Goal: Task Accomplishment & Management: Complete application form

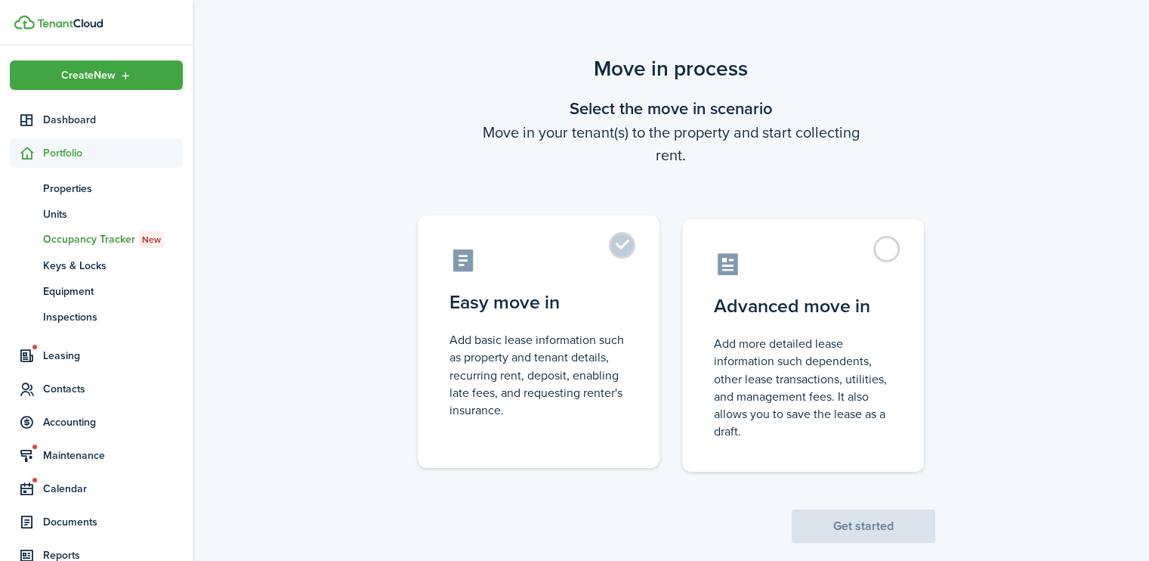
click at [625, 245] on label "Easy move in Add basic lease information such as property and tenant details, r…" at bounding box center [539, 341] width 242 height 252
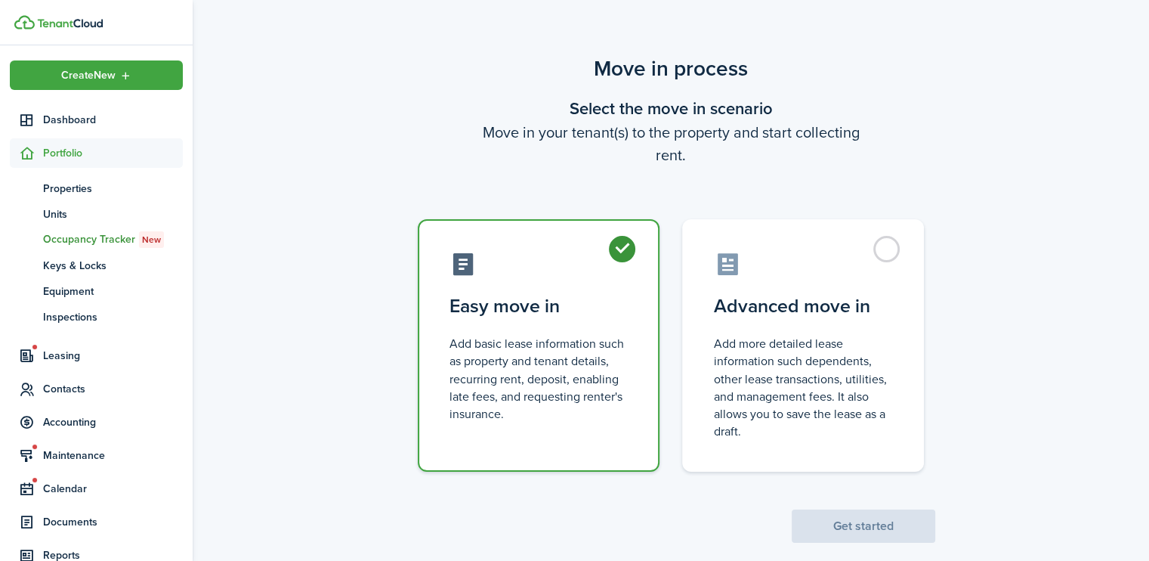
radio input "true"
click at [872, 527] on button "Get started" at bounding box center [864, 525] width 144 height 33
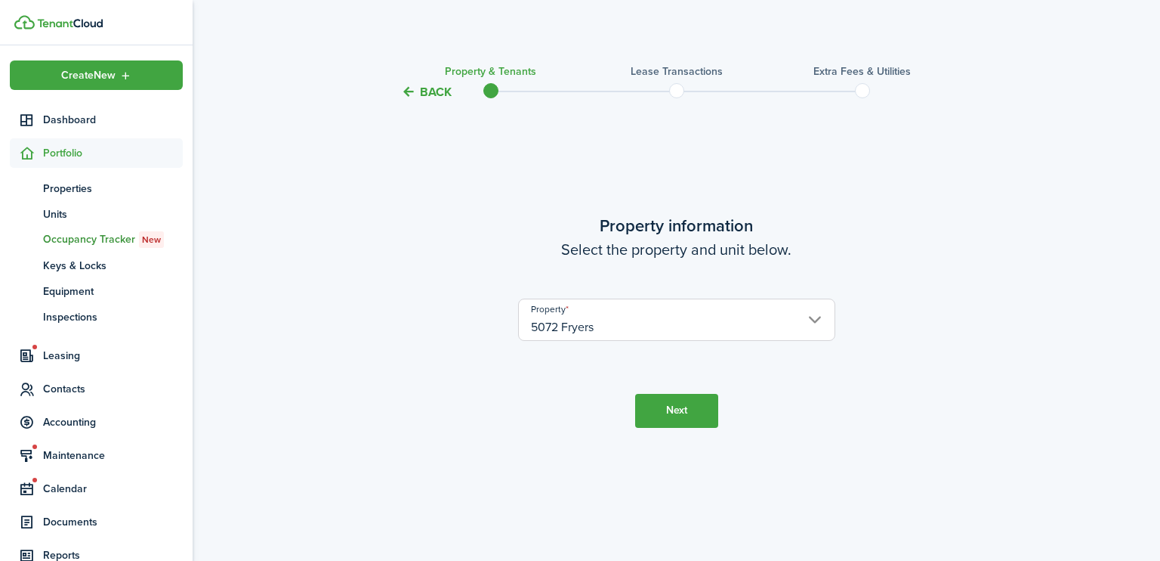
click at [683, 406] on button "Next" at bounding box center [676, 411] width 83 height 34
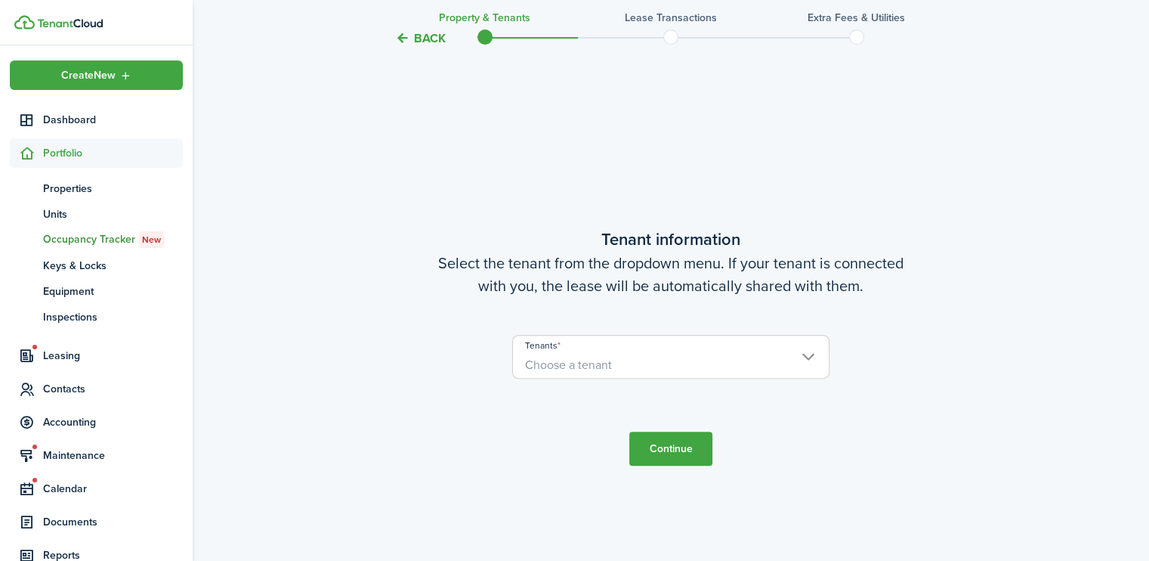
scroll to position [459, 0]
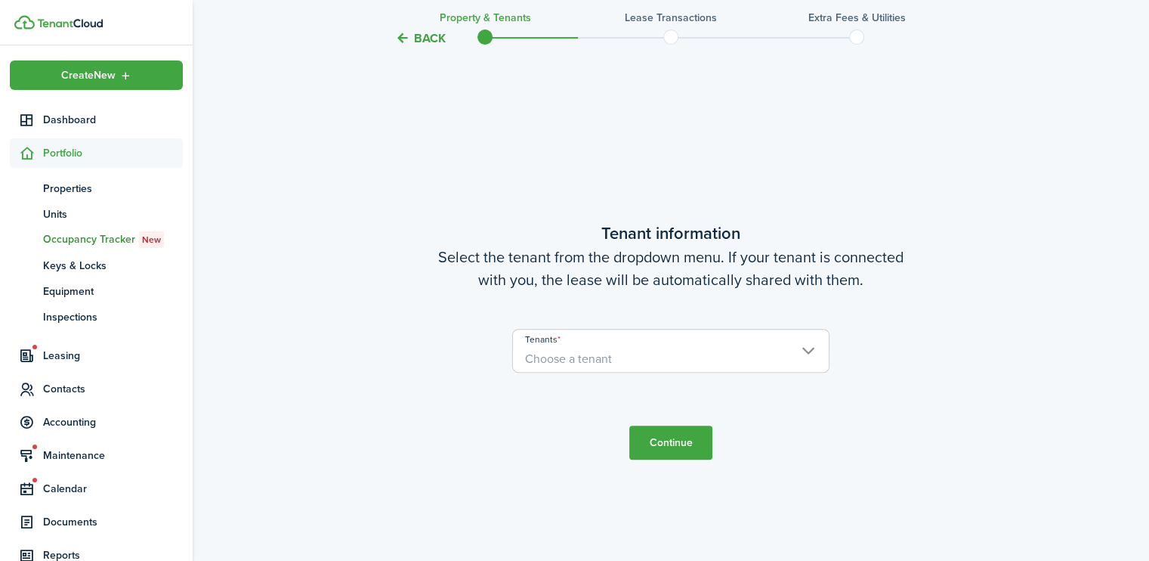
click at [809, 352] on span "Choose a tenant" at bounding box center [671, 359] width 316 height 26
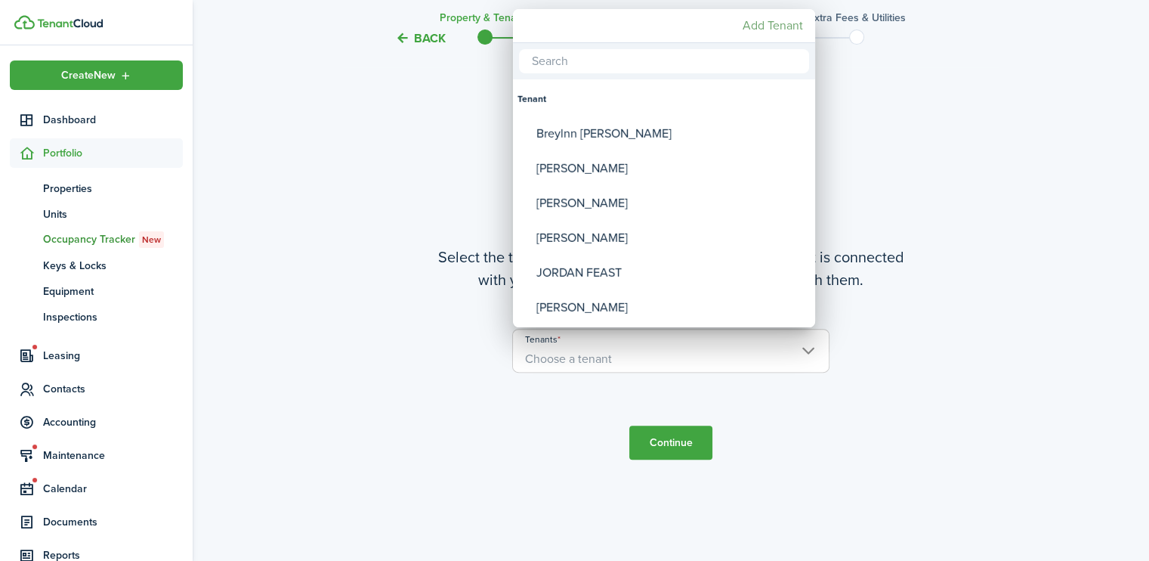
click at [752, 26] on mbsc-button "Add Tenant" at bounding box center [773, 25] width 73 height 27
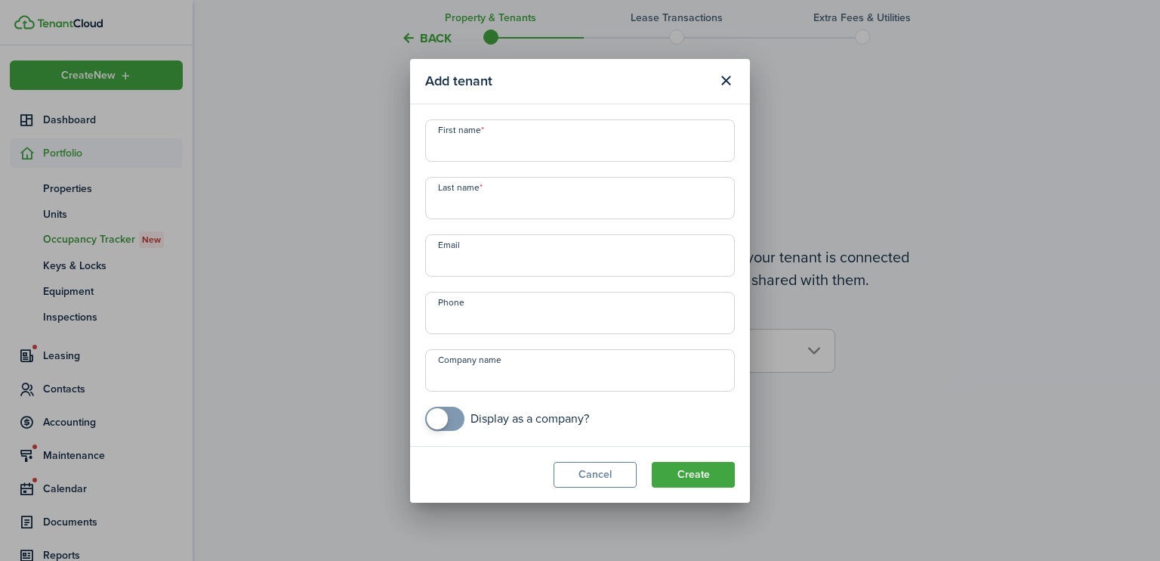
click at [443, 147] on input "First name" at bounding box center [580, 140] width 310 height 42
type input "Oscar"
click at [441, 199] on input "Last name" at bounding box center [580, 198] width 310 height 42
type input "[PERSON_NAME]"
click at [456, 322] on input "+1" at bounding box center [580, 313] width 310 height 42
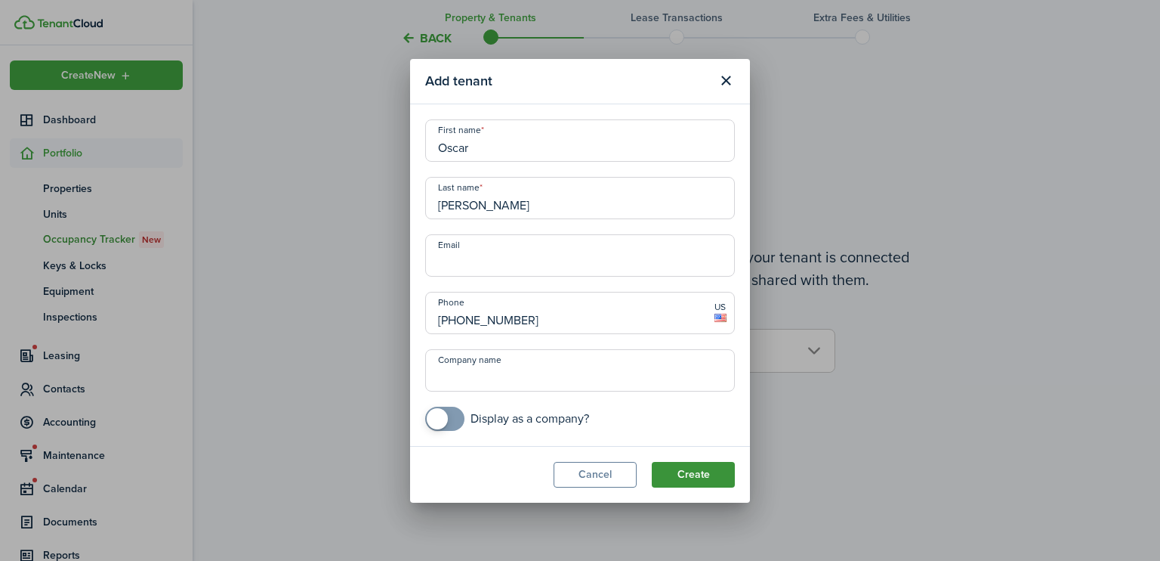
type input "[PHONE_NUMBER]"
click at [690, 474] on button "Create" at bounding box center [693, 475] width 83 height 26
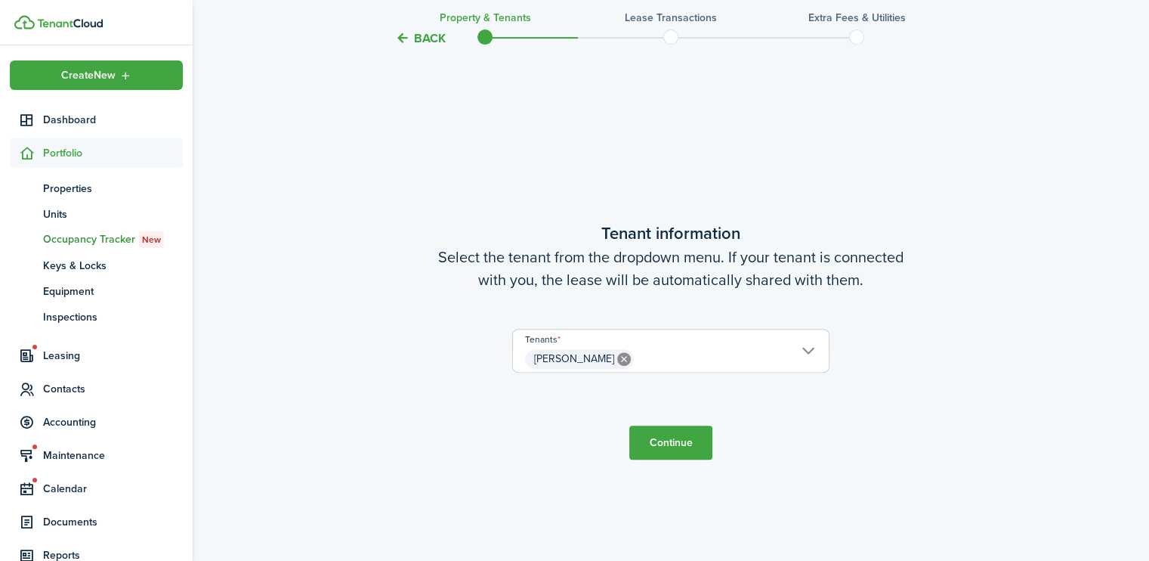
click at [663, 440] on button "Continue" at bounding box center [670, 442] width 83 height 34
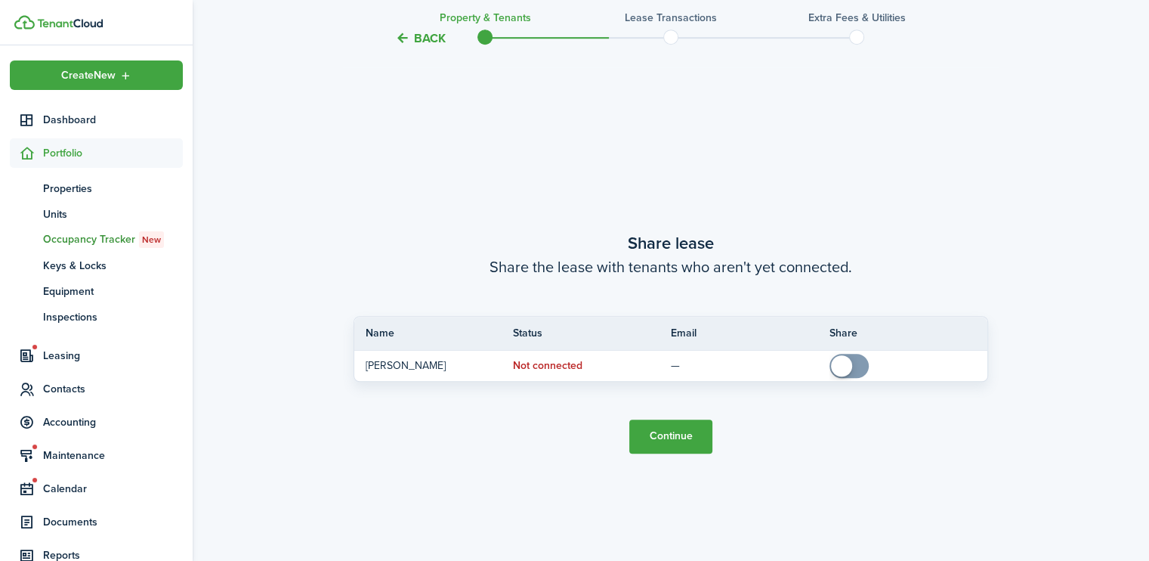
scroll to position [1021, 0]
click at [681, 425] on button "Continue" at bounding box center [670, 434] width 83 height 34
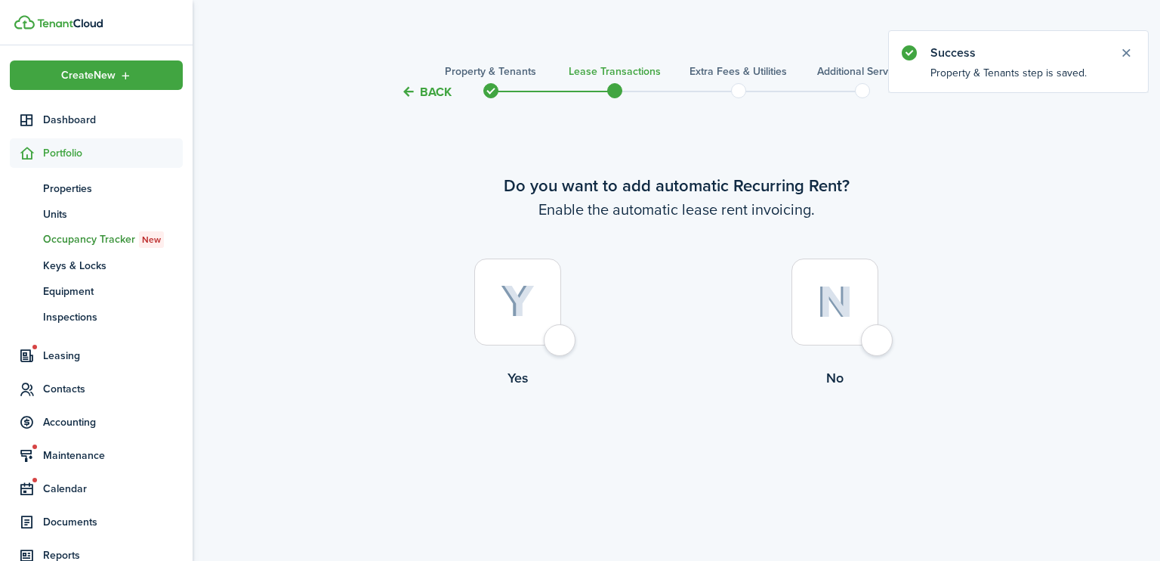
click at [561, 344] on div at bounding box center [517, 301] width 87 height 87
radio input "true"
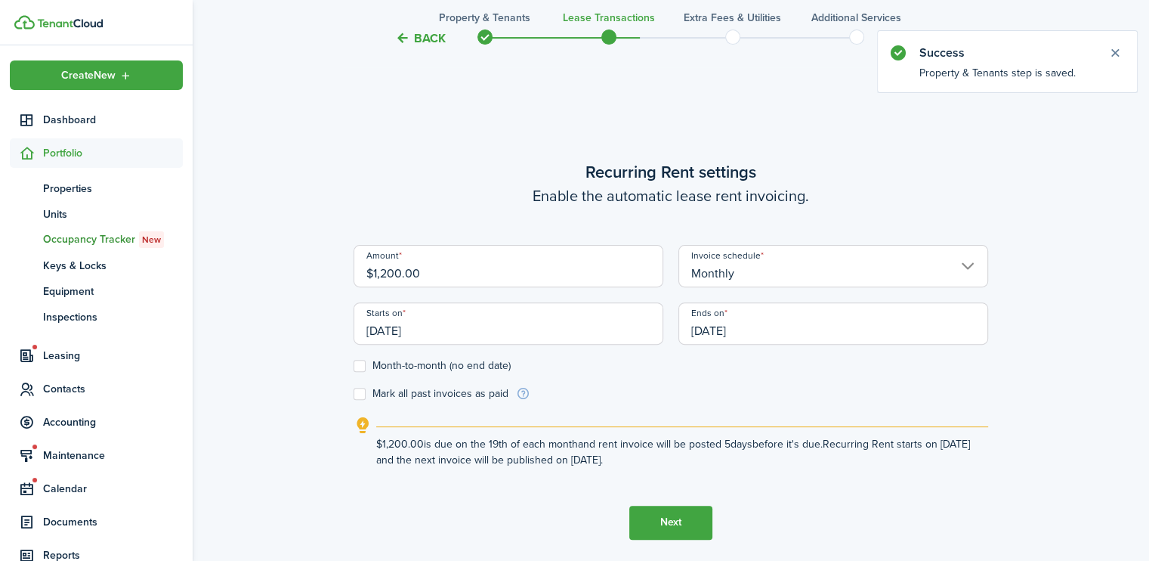
scroll to position [459, 0]
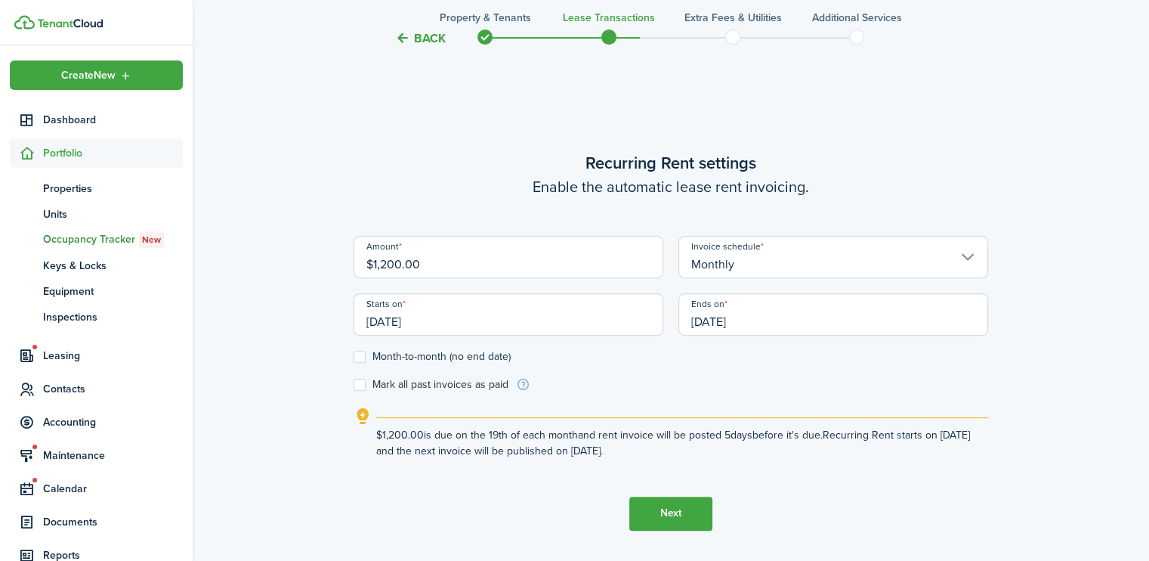
click at [434, 323] on input "[DATE]" at bounding box center [509, 314] width 310 height 42
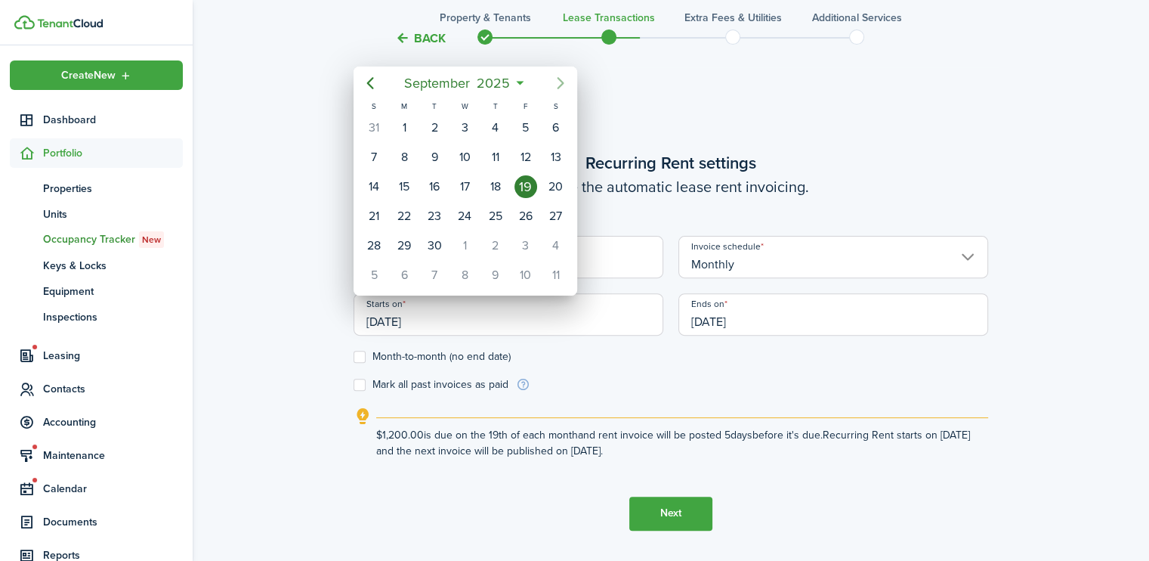
click at [559, 77] on icon "Next page" at bounding box center [560, 83] width 18 height 18
click at [465, 122] on div "1" at bounding box center [464, 127] width 23 height 23
type input "[DATE]"
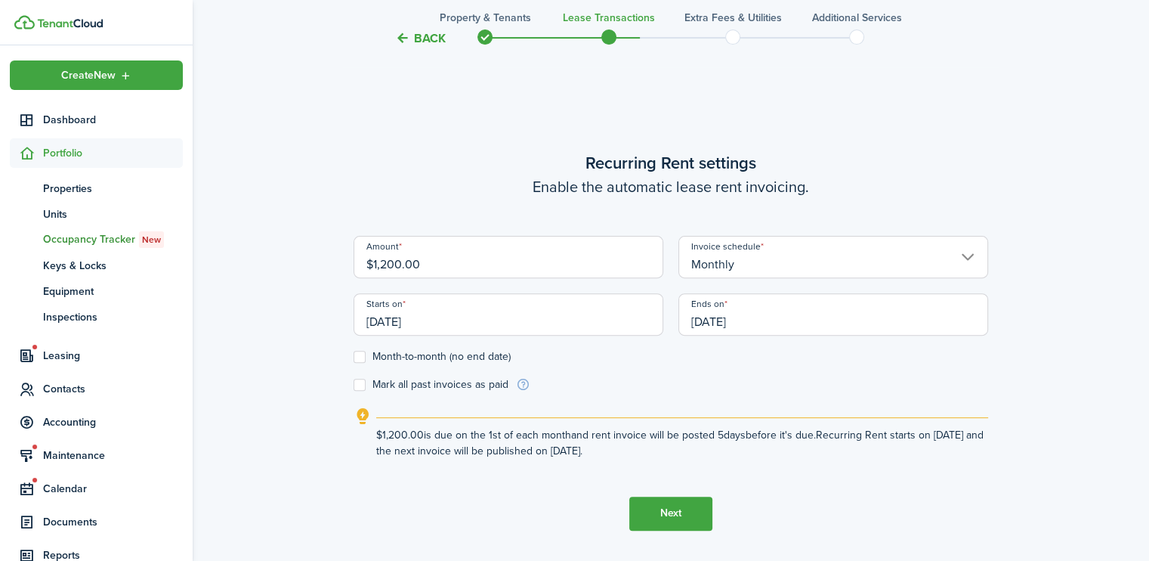
click at [715, 316] on input "[DATE]" at bounding box center [833, 314] width 310 height 42
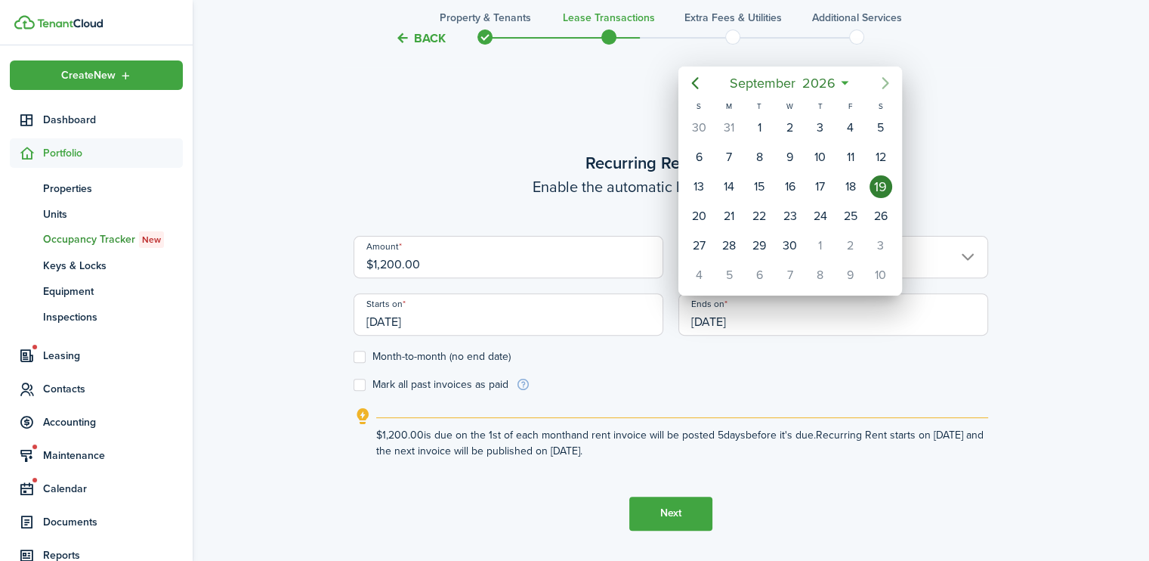
click at [887, 78] on icon "Next page" at bounding box center [885, 83] width 18 height 18
click at [879, 242] on div "31" at bounding box center [880, 245] width 23 height 23
type input "[DATE]"
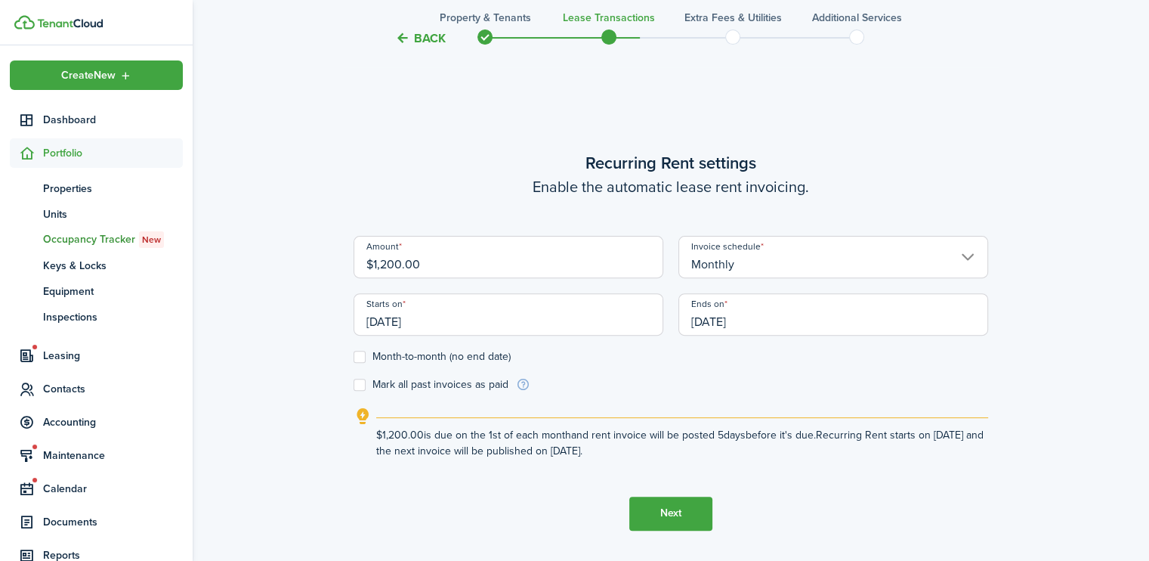
click at [363, 356] on label "Month-to-month (no end date)" at bounding box center [432, 357] width 157 height 12
click at [354, 356] on input "Month-to-month (no end date)" at bounding box center [353, 356] width 1 height 1
checkbox input "true"
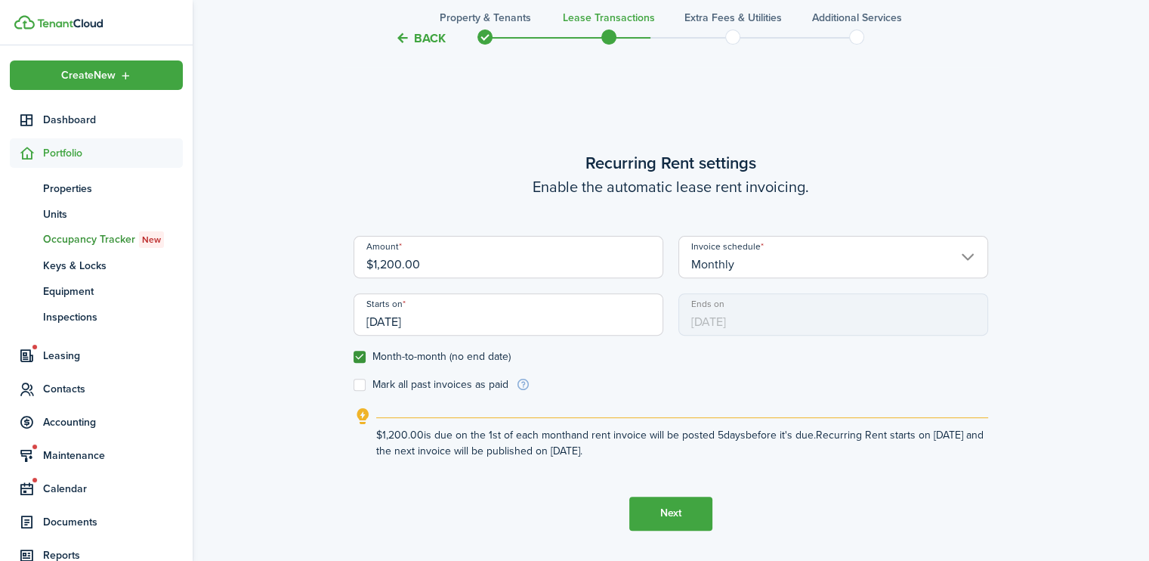
click at [665, 508] on button "Next" at bounding box center [670, 513] width 83 height 34
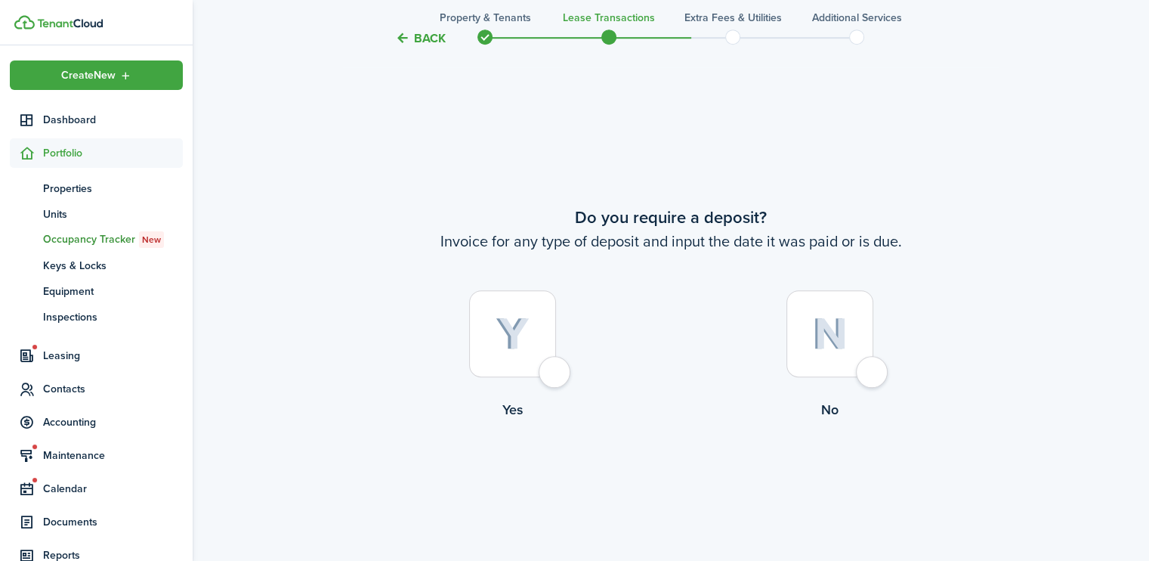
scroll to position [1021, 0]
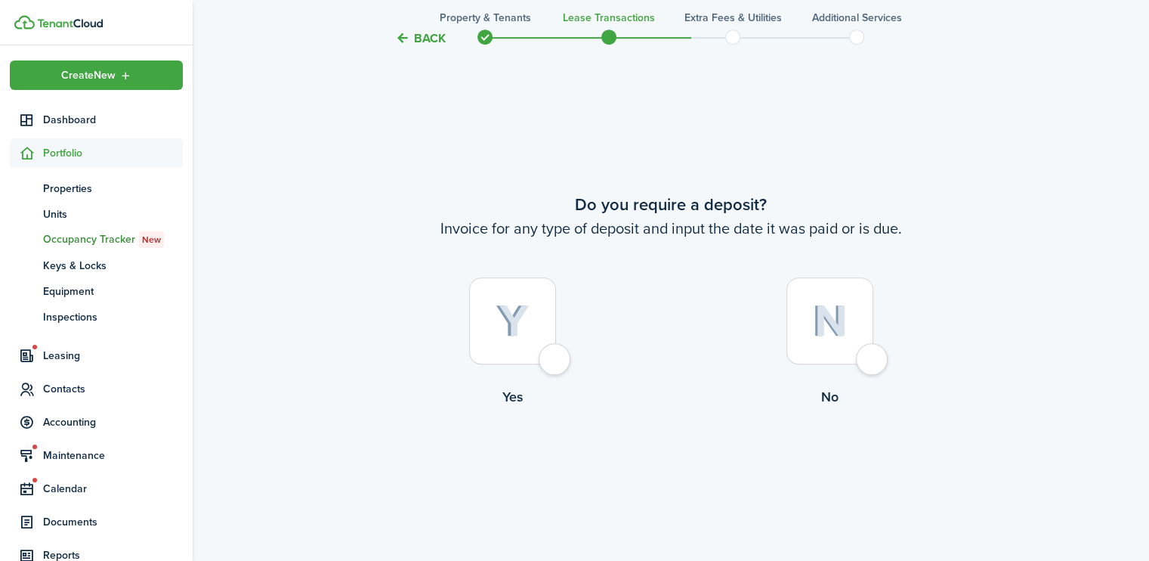
click at [547, 363] on div at bounding box center [512, 320] width 87 height 87
radio input "true"
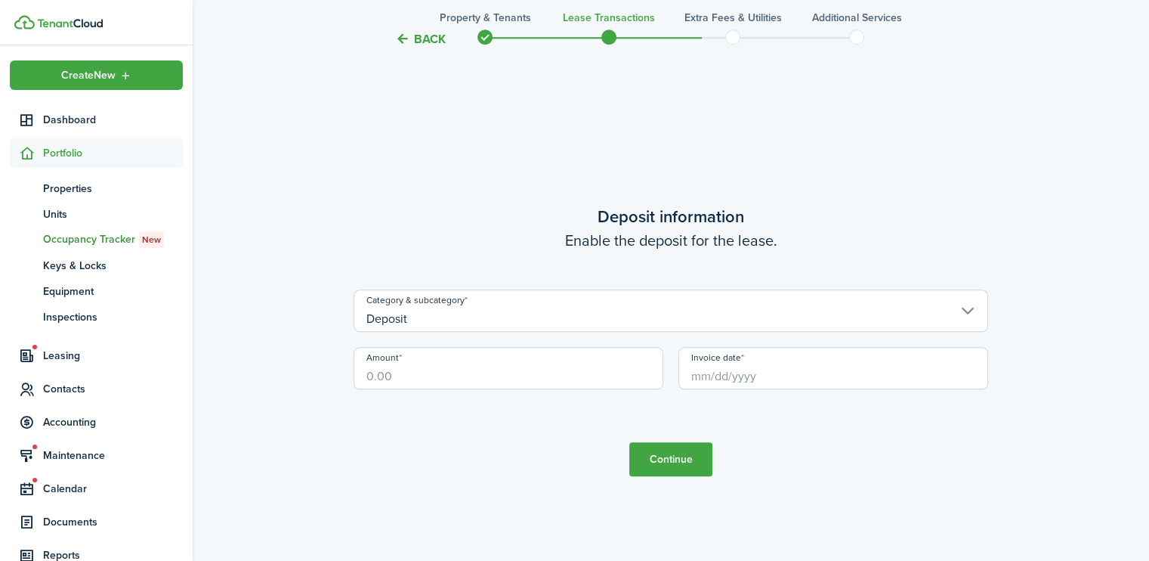
scroll to position [1581, 0]
click at [402, 369] on input "Amount" at bounding box center [509, 367] width 310 height 42
type input "$1,200.00"
click at [710, 383] on input "Invoice date" at bounding box center [833, 367] width 310 height 42
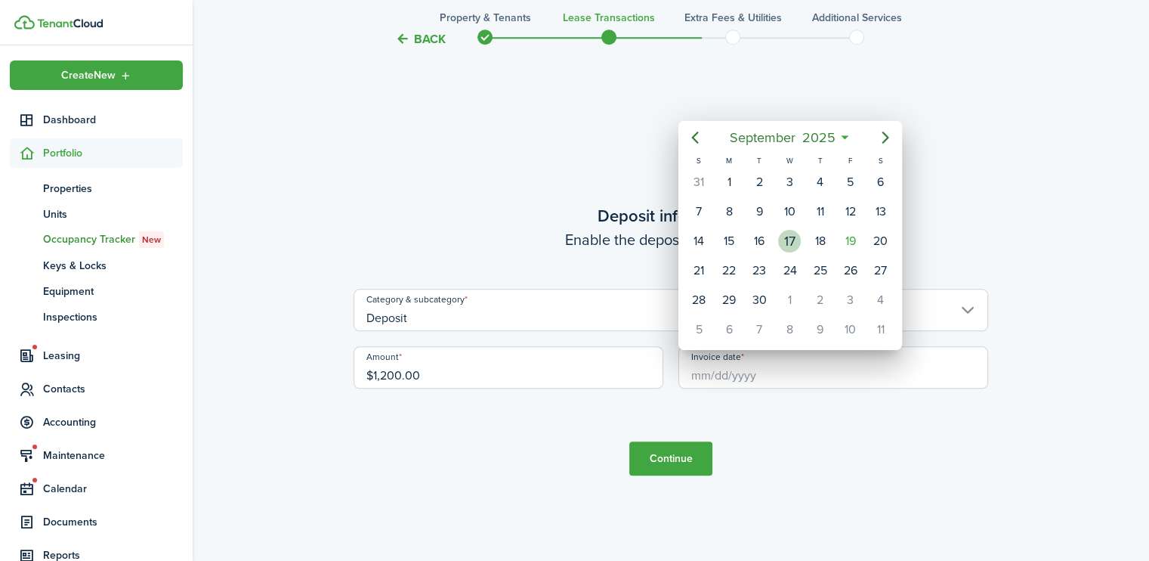
click at [787, 244] on div "17" at bounding box center [789, 241] width 23 height 23
type input "[DATE]"
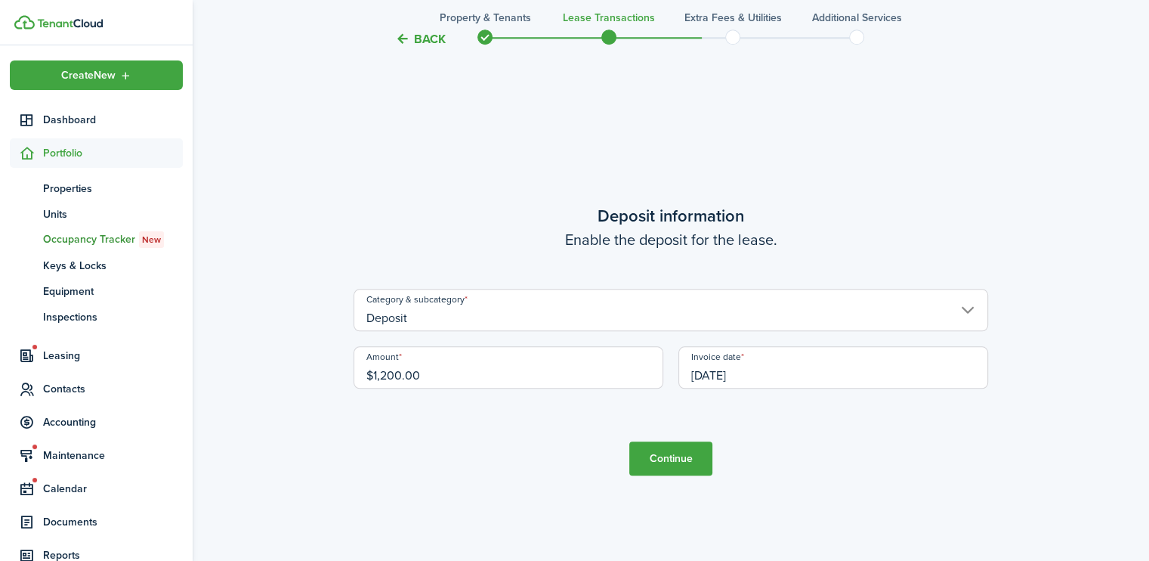
click at [691, 463] on button "Continue" at bounding box center [670, 458] width 83 height 34
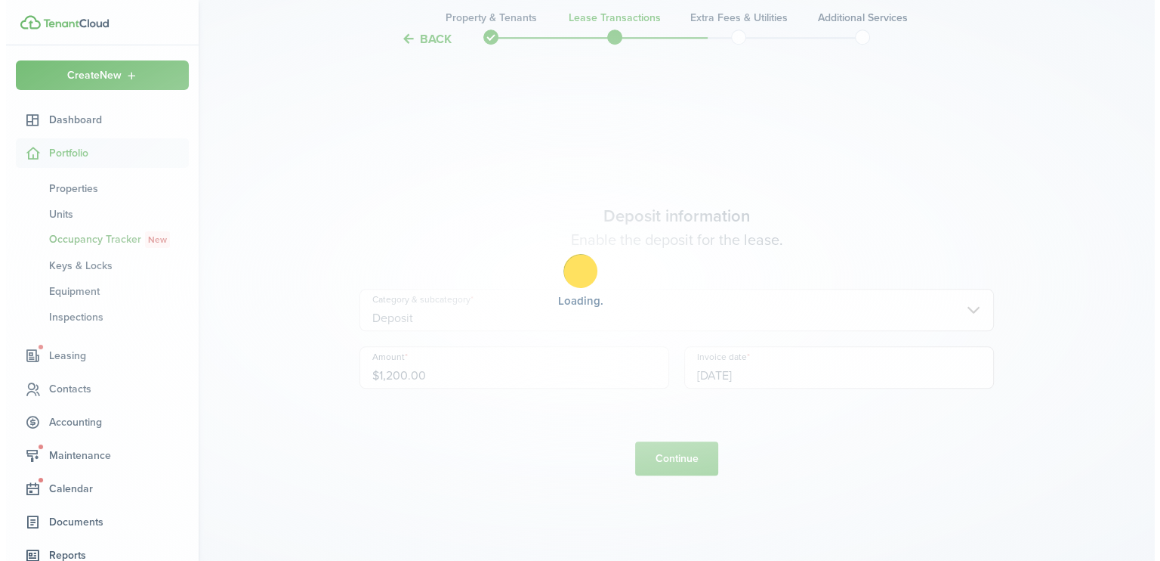
scroll to position [0, 0]
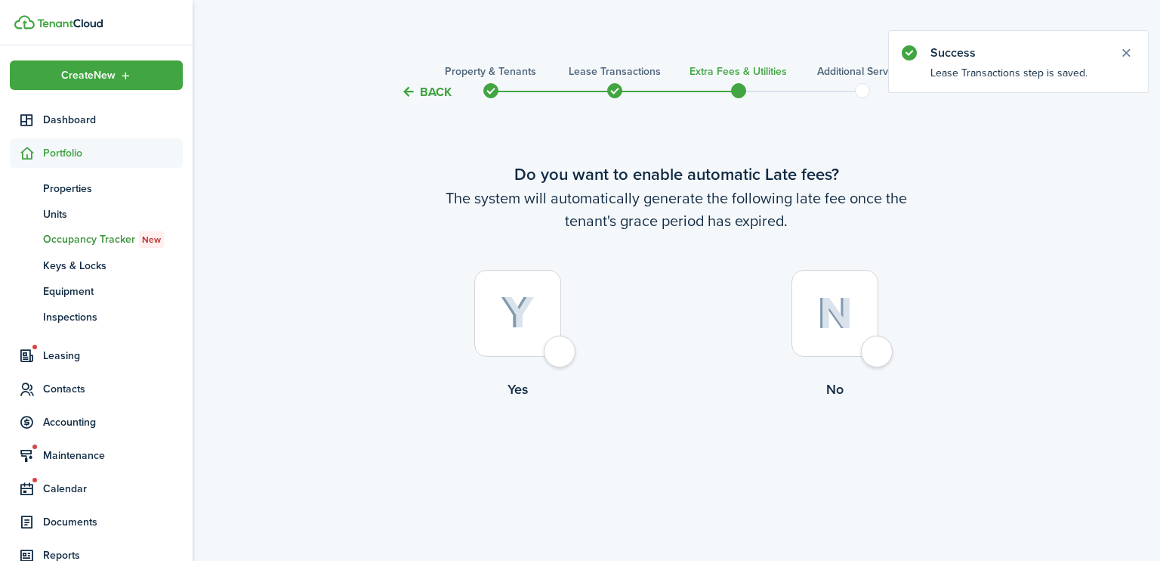
click at [555, 350] on div at bounding box center [517, 313] width 87 height 87
radio input "true"
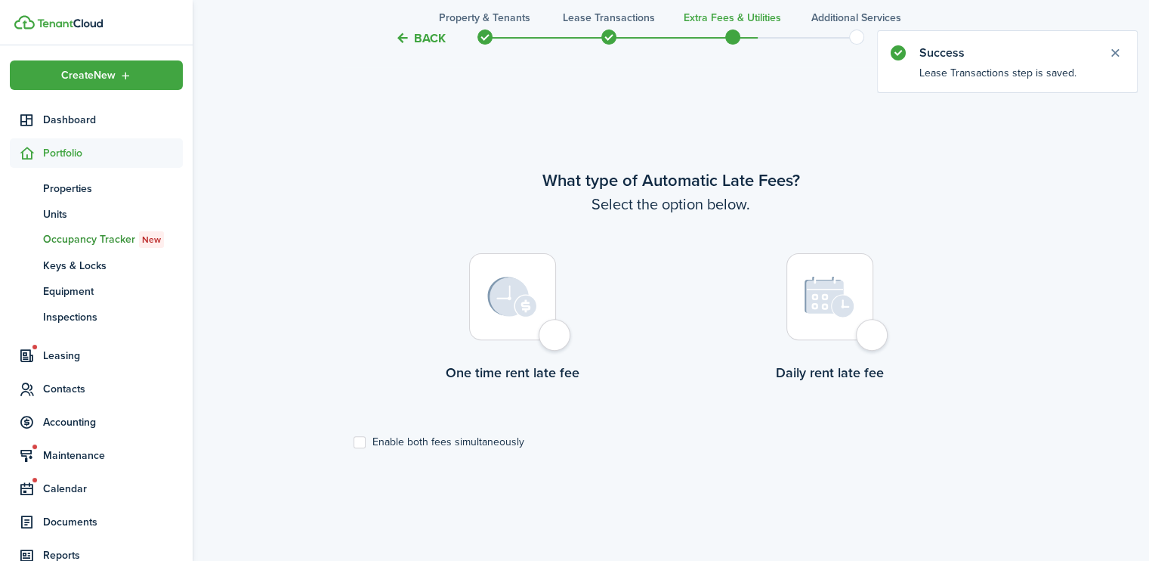
scroll to position [459, 0]
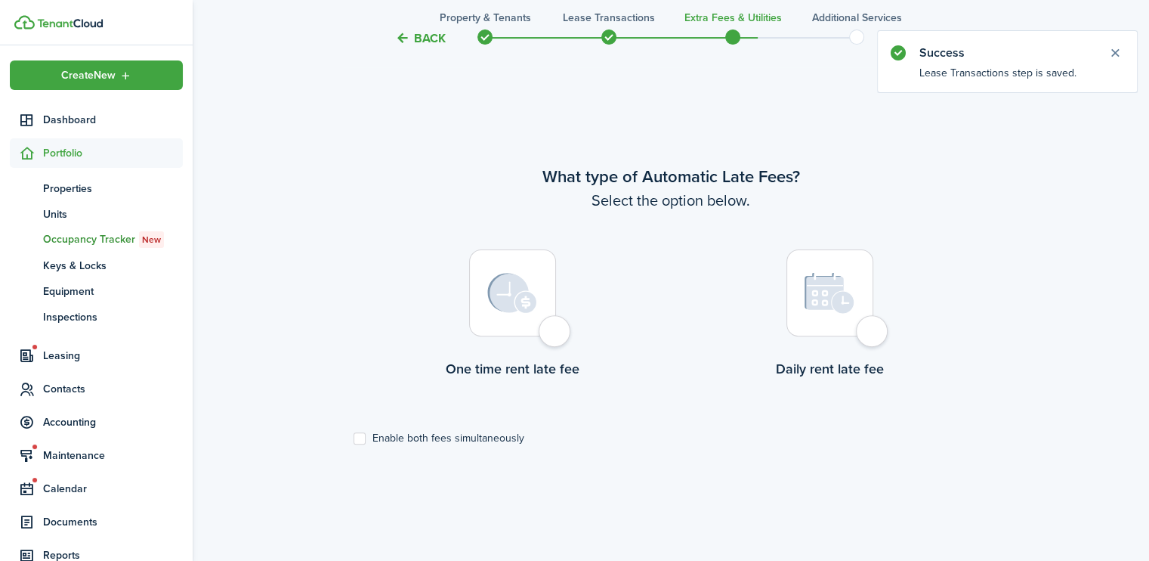
click at [549, 336] on div at bounding box center [512, 292] width 87 height 87
radio input "true"
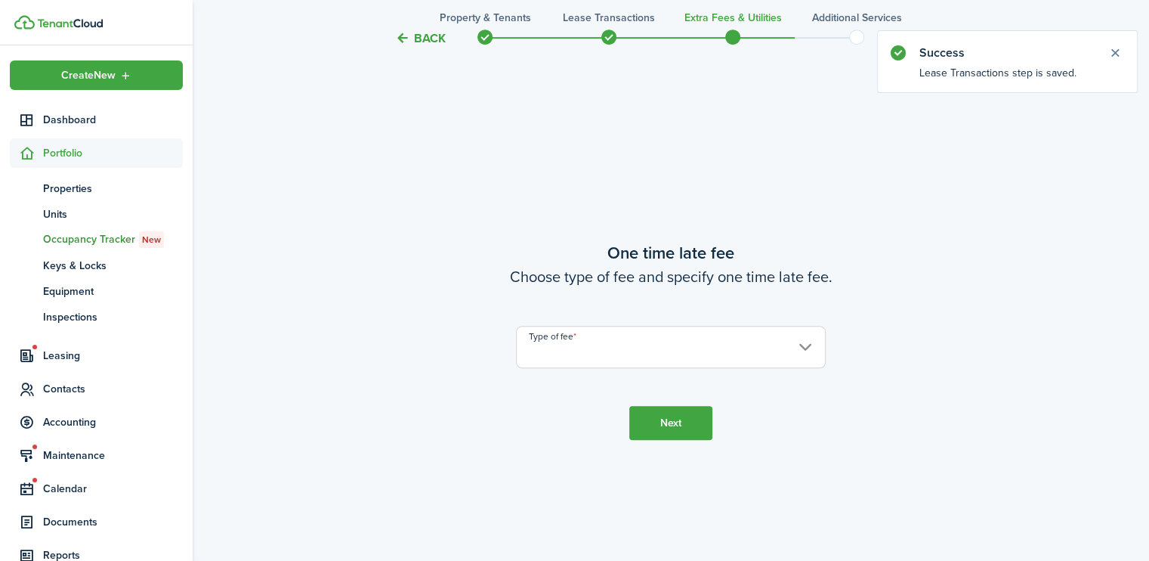
scroll to position [1021, 0]
click at [805, 346] on input "Type of fee" at bounding box center [671, 346] width 310 height 42
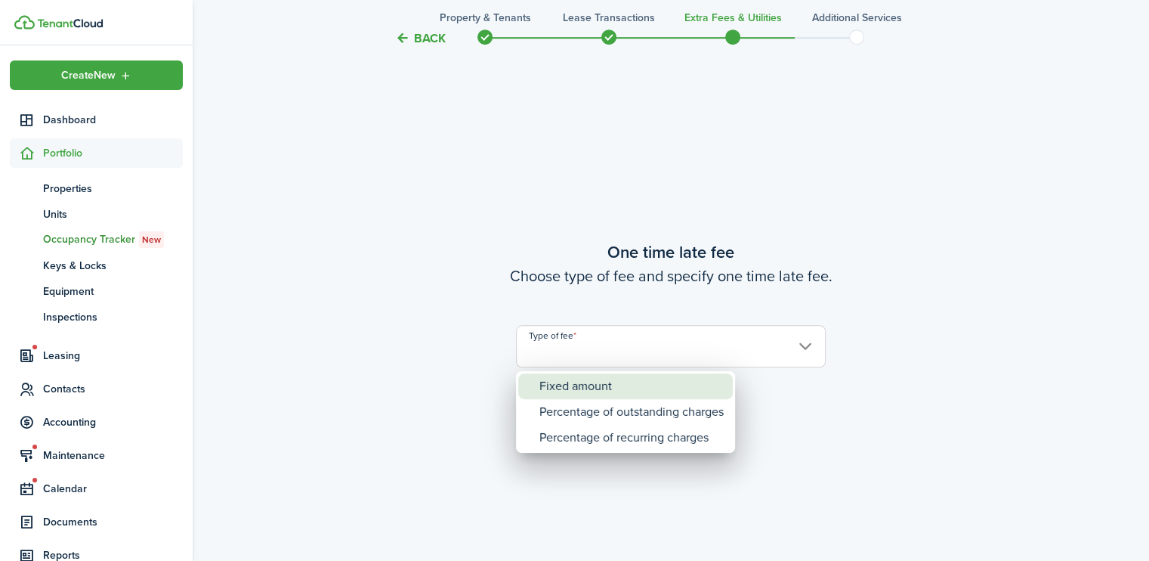
click at [591, 388] on div "Fixed amount" at bounding box center [631, 386] width 184 height 26
type input "Fixed amount"
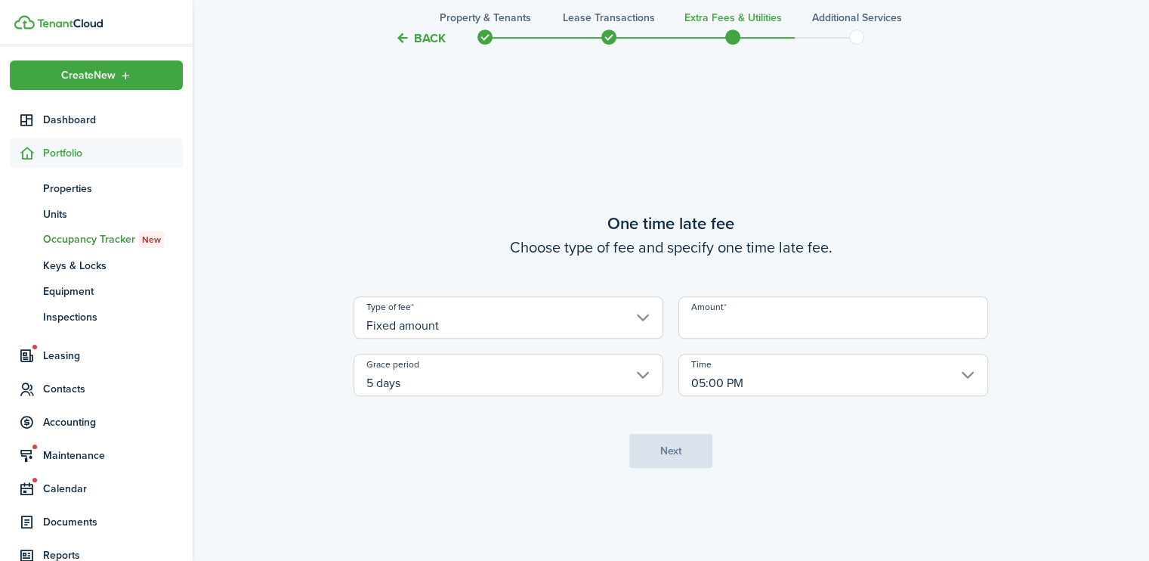
click at [724, 323] on input "Amount" at bounding box center [833, 317] width 310 height 42
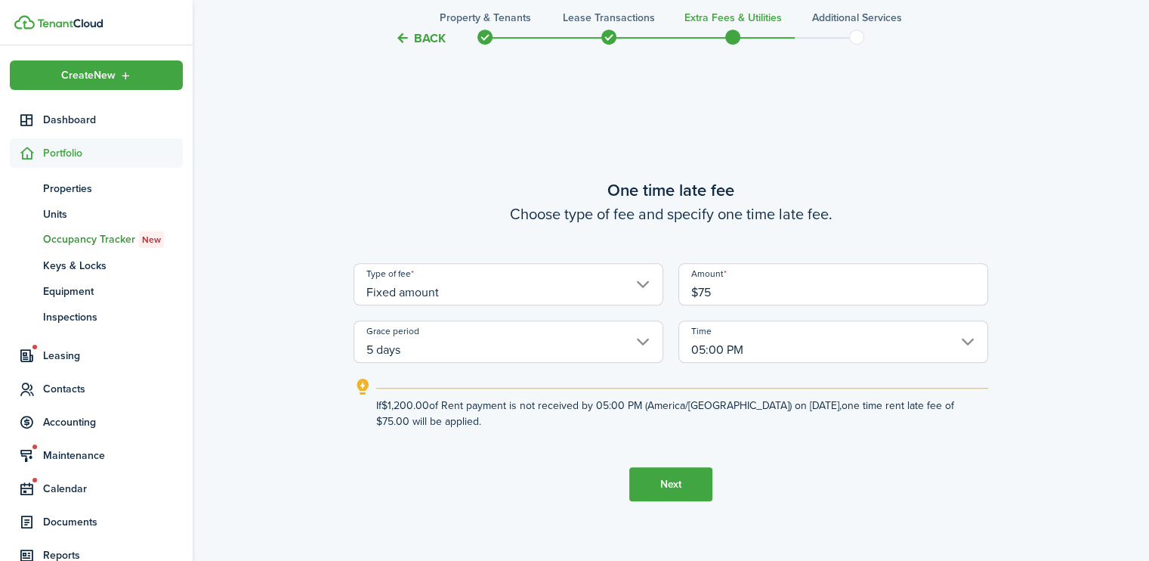
type input "$75.00"
click at [669, 494] on button "Next" at bounding box center [670, 484] width 83 height 34
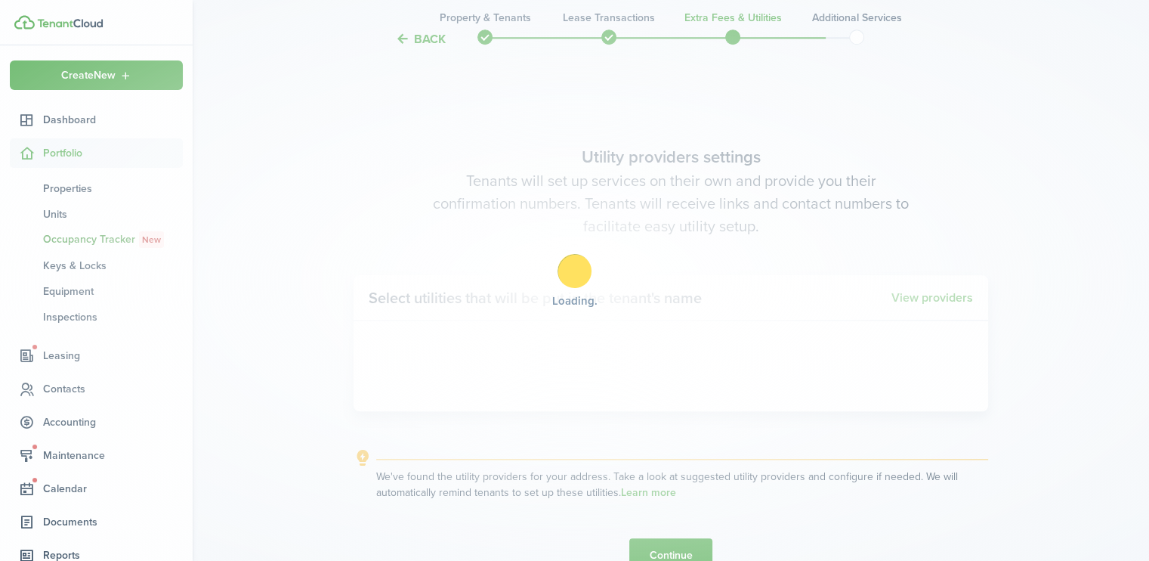
scroll to position [1581, 0]
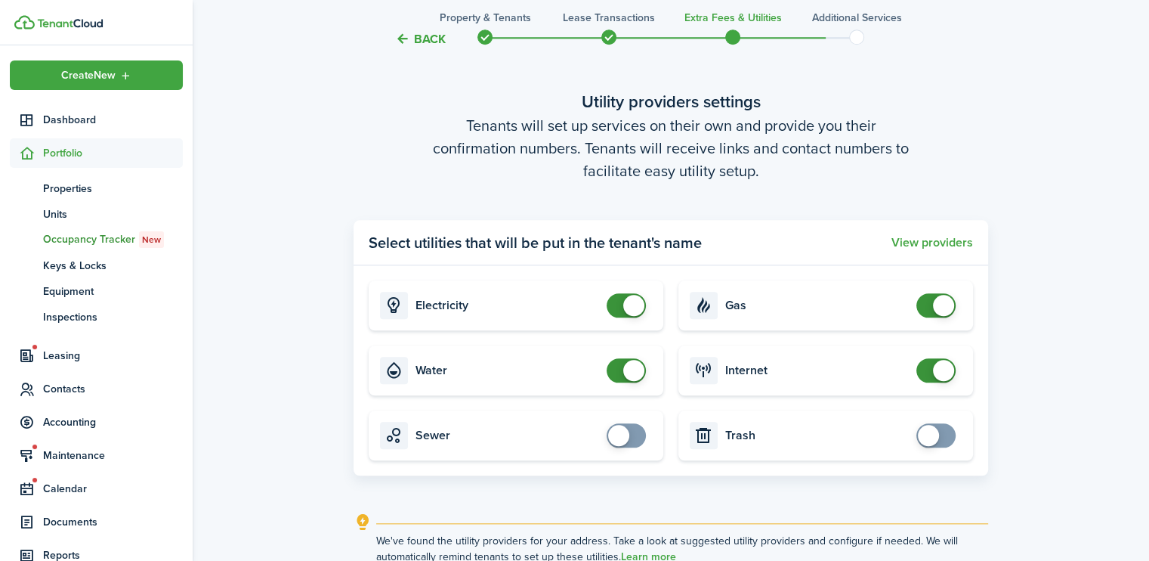
checkbox input "true"
click at [623, 439] on span at bounding box center [618, 435] width 21 height 21
checkbox input "true"
click at [920, 433] on span at bounding box center [928, 435] width 21 height 21
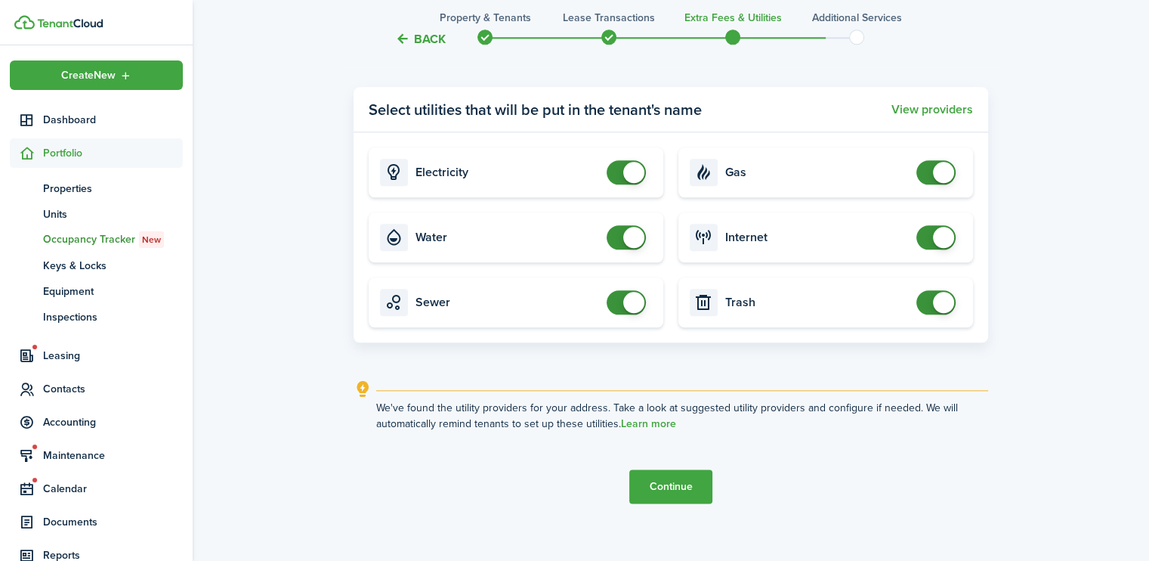
scroll to position [1728, 0]
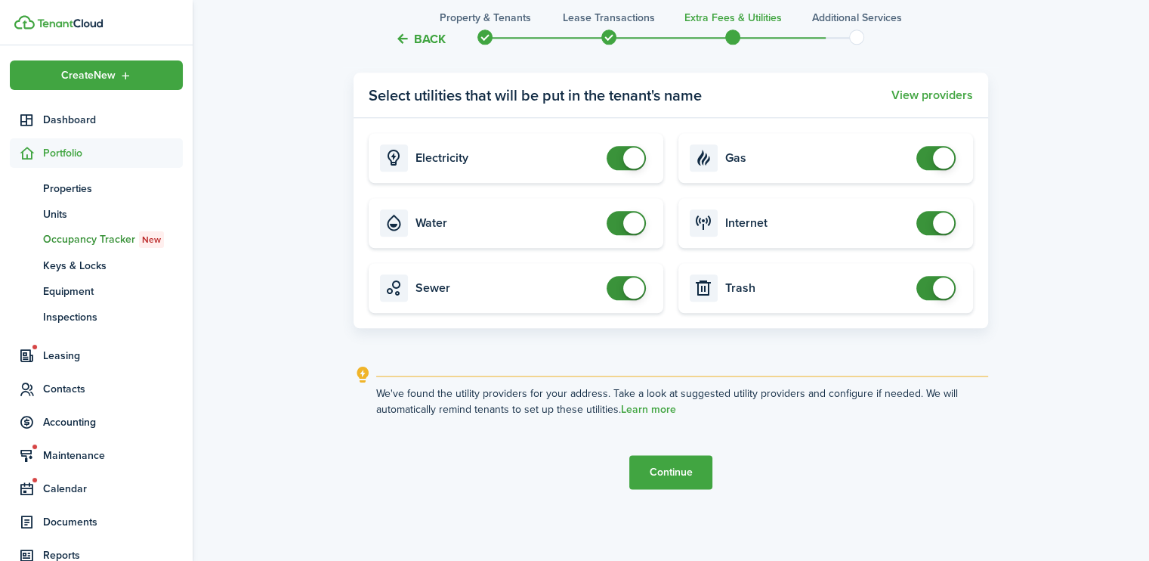
click at [671, 468] on button "Continue" at bounding box center [670, 472] width 83 height 34
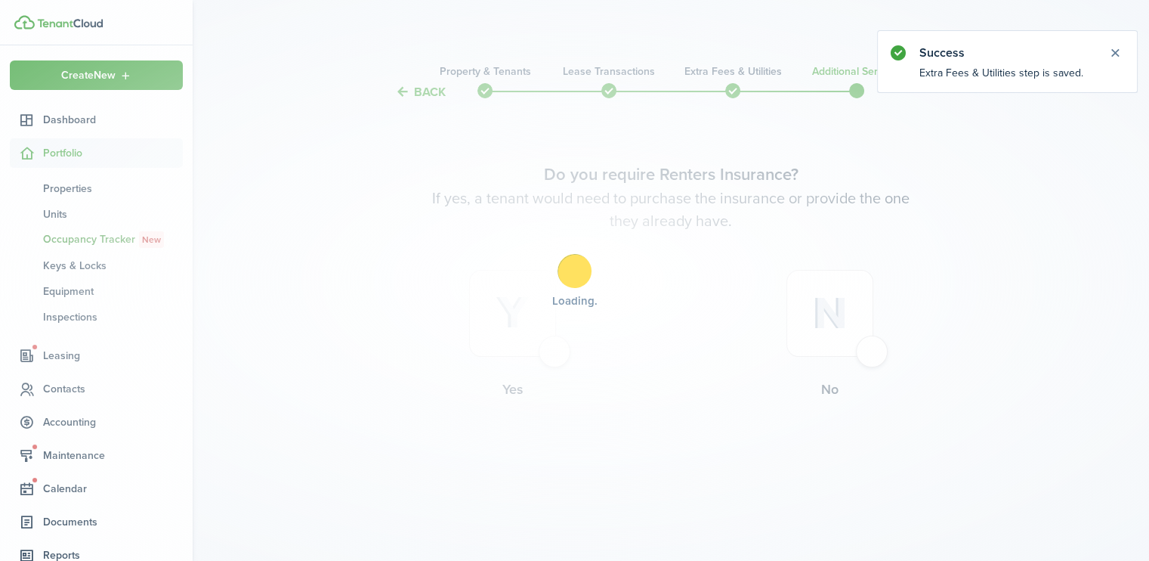
scroll to position [0, 0]
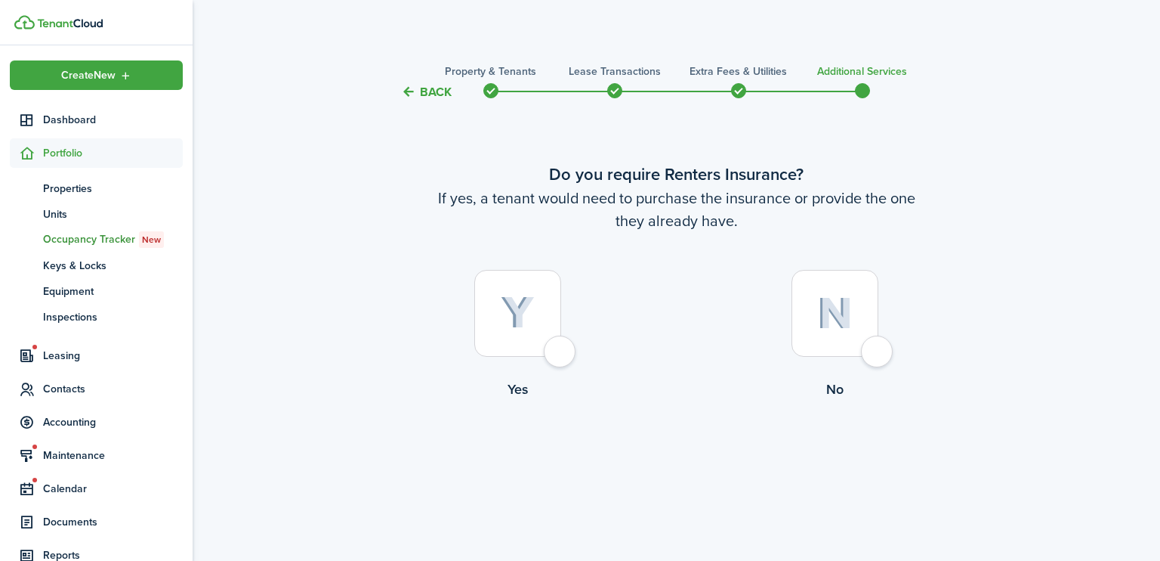
click at [873, 344] on div at bounding box center [835, 313] width 87 height 87
radio input "true"
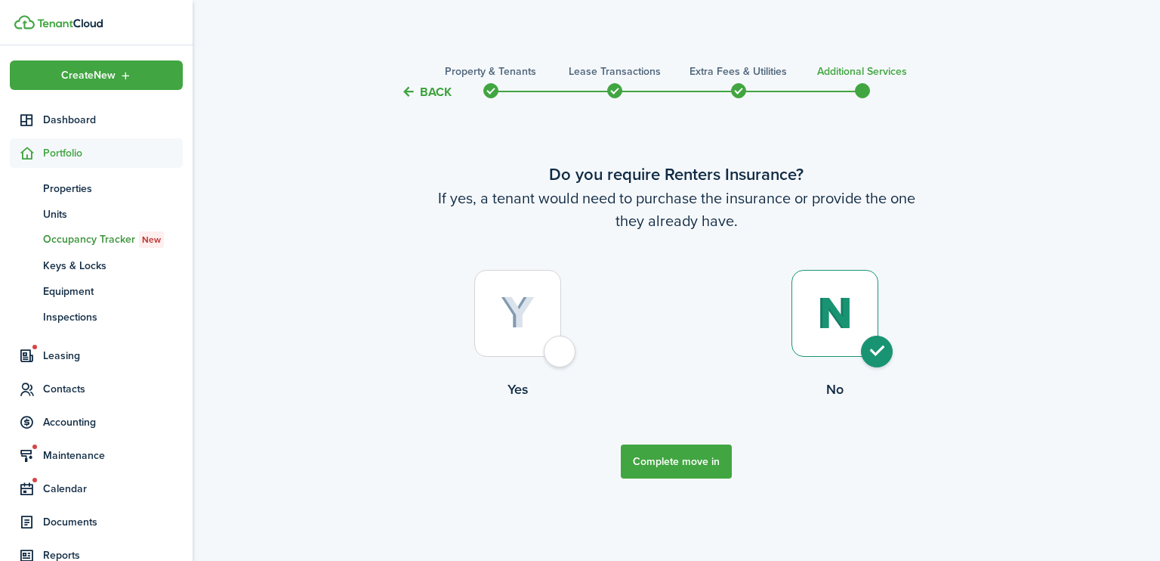
click at [700, 459] on button "Complete move in" at bounding box center [676, 461] width 111 height 34
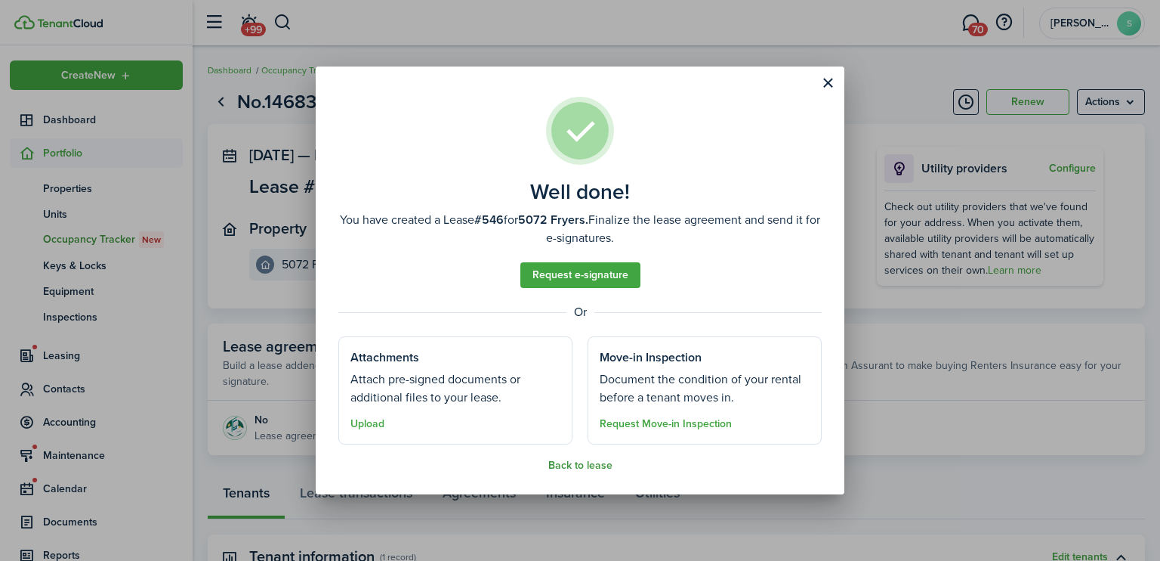
click at [578, 468] on button "Back to lease" at bounding box center [580, 465] width 64 height 12
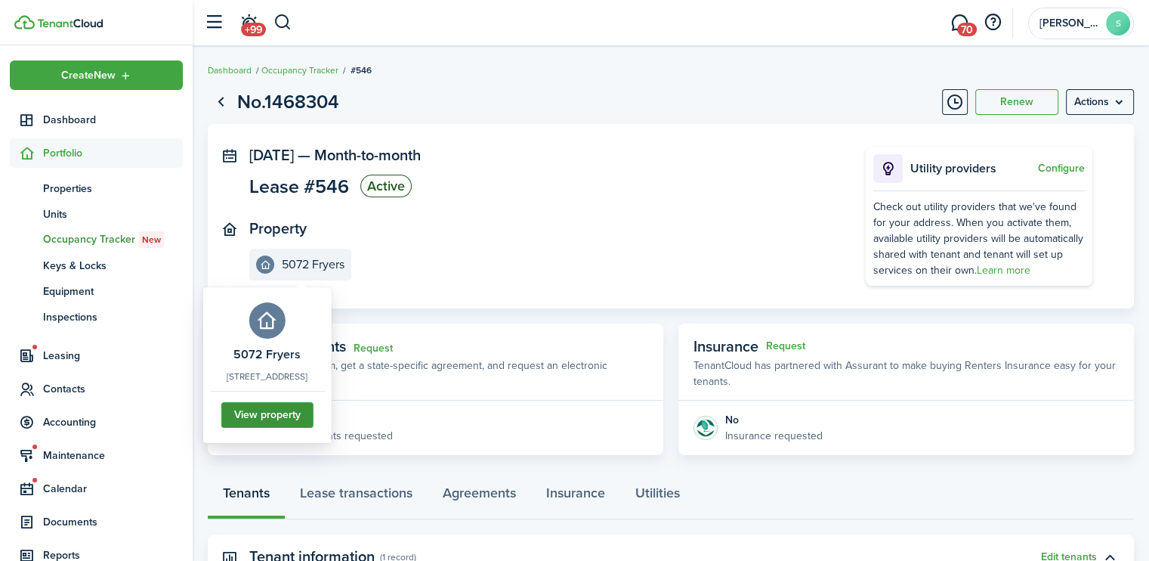
click at [306, 420] on link "View property" at bounding box center [267, 415] width 92 height 26
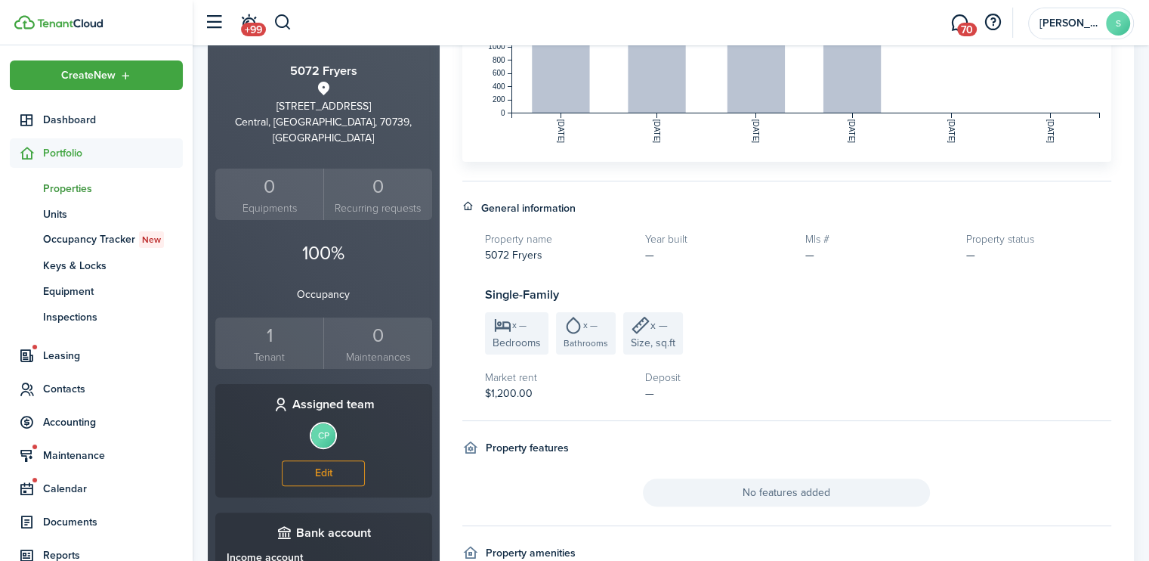
scroll to position [314, 0]
click at [272, 321] on div "1" at bounding box center [269, 334] width 100 height 29
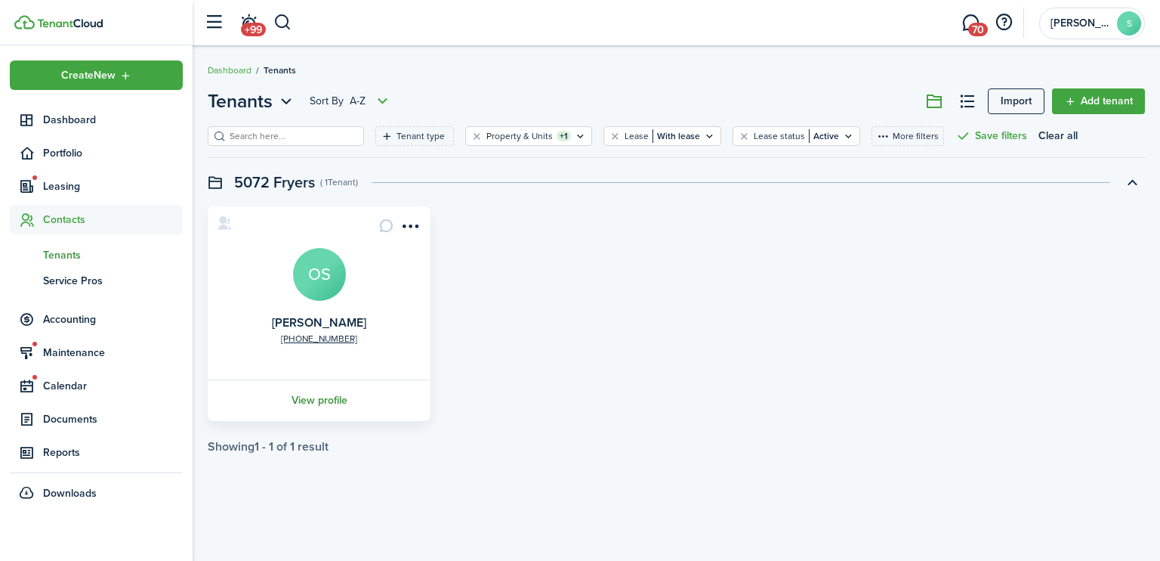
click at [323, 397] on link "View profile" at bounding box center [318, 400] width 227 height 42
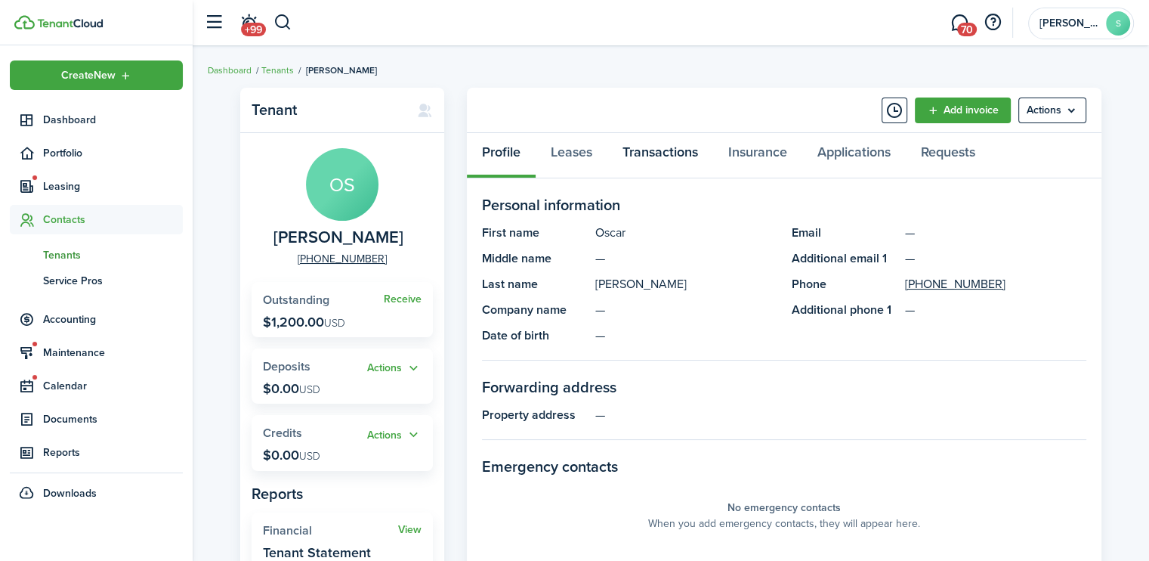
click at [657, 149] on link "Transactions" at bounding box center [660, 155] width 106 height 45
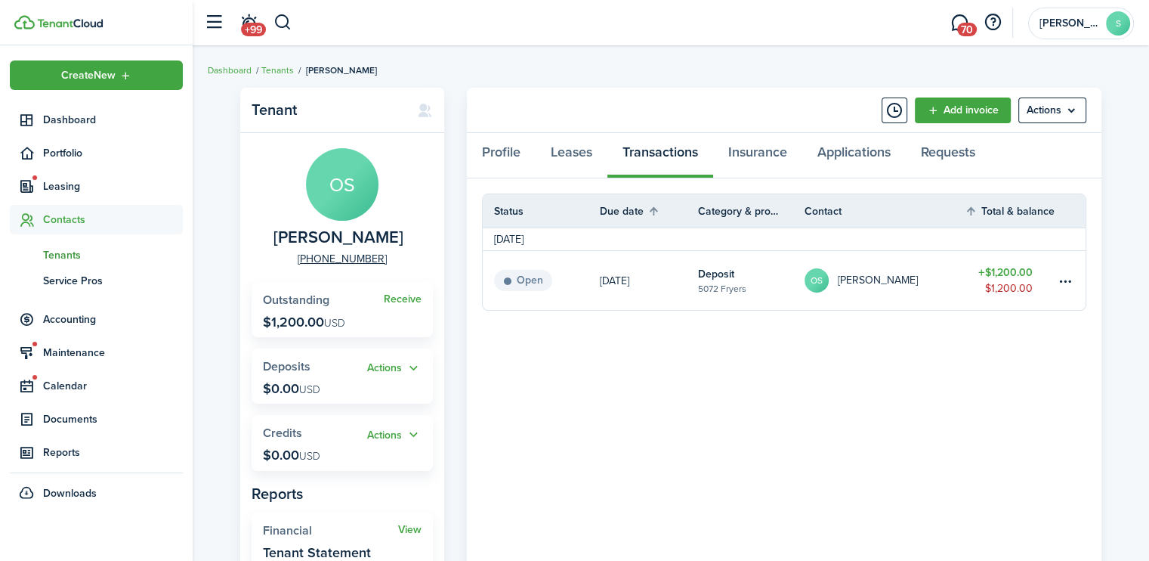
click at [533, 277] on status "Open" at bounding box center [523, 280] width 58 height 21
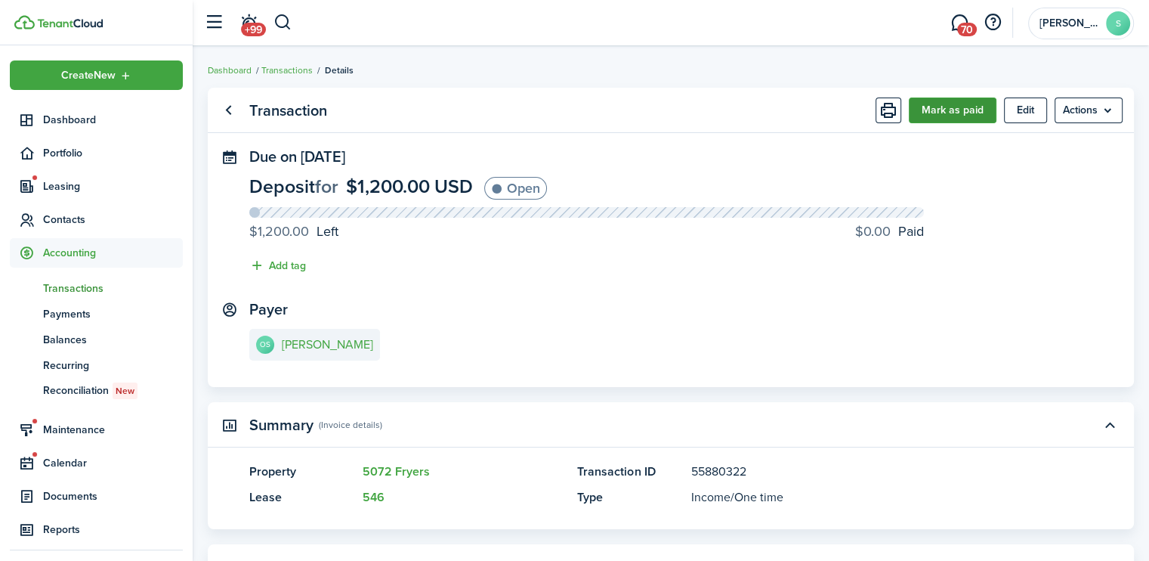
click at [938, 105] on button "Mark as paid" at bounding box center [953, 110] width 88 height 26
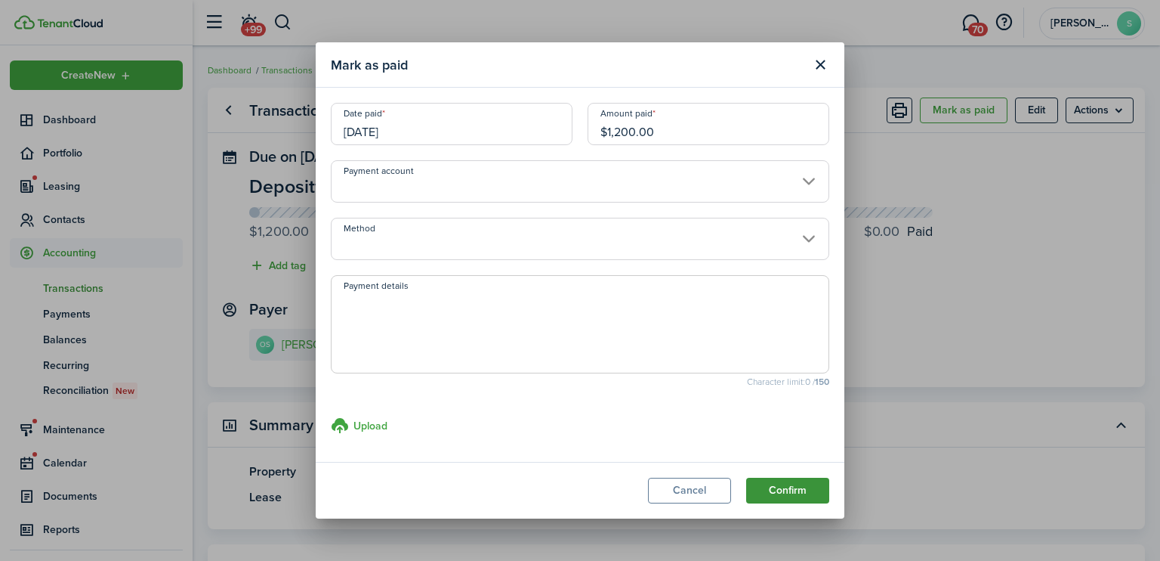
click at [783, 483] on button "Confirm" at bounding box center [787, 490] width 83 height 26
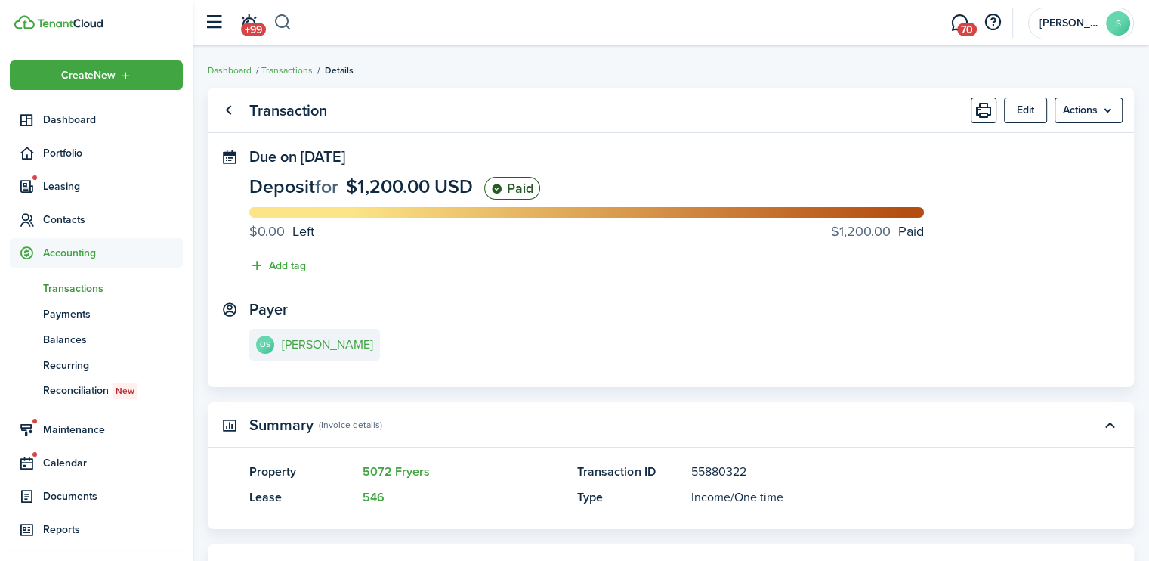
click at [285, 20] on button "button" at bounding box center [282, 23] width 19 height 26
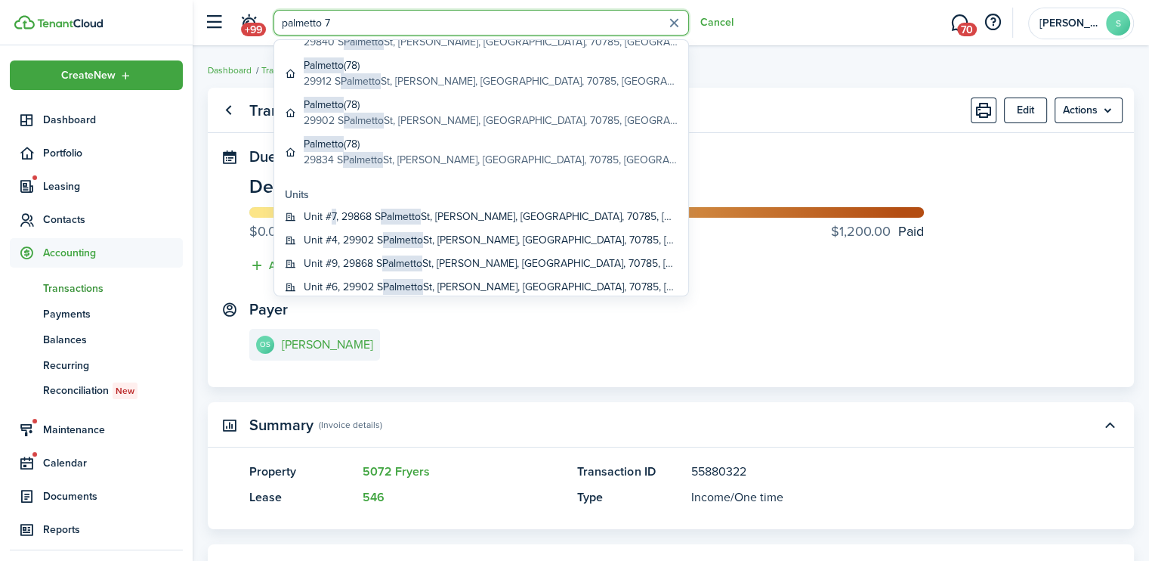
scroll to position [131, 0]
type input "palmetto 7"
click at [363, 212] on global-search-item-title "[STREET_ADDRESS][PERSON_NAME]" at bounding box center [491, 216] width 374 height 16
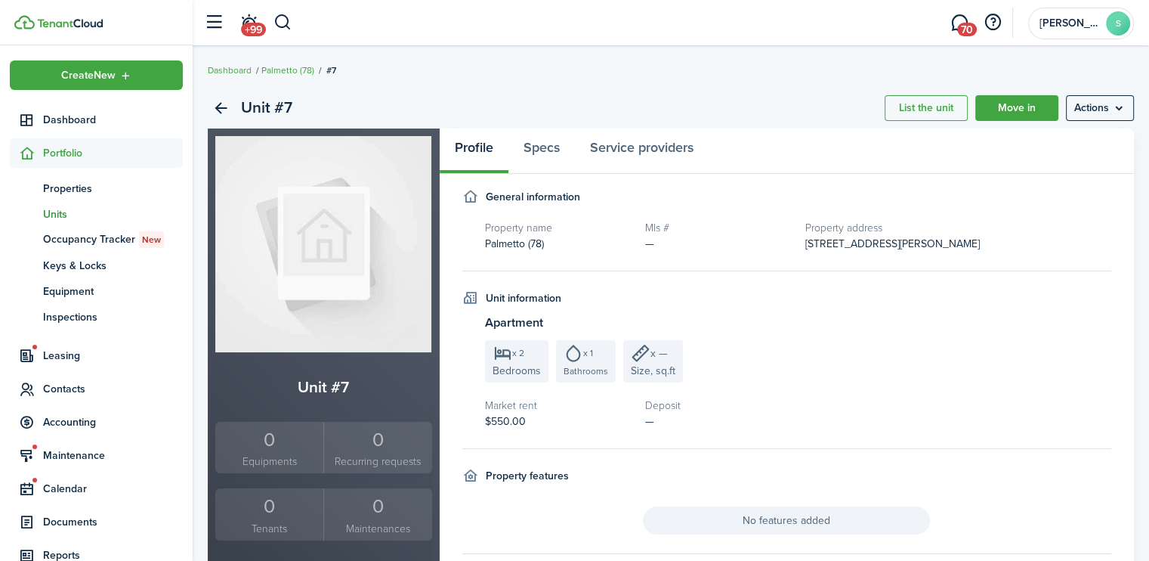
click at [477, 146] on div "Profile Specs Service providers" at bounding box center [574, 150] width 269 height 45
click at [550, 147] on link "Specs" at bounding box center [541, 150] width 66 height 45
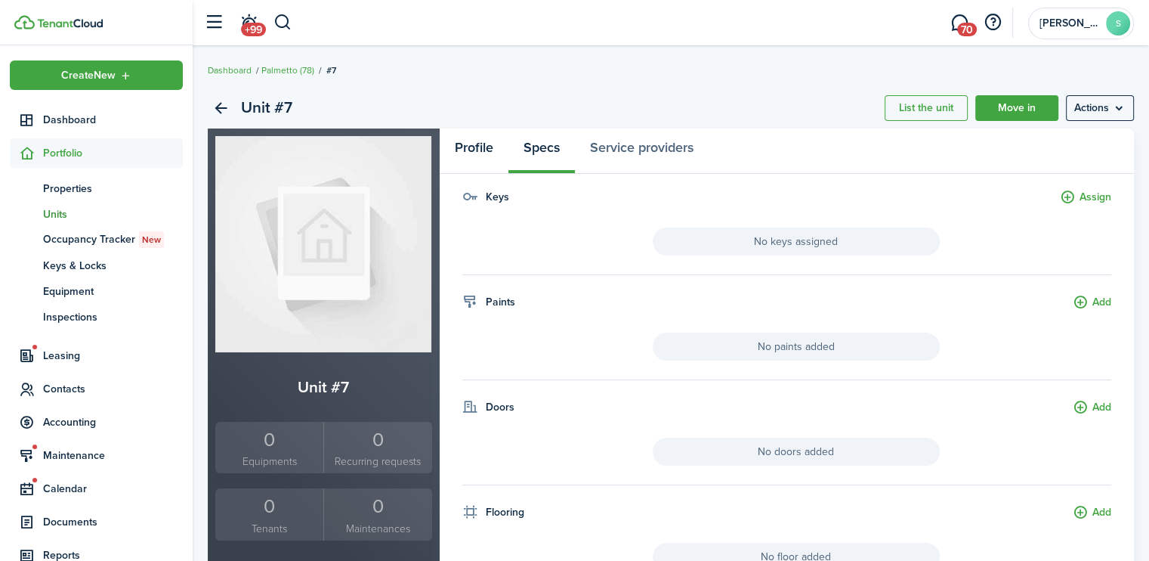
click at [472, 150] on link "Profile" at bounding box center [474, 150] width 69 height 45
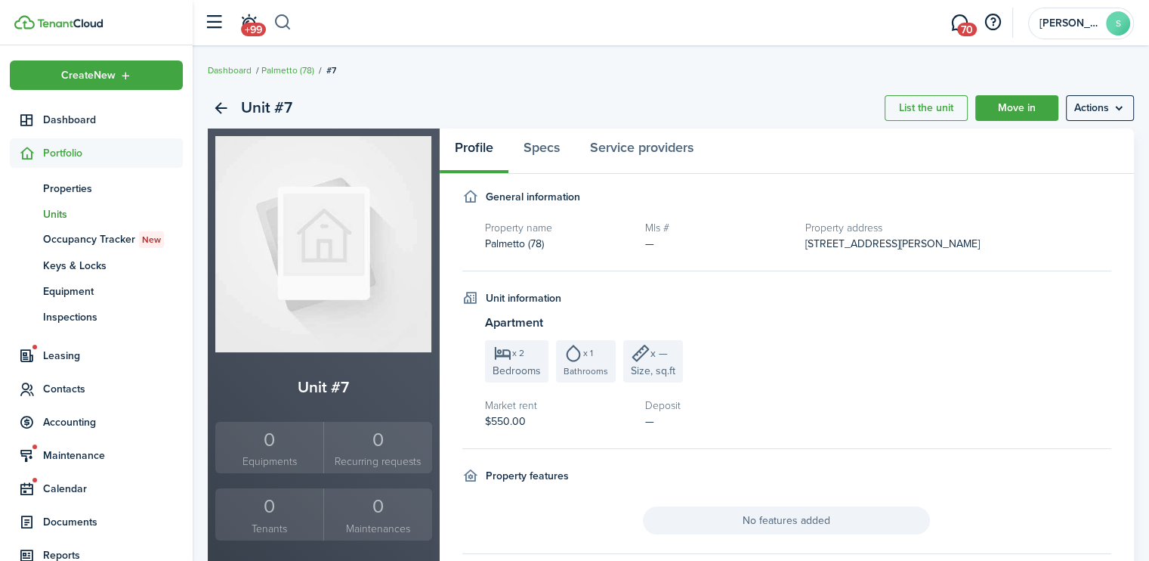
click at [283, 26] on button "button" at bounding box center [282, 23] width 19 height 26
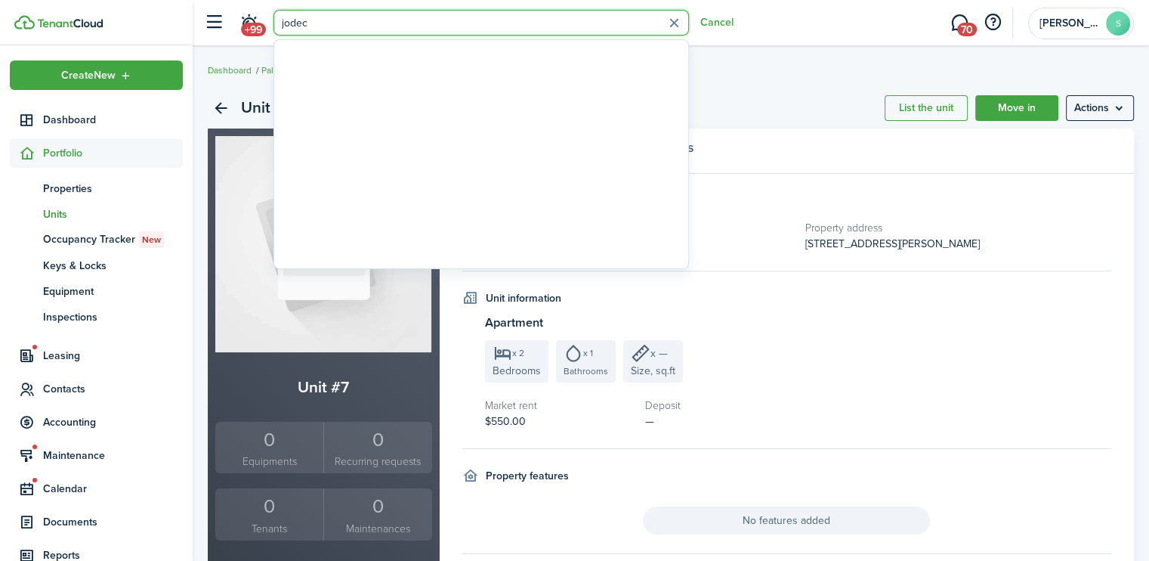
click at [283, 26] on input "jodec" at bounding box center [480, 23] width 415 height 26
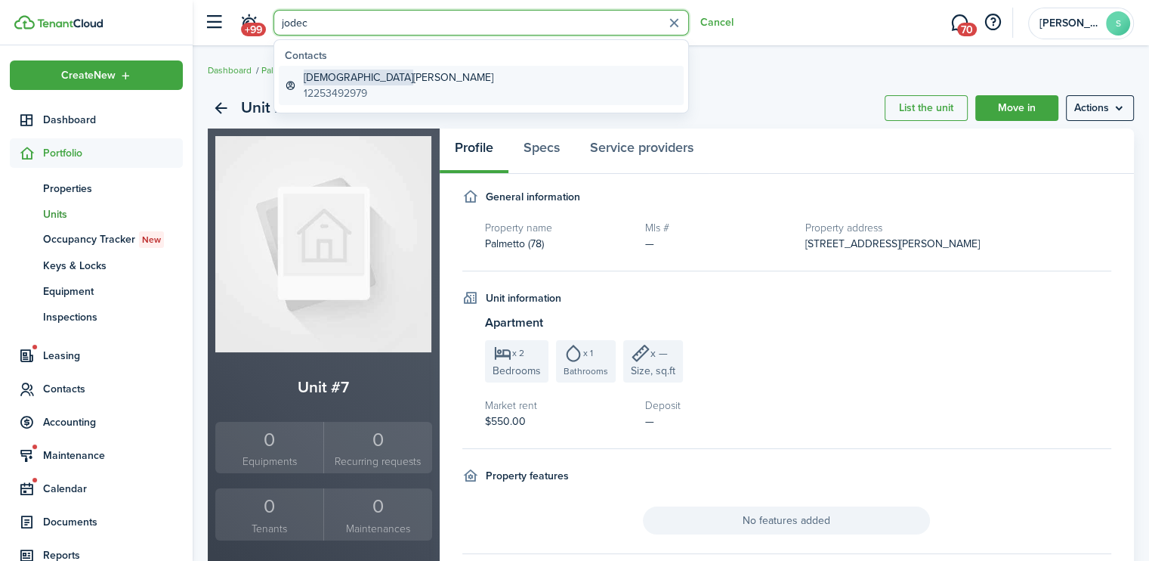
type input "jodec"
click at [342, 77] on global-search-item-title "[DEMOGRAPHIC_DATA] [PERSON_NAME]" at bounding box center [399, 77] width 190 height 16
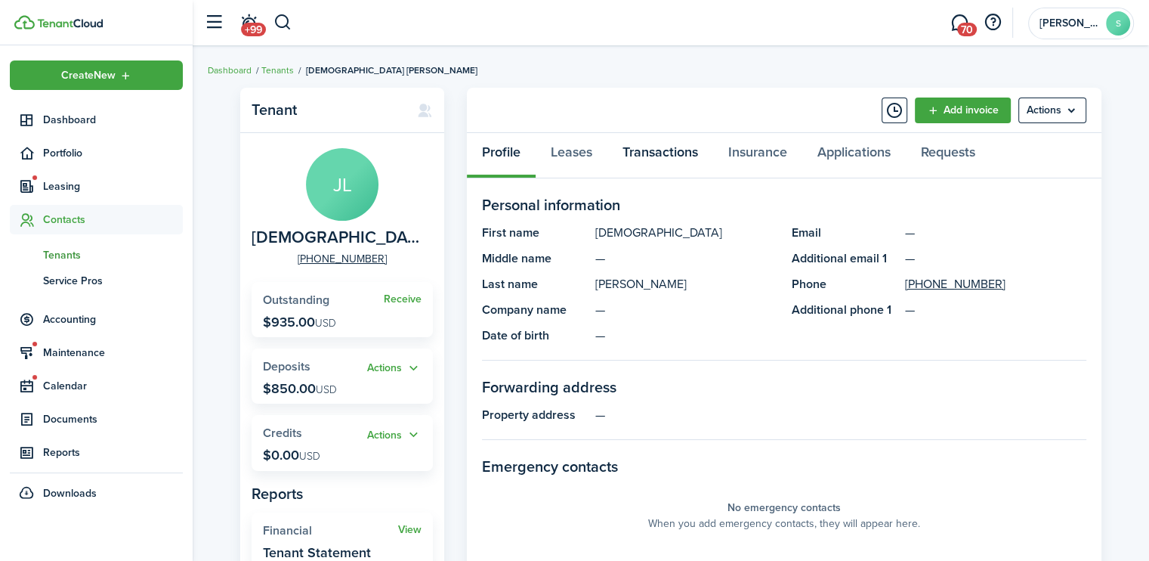
click at [650, 153] on link "Transactions" at bounding box center [660, 155] width 106 height 45
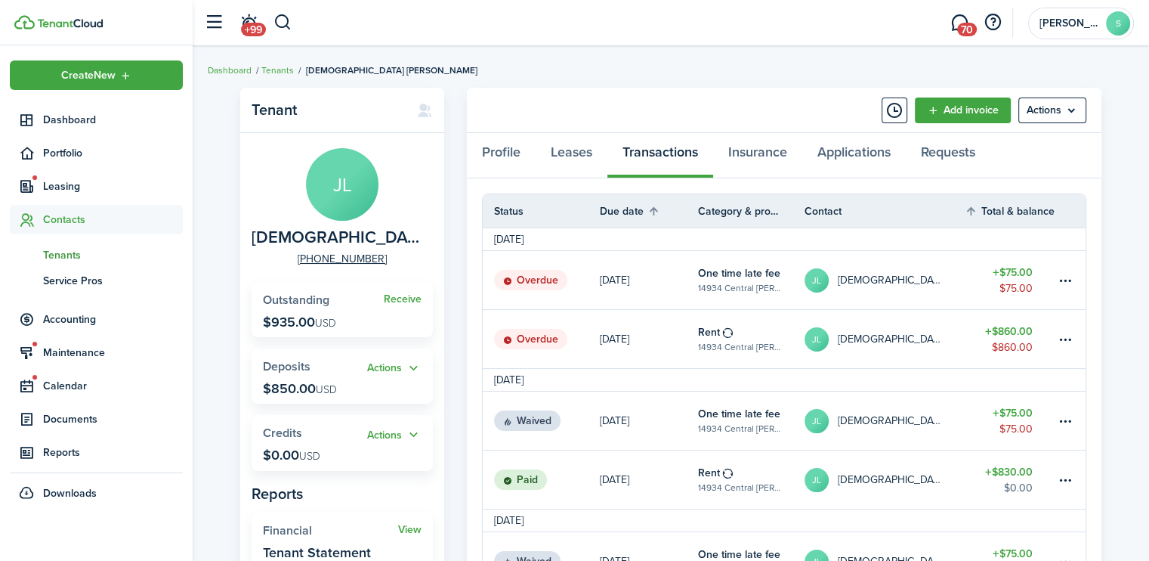
click at [545, 335] on status "Overdue" at bounding box center [530, 339] width 73 height 21
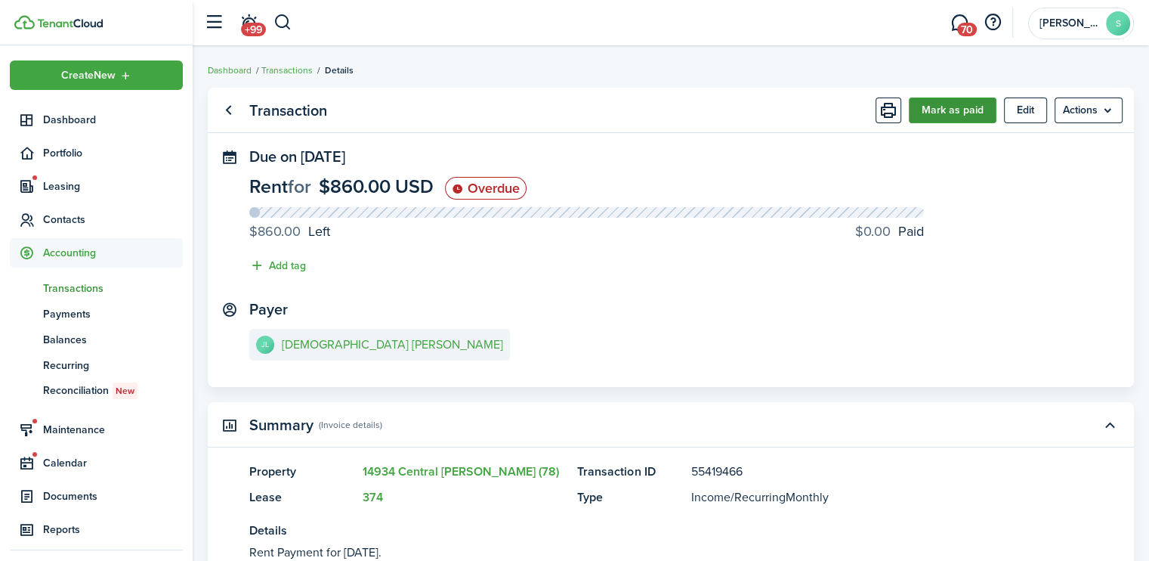
click at [948, 111] on button "Mark as paid" at bounding box center [953, 110] width 88 height 26
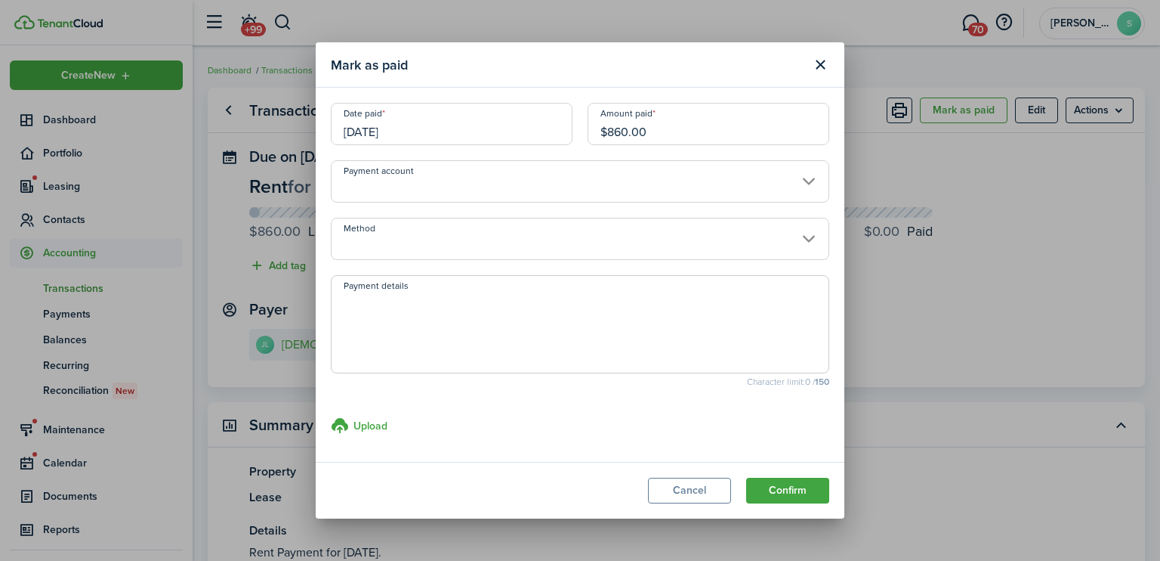
click at [629, 134] on input "$860.00" at bounding box center [709, 124] width 242 height 42
click at [434, 136] on input "[DATE]" at bounding box center [452, 124] width 242 height 42
type input "$850.00"
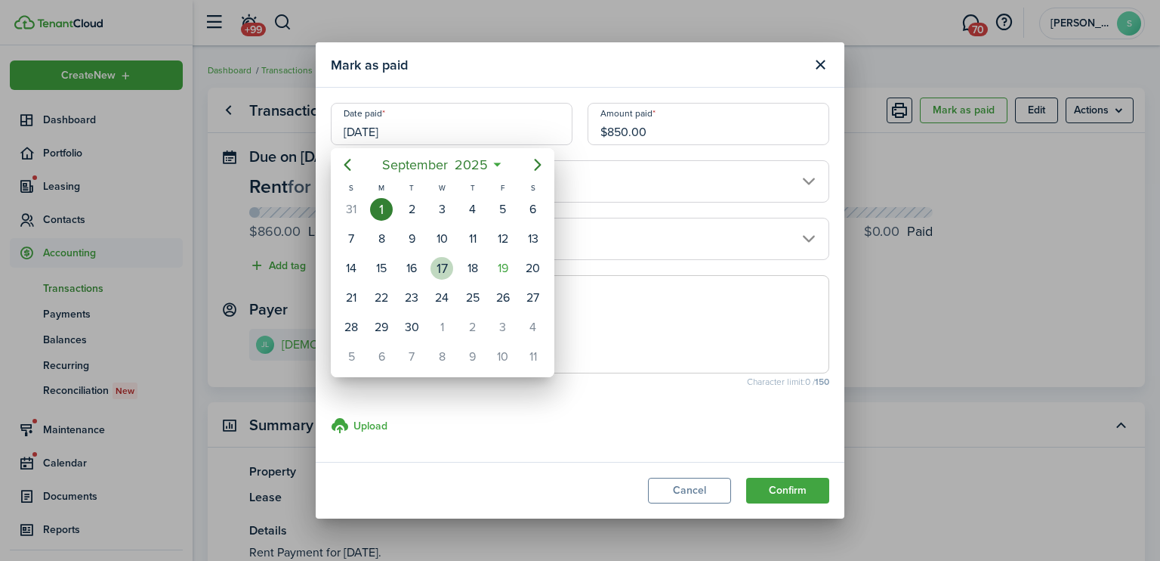
click at [443, 267] on div "17" at bounding box center [442, 268] width 23 height 23
type input "[DATE]"
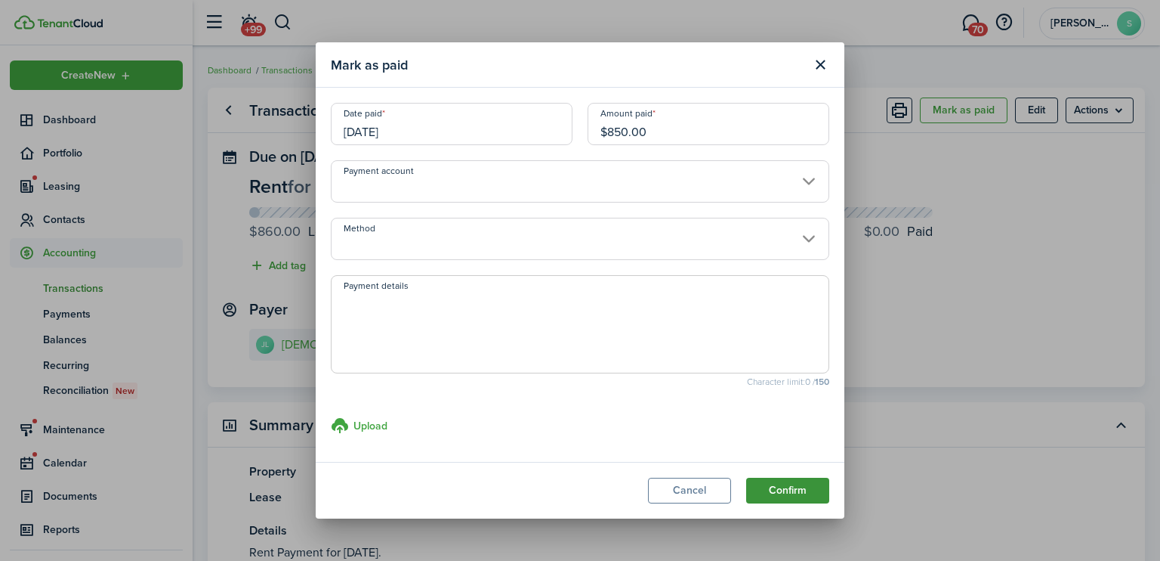
click at [779, 491] on button "Confirm" at bounding box center [787, 490] width 83 height 26
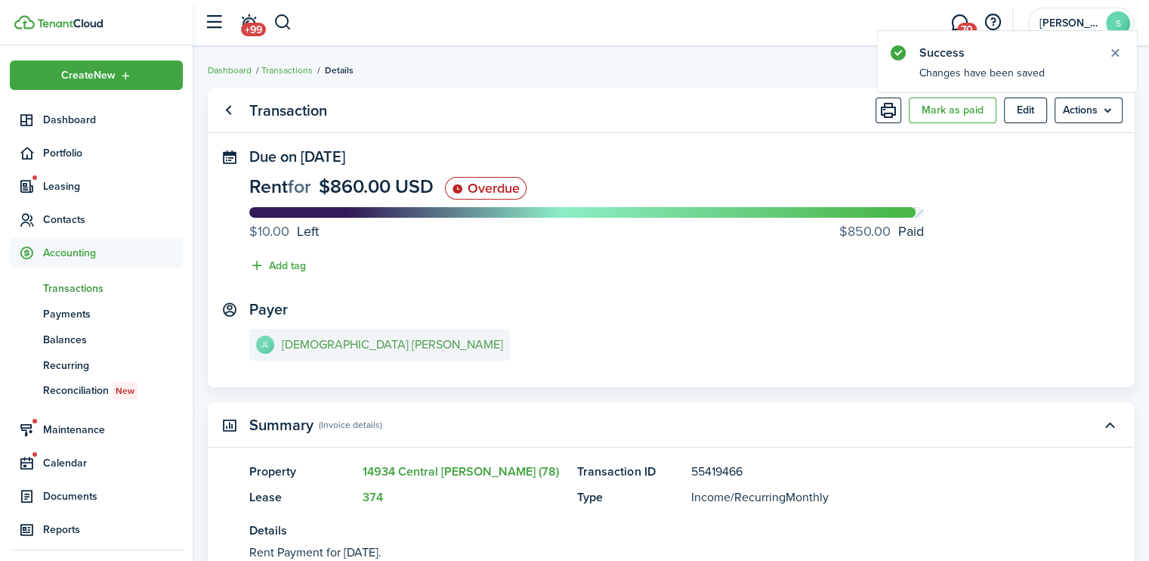
click at [331, 342] on e-details-info-title "[DEMOGRAPHIC_DATA] [PERSON_NAME]" at bounding box center [392, 345] width 221 height 14
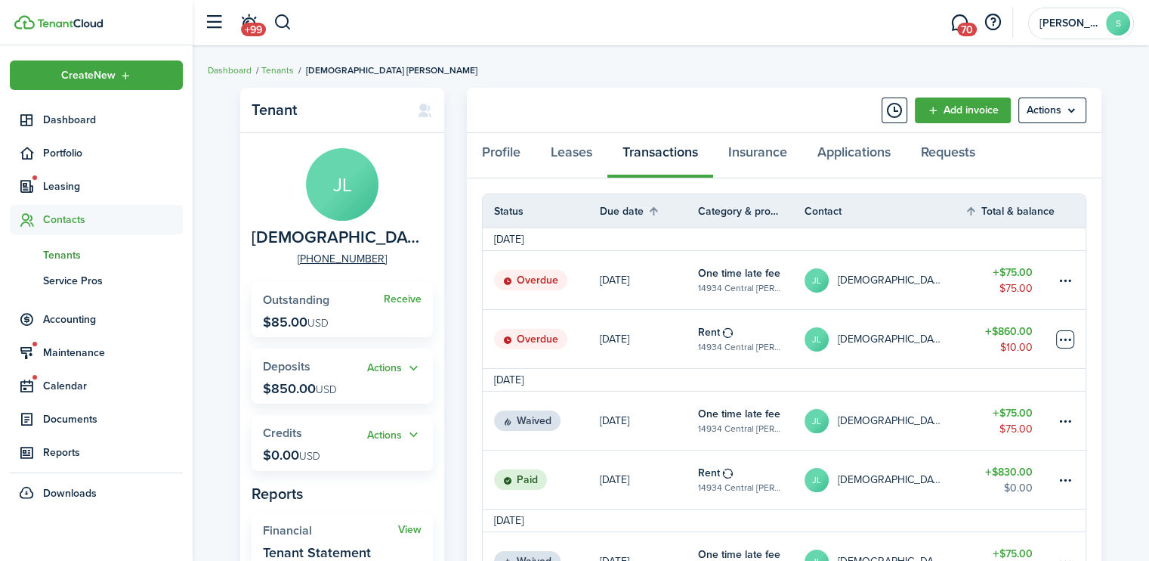
click at [1064, 340] on table-menu-btn-icon at bounding box center [1065, 339] width 18 height 18
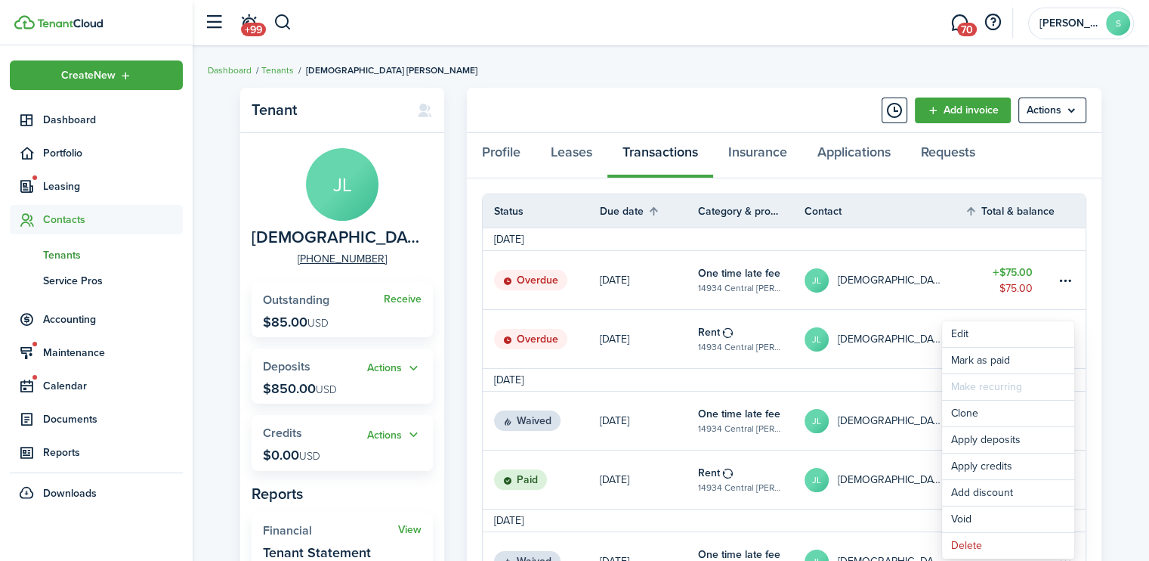
click at [623, 373] on tr "[DATE]" at bounding box center [784, 380] width 603 height 23
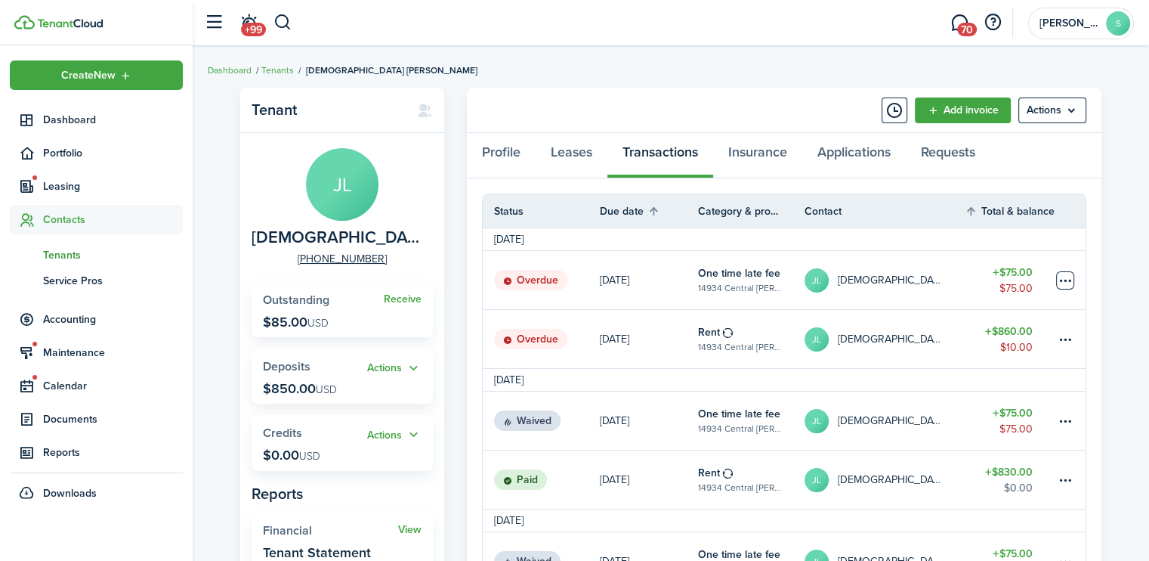
click at [1067, 276] on table-menu-btn-icon at bounding box center [1065, 280] width 18 height 18
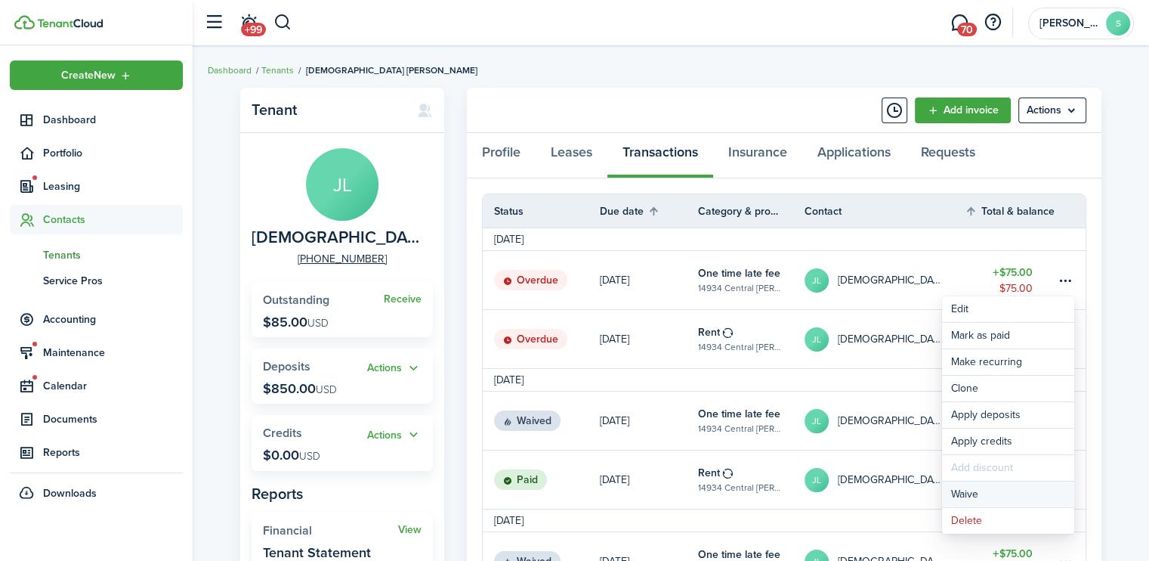
click at [965, 492] on button "Waive" at bounding box center [1008, 494] width 132 height 26
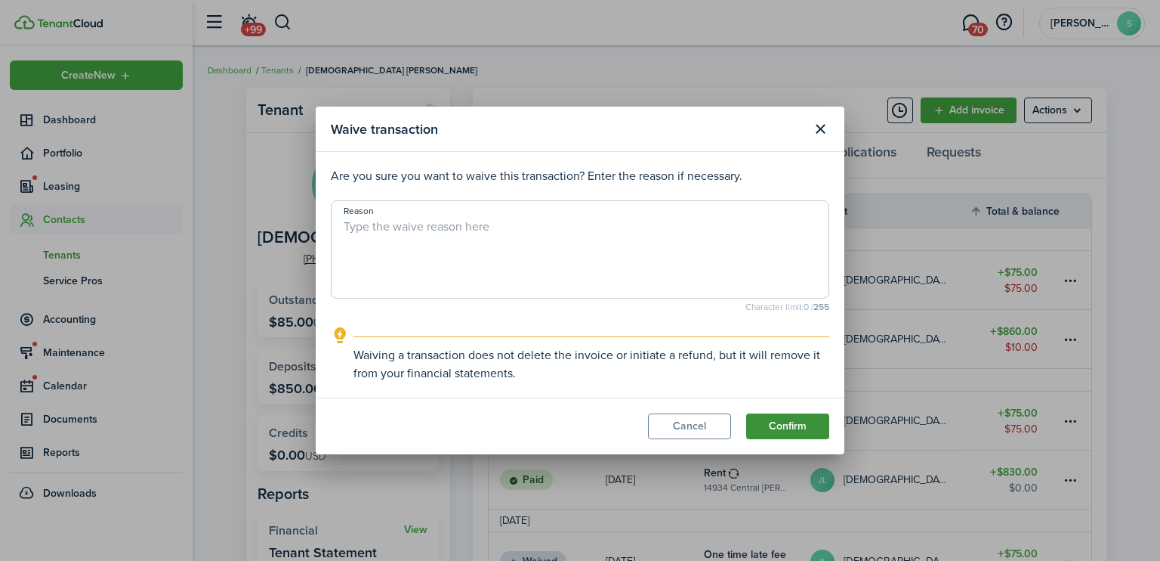
click at [800, 427] on button "Confirm" at bounding box center [787, 426] width 83 height 26
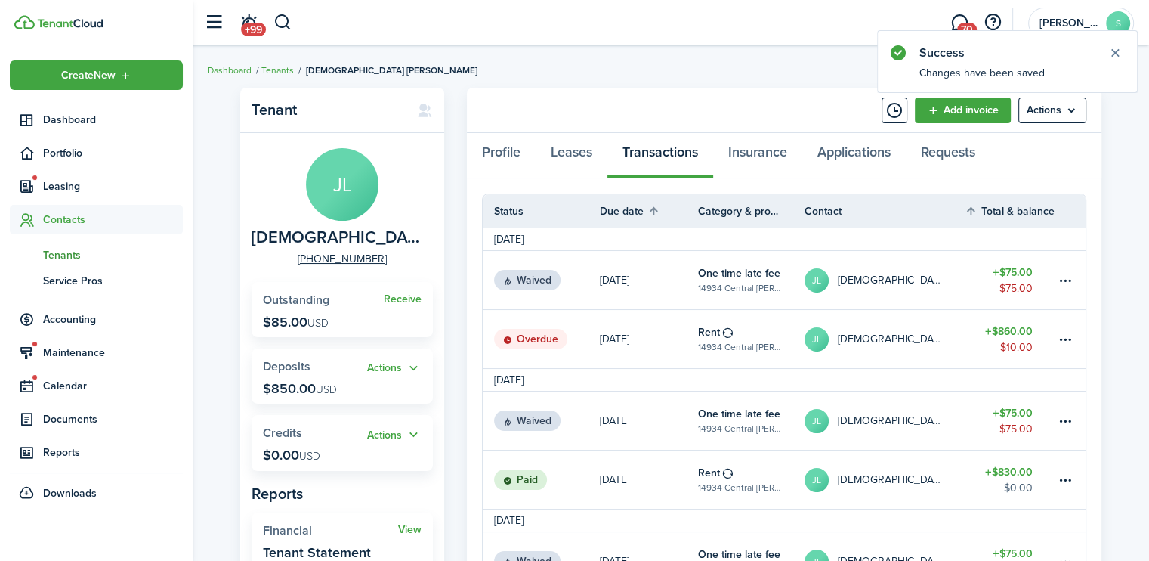
click at [551, 344] on status "Overdue" at bounding box center [530, 339] width 73 height 21
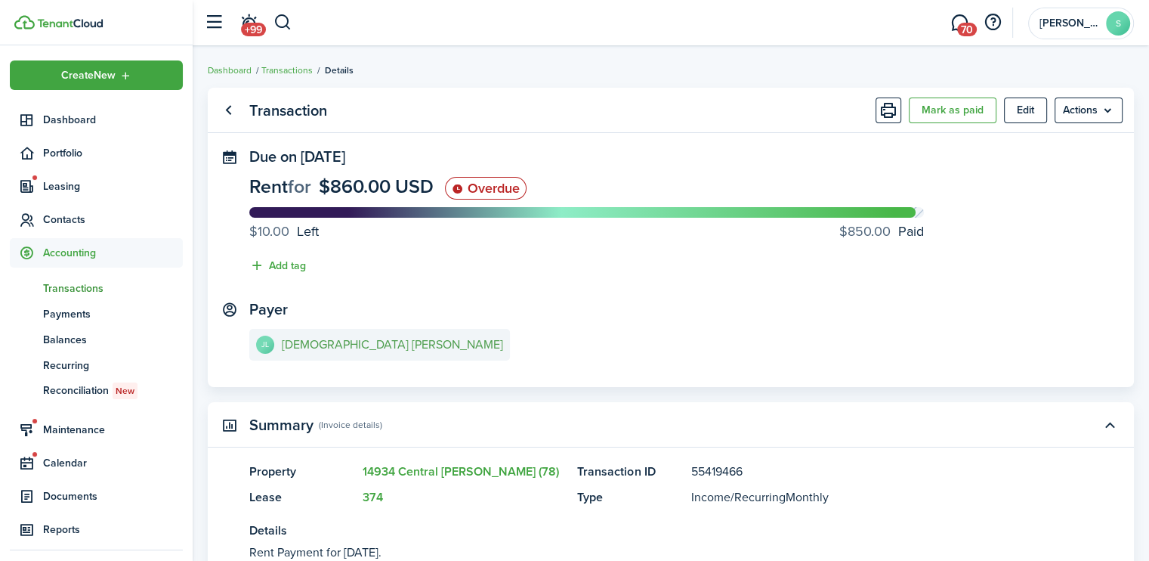
click at [312, 349] on e-details-info-title "[DEMOGRAPHIC_DATA] [PERSON_NAME]" at bounding box center [392, 345] width 221 height 14
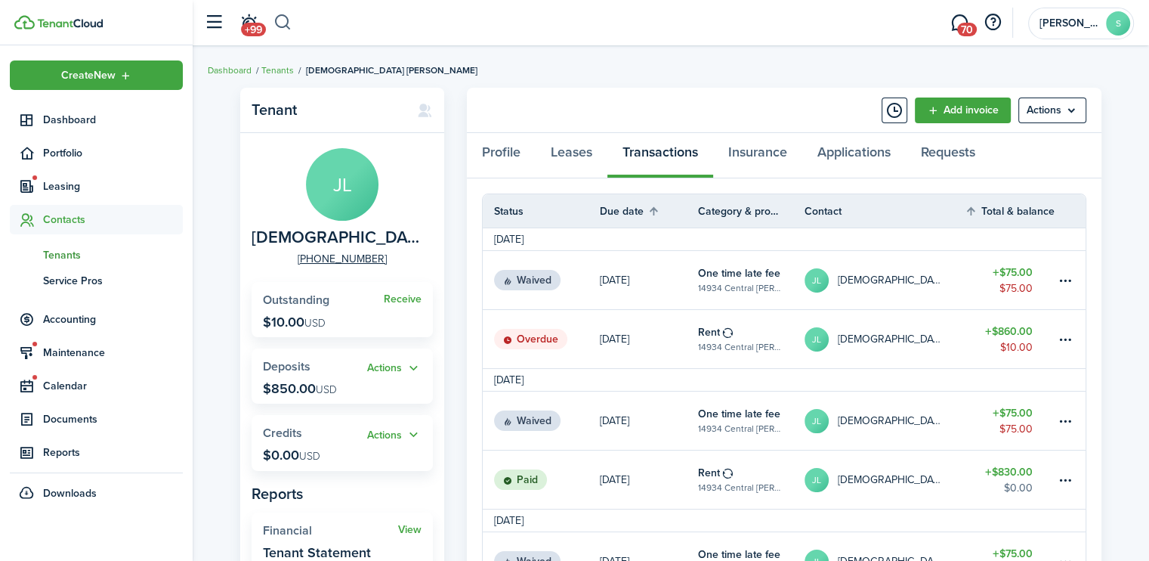
click at [287, 25] on button "button" at bounding box center [282, 23] width 19 height 26
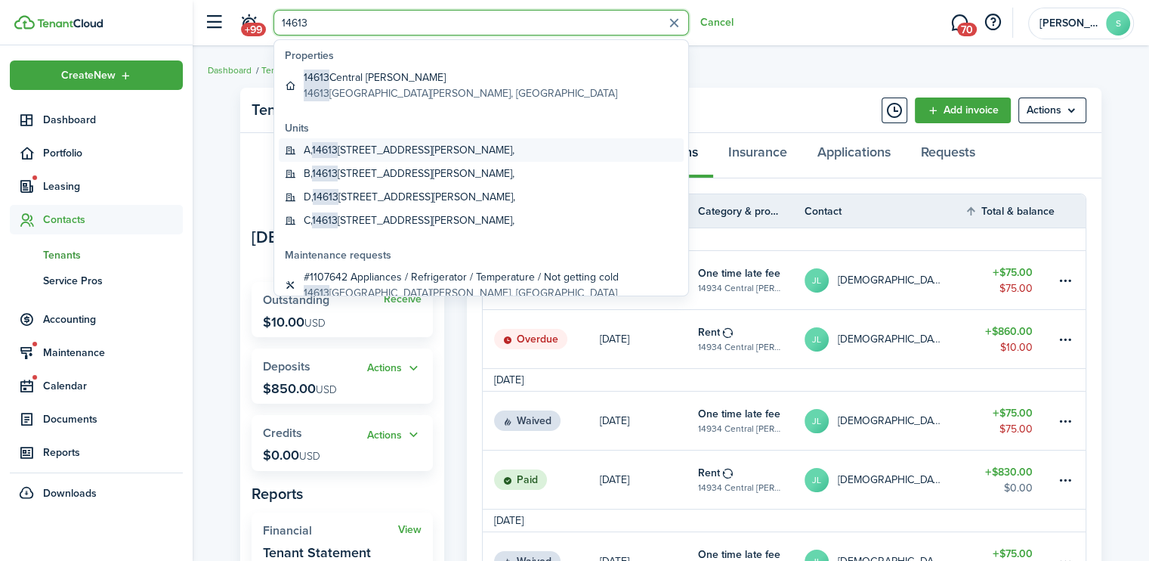
type input "14613"
click at [329, 150] on span "14613" at bounding box center [325, 150] width 26 height 16
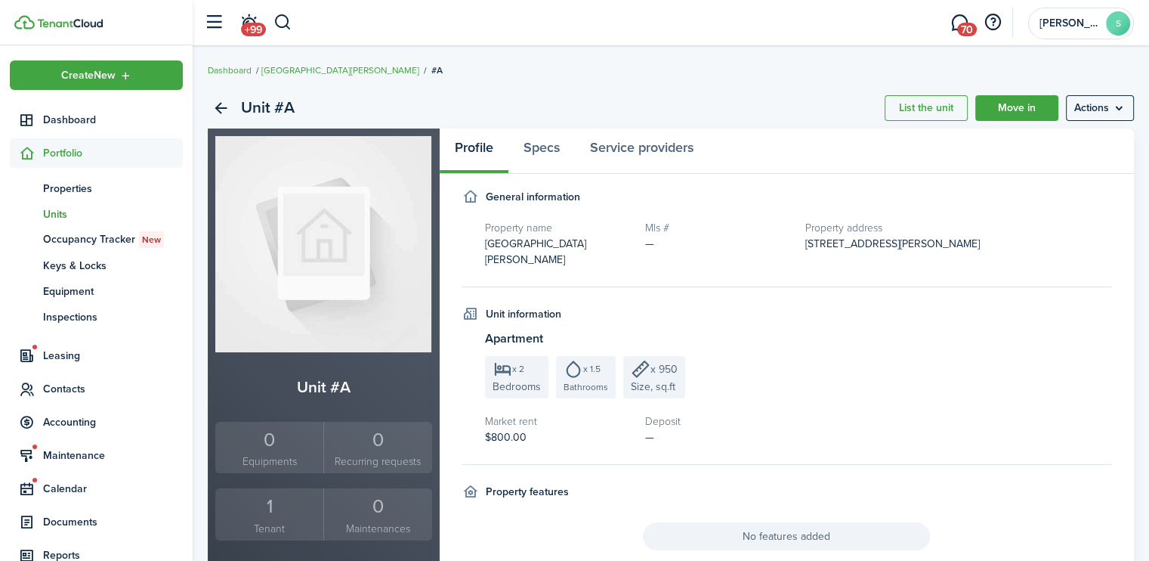
click at [264, 509] on div "1" at bounding box center [269, 506] width 100 height 29
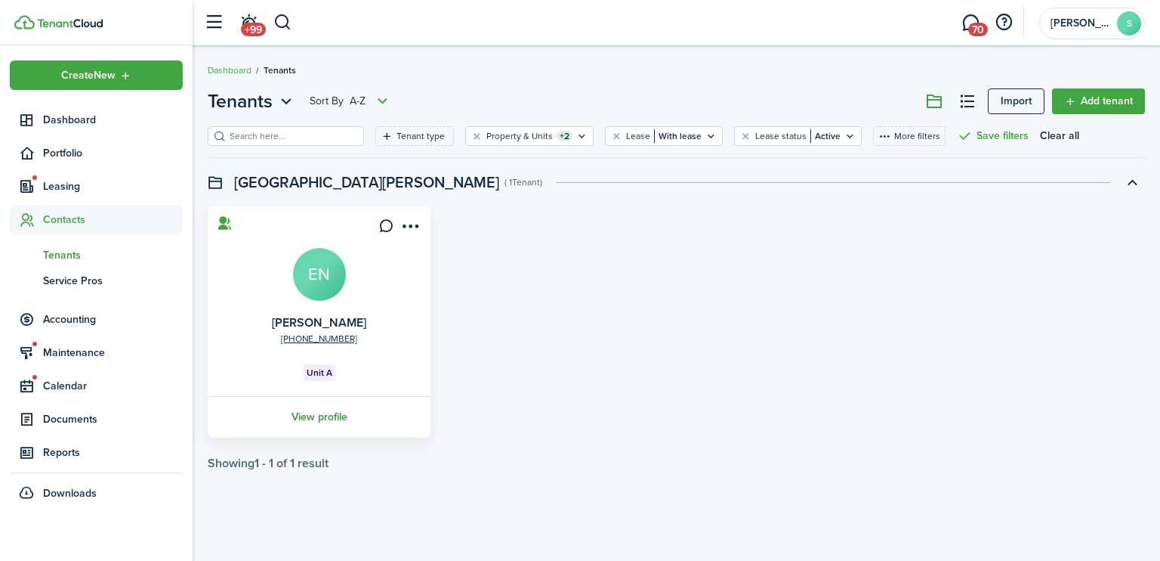
click at [336, 425] on link "View profile" at bounding box center [318, 417] width 227 height 42
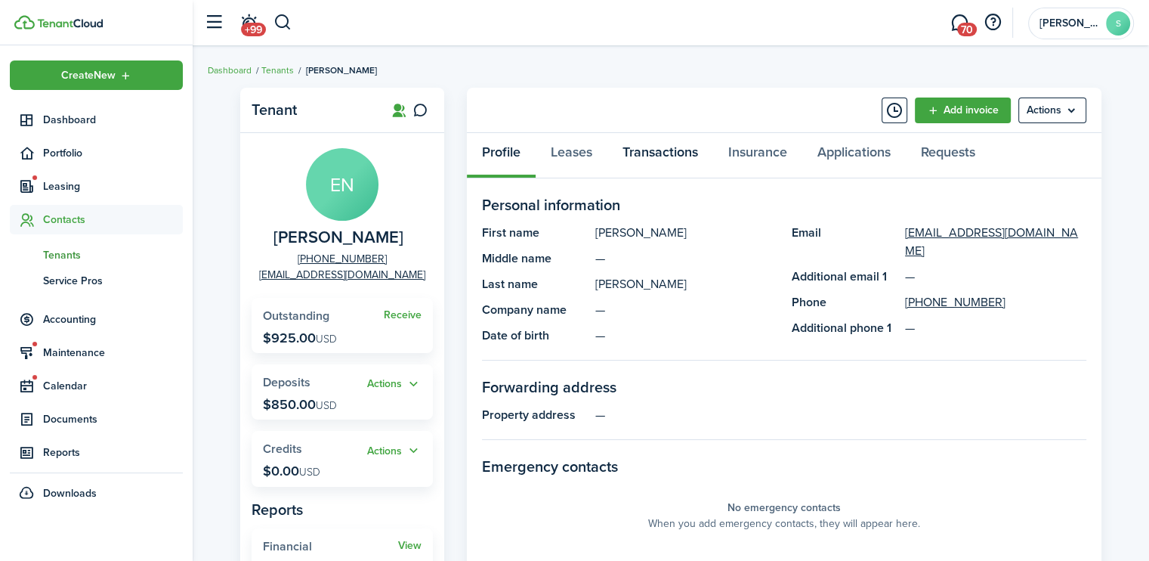
click at [644, 158] on link "Transactions" at bounding box center [660, 155] width 106 height 45
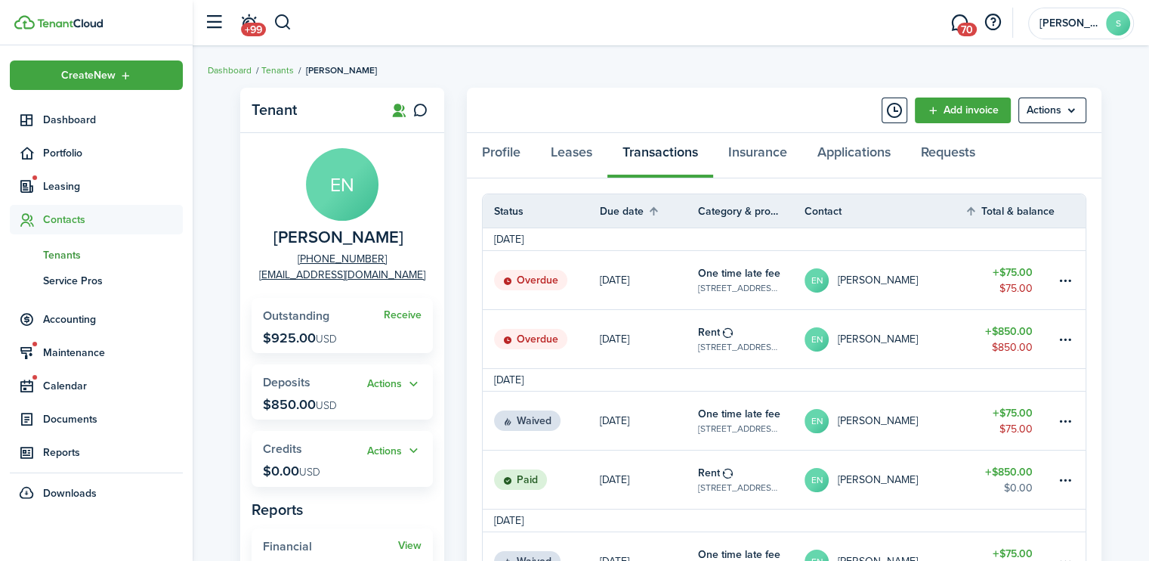
click at [540, 339] on status "Overdue" at bounding box center [530, 339] width 73 height 21
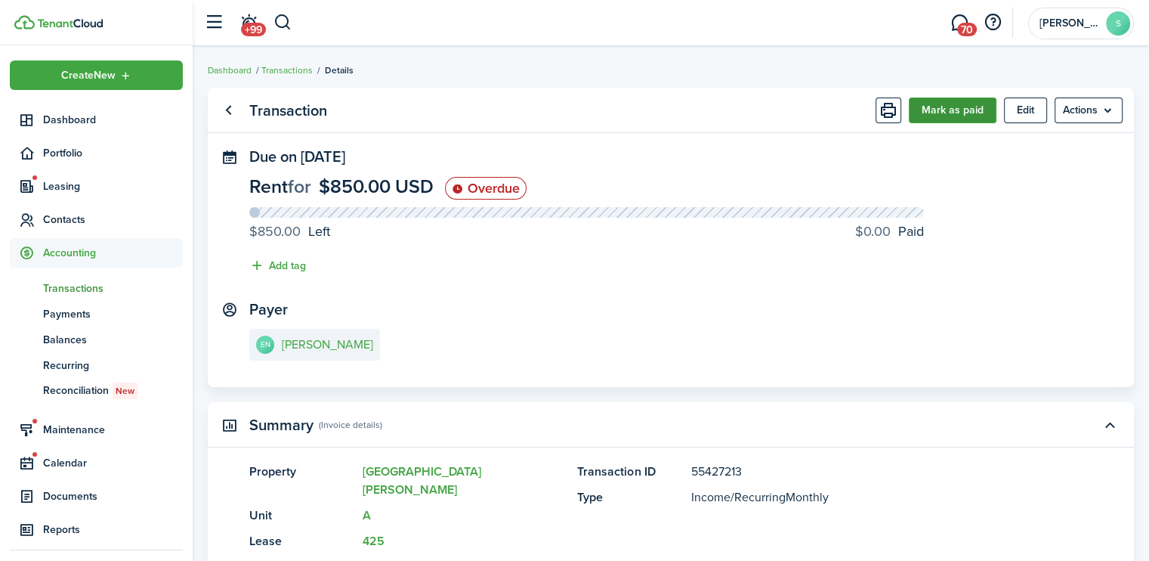
click at [946, 101] on button "Mark as paid" at bounding box center [953, 110] width 88 height 26
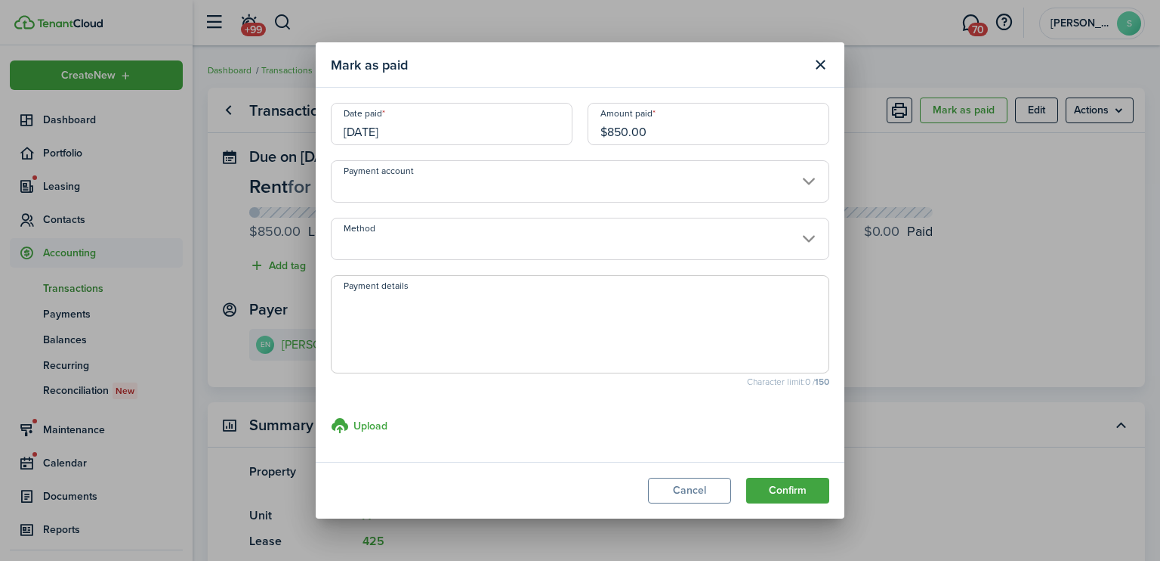
click at [419, 130] on input "[DATE]" at bounding box center [452, 124] width 242 height 42
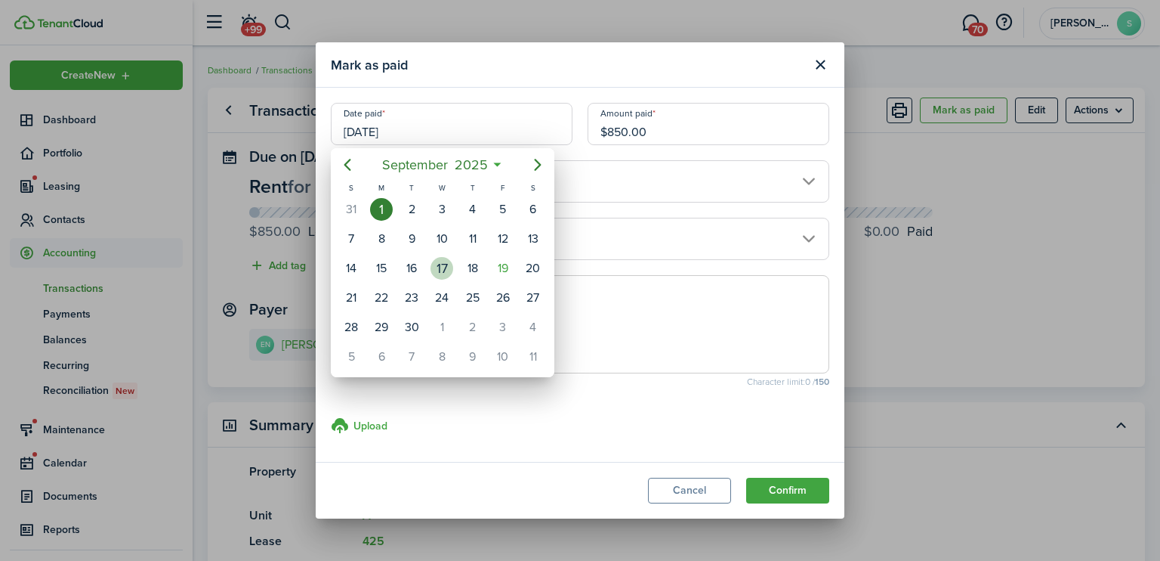
click at [447, 264] on div "17" at bounding box center [442, 268] width 23 height 23
type input "[DATE]"
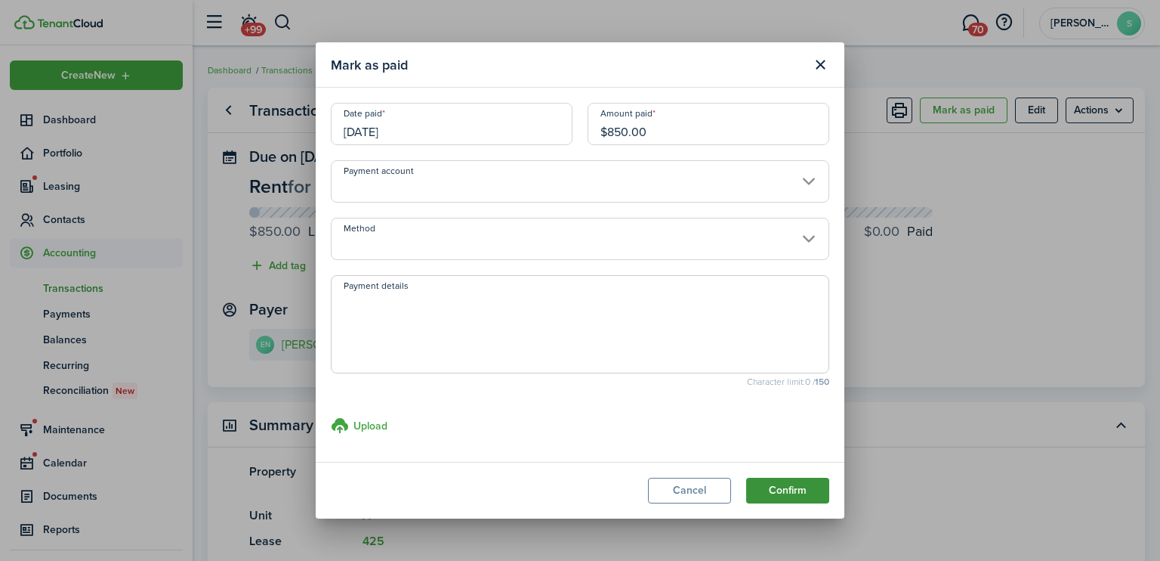
click at [807, 493] on button "Confirm" at bounding box center [787, 490] width 83 height 26
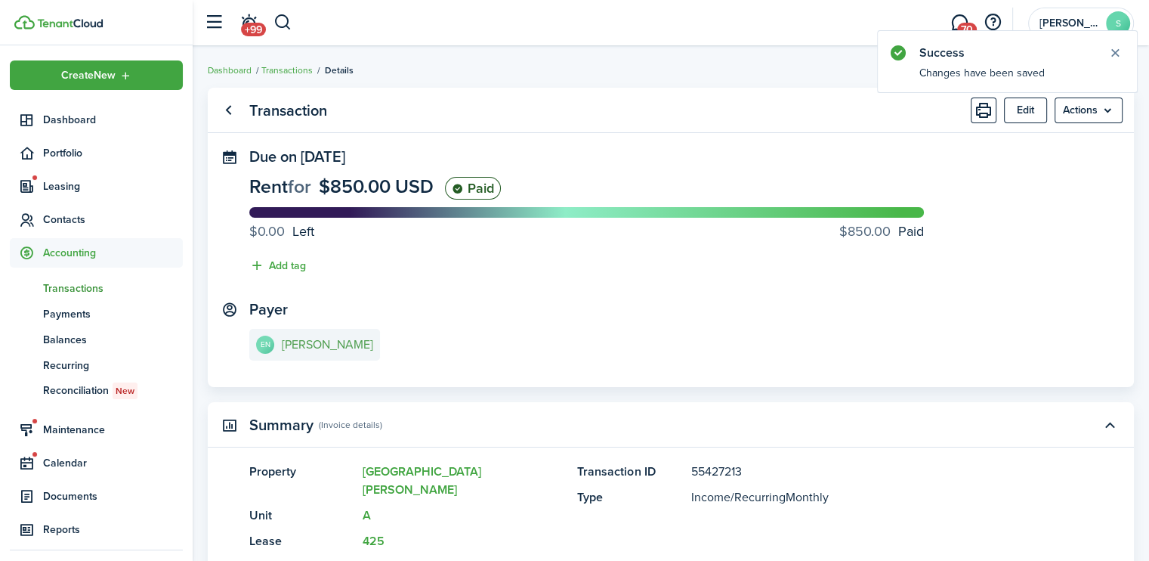
click at [336, 345] on e-details-info-title "[PERSON_NAME]" at bounding box center [327, 345] width 91 height 14
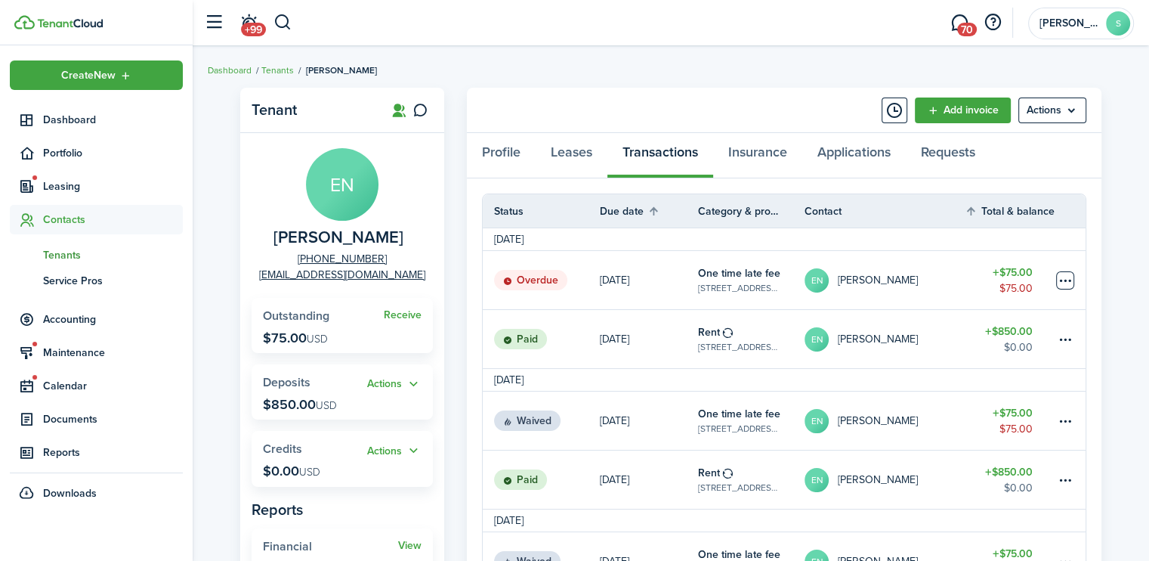
click at [1058, 280] on table-menu-btn-icon at bounding box center [1065, 280] width 18 height 18
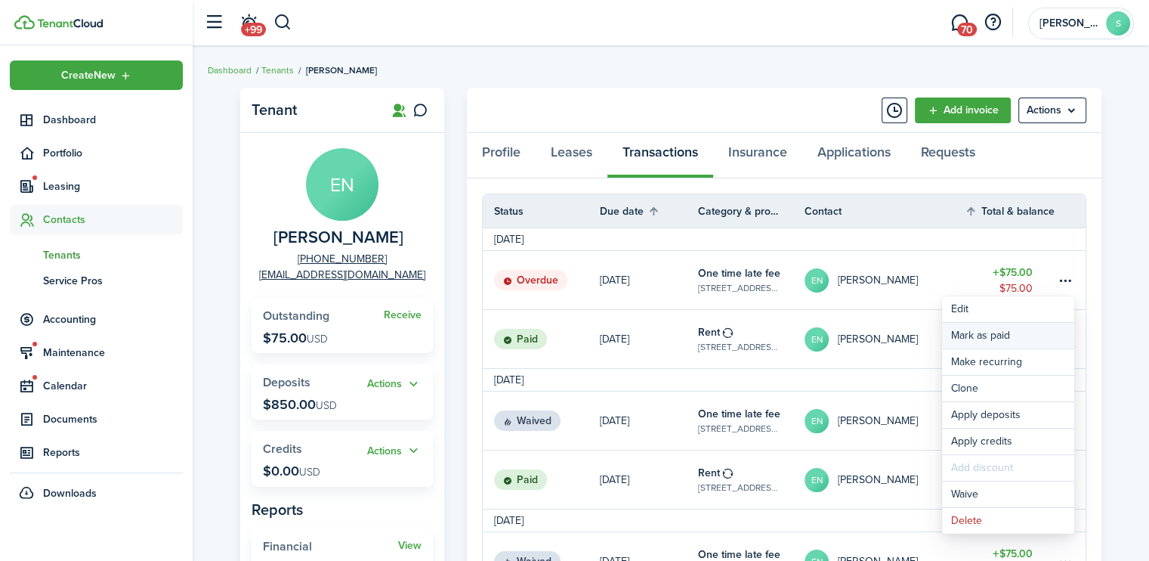
click at [971, 338] on link "Mark as paid" at bounding box center [1008, 336] width 132 height 26
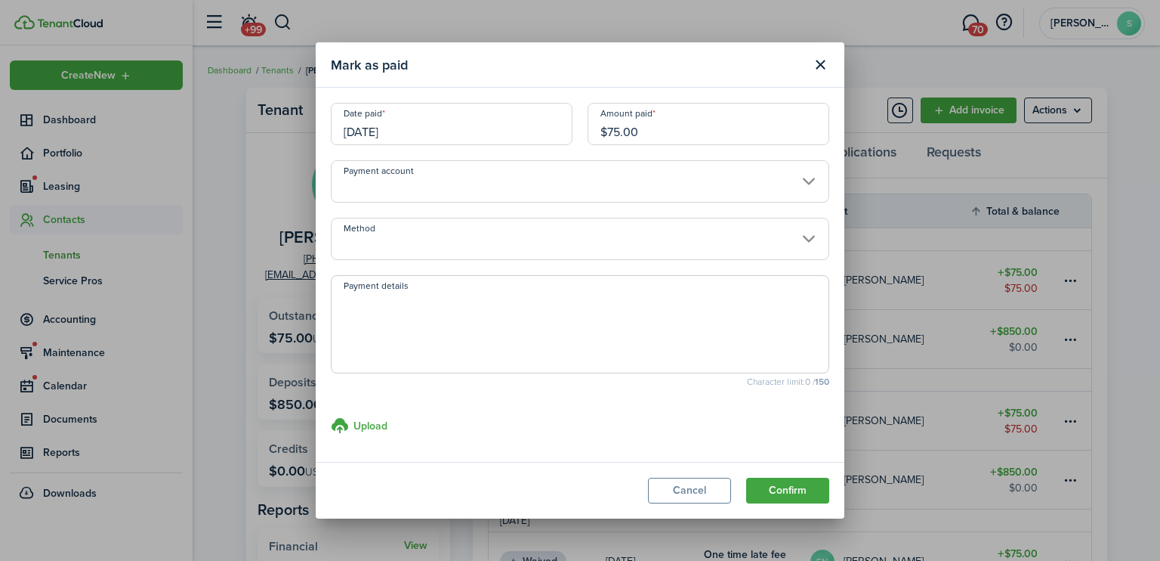
click at [412, 134] on input "[DATE]" at bounding box center [452, 124] width 242 height 42
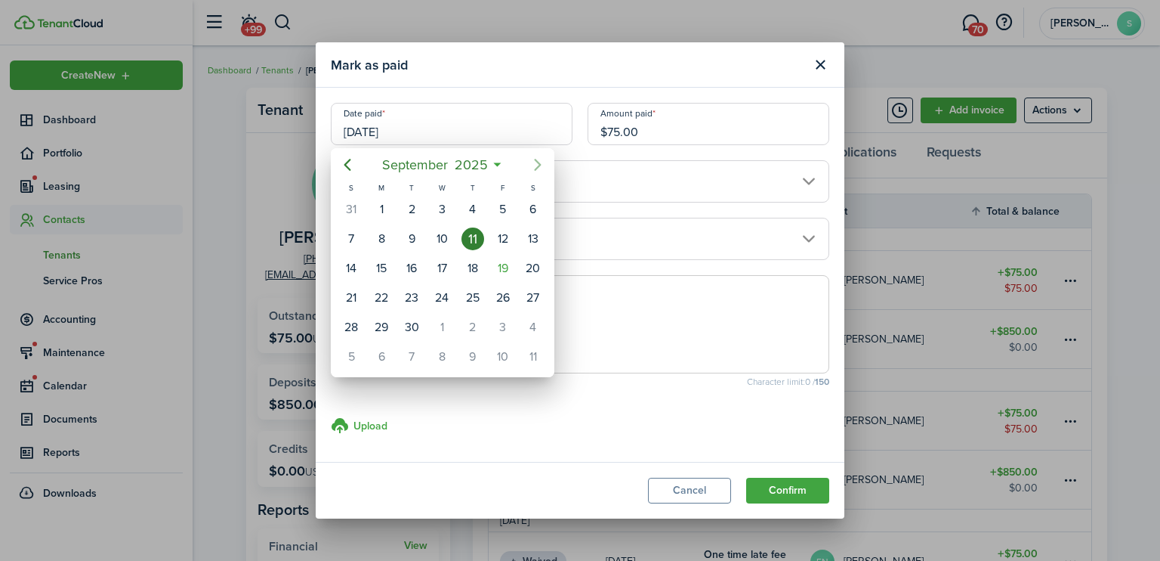
click at [533, 162] on icon "Next page" at bounding box center [538, 165] width 18 height 18
click at [347, 163] on icon "Previous page" at bounding box center [347, 165] width 7 height 12
click at [443, 264] on div "17" at bounding box center [442, 268] width 23 height 23
type input "[DATE]"
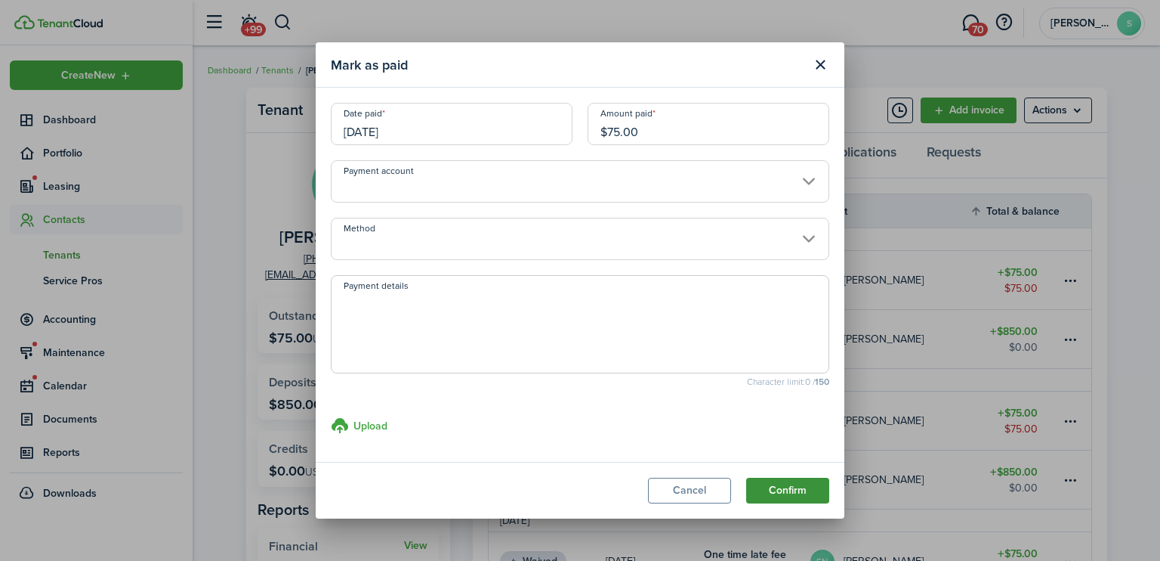
click at [789, 495] on button "Confirm" at bounding box center [787, 490] width 83 height 26
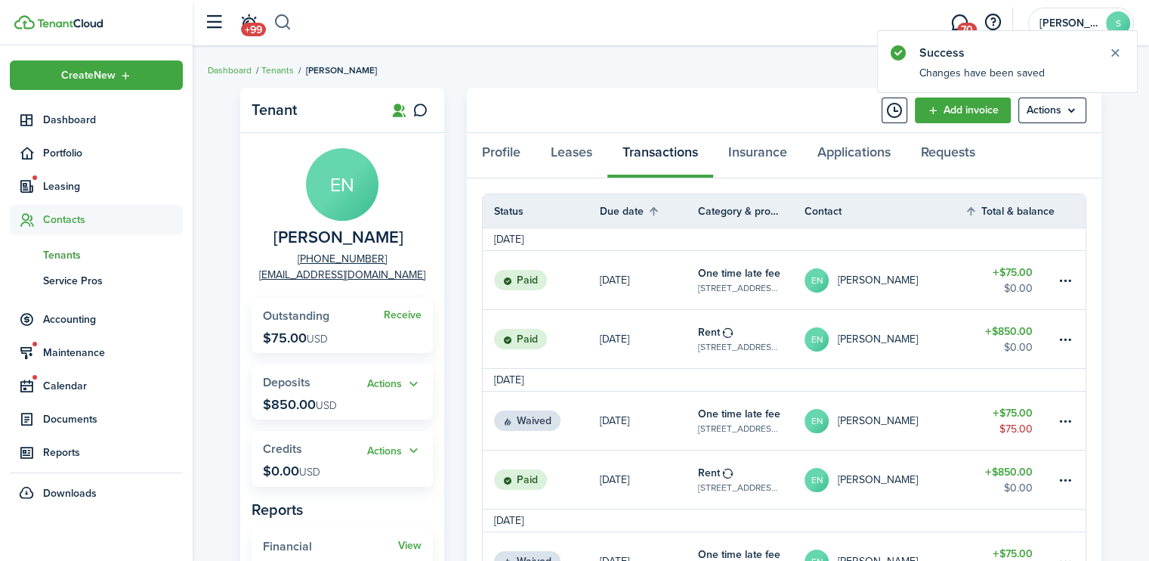
click at [284, 20] on button "button" at bounding box center [282, 23] width 19 height 26
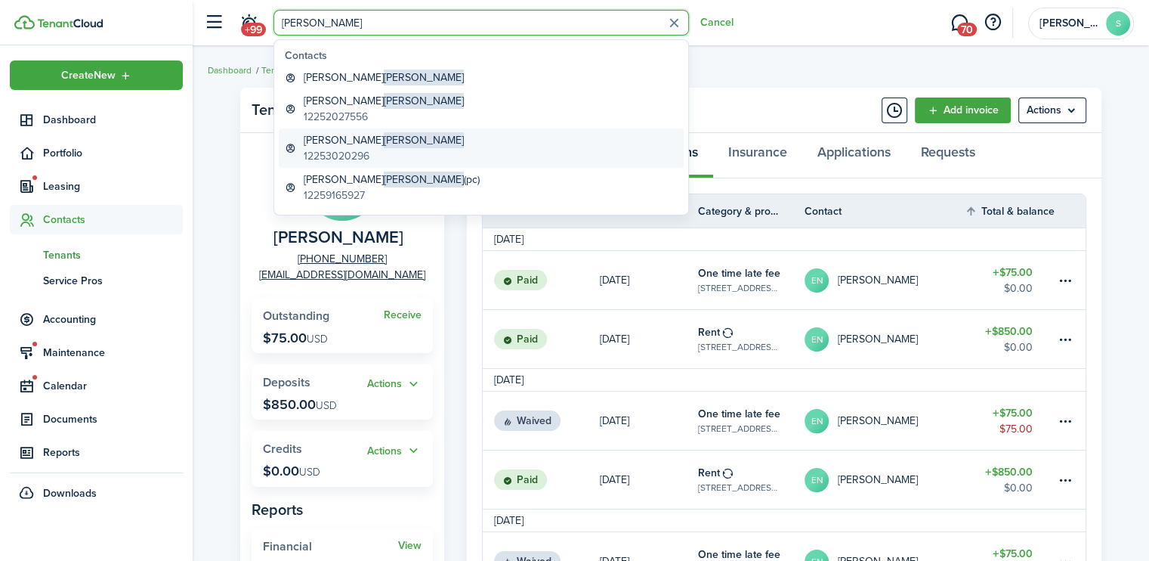
type input "[PERSON_NAME]"
click at [341, 143] on global-search-item-title "[PERSON_NAME]" at bounding box center [384, 140] width 160 height 16
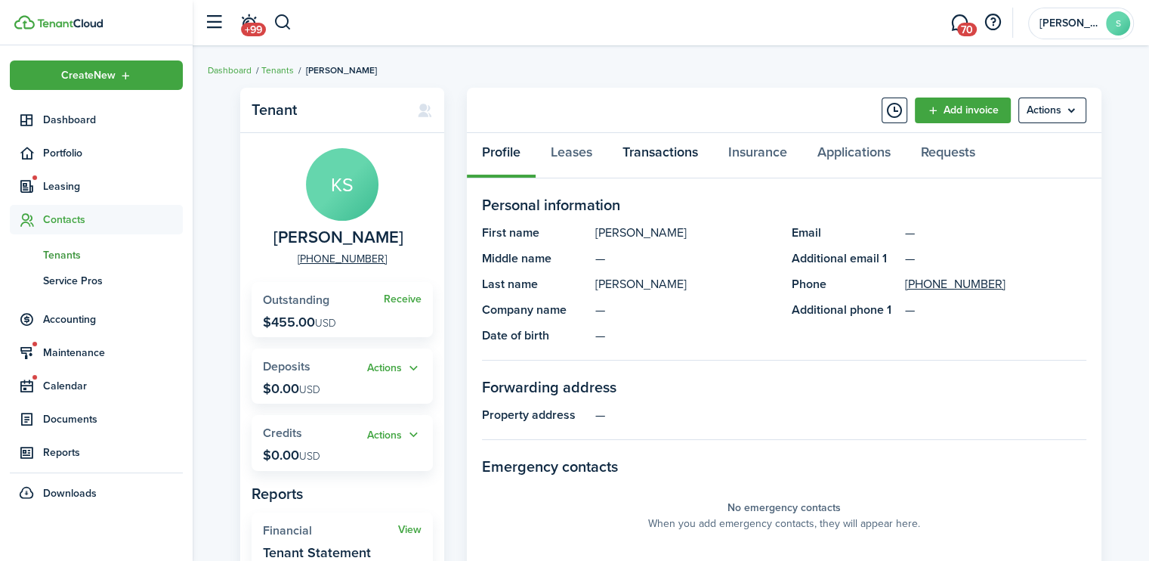
click at [640, 159] on link "Transactions" at bounding box center [660, 155] width 106 height 45
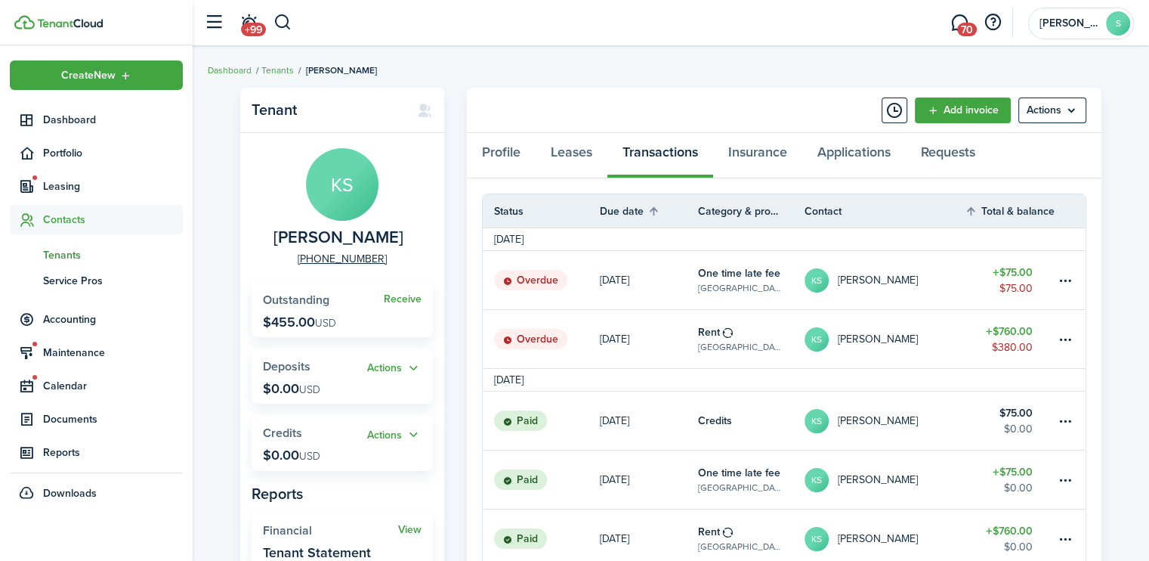
click at [538, 338] on status "Overdue" at bounding box center [530, 339] width 73 height 21
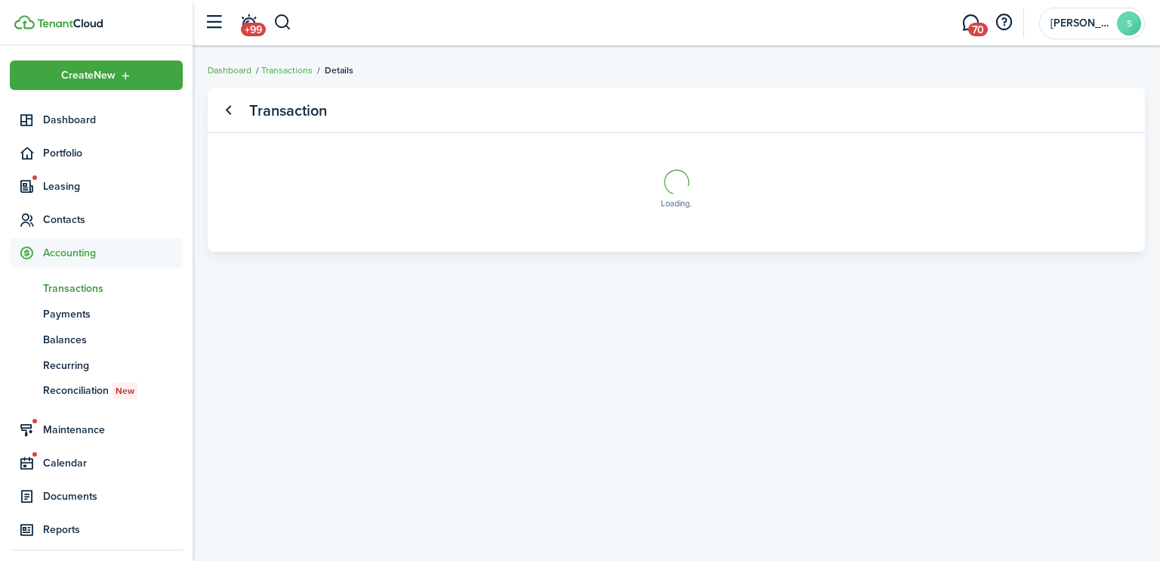
click at [777, 179] on div "Loading" at bounding box center [676, 188] width 854 height 81
click at [485, 295] on transaction-view-wrapper "Transaction Loading" at bounding box center [677, 303] width 968 height 446
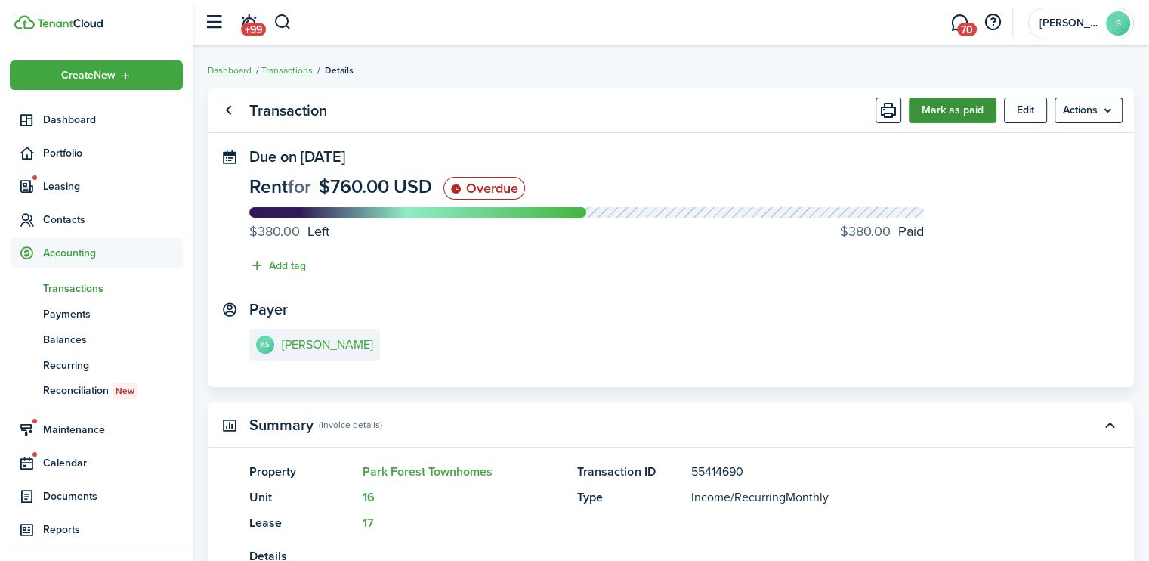
click at [941, 98] on button "Mark as paid" at bounding box center [953, 110] width 88 height 26
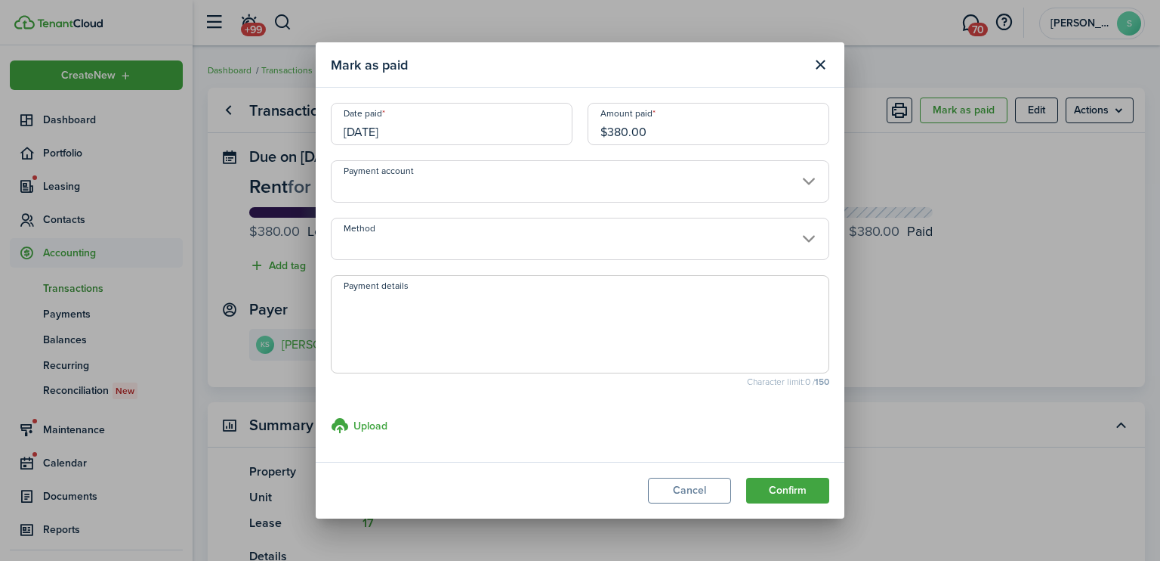
click at [621, 124] on input "$380.00" at bounding box center [709, 124] width 242 height 42
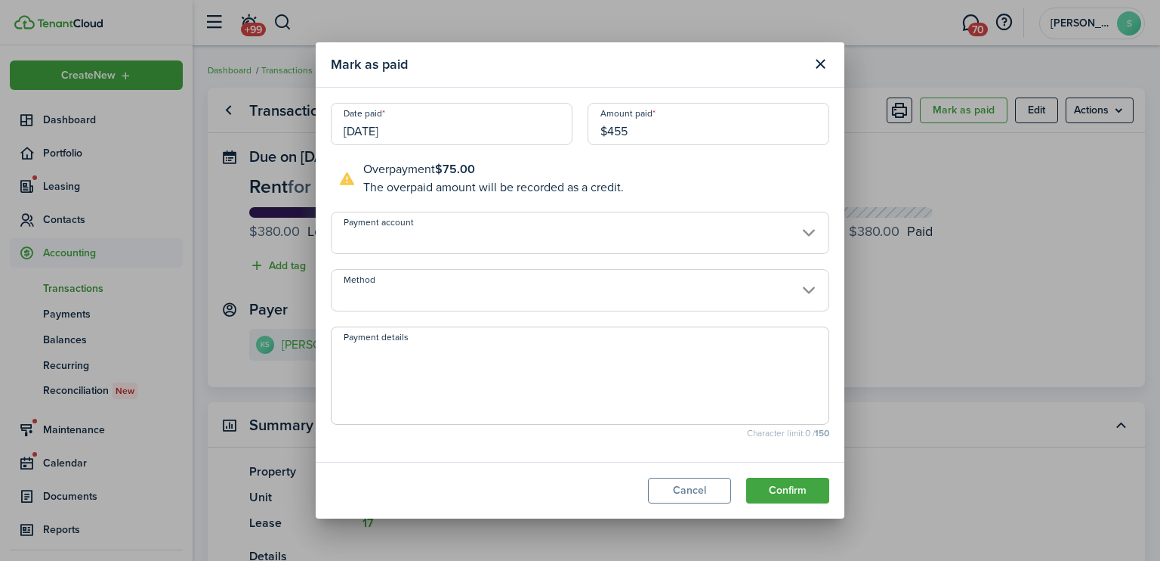
click at [438, 131] on input "[DATE]" at bounding box center [452, 124] width 242 height 42
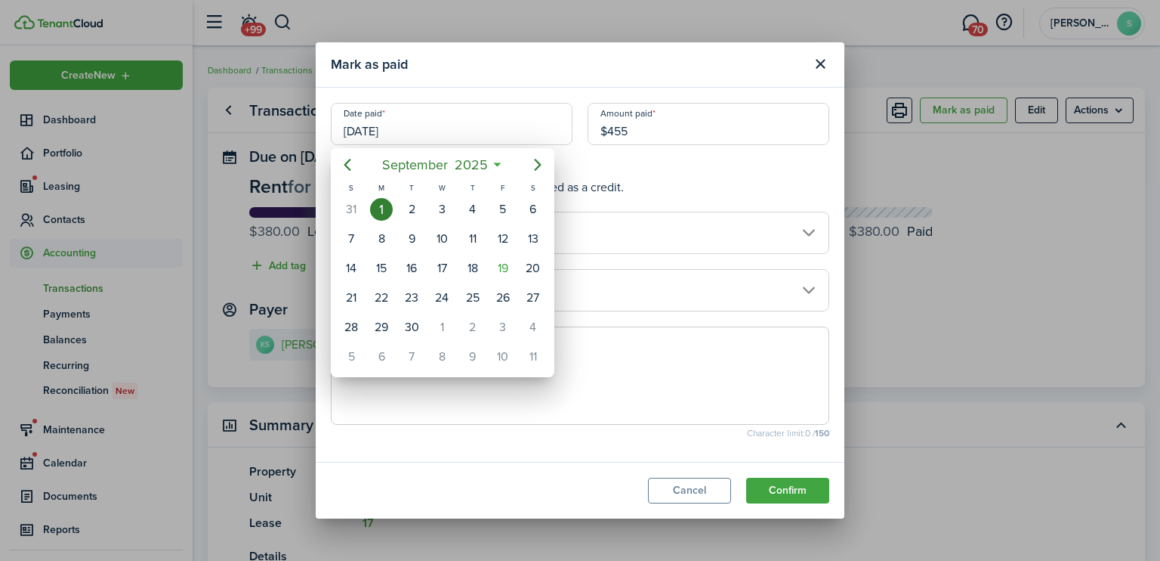
type input "$455.00"
click at [443, 264] on div "17" at bounding box center [442, 268] width 23 height 23
type input "[DATE]"
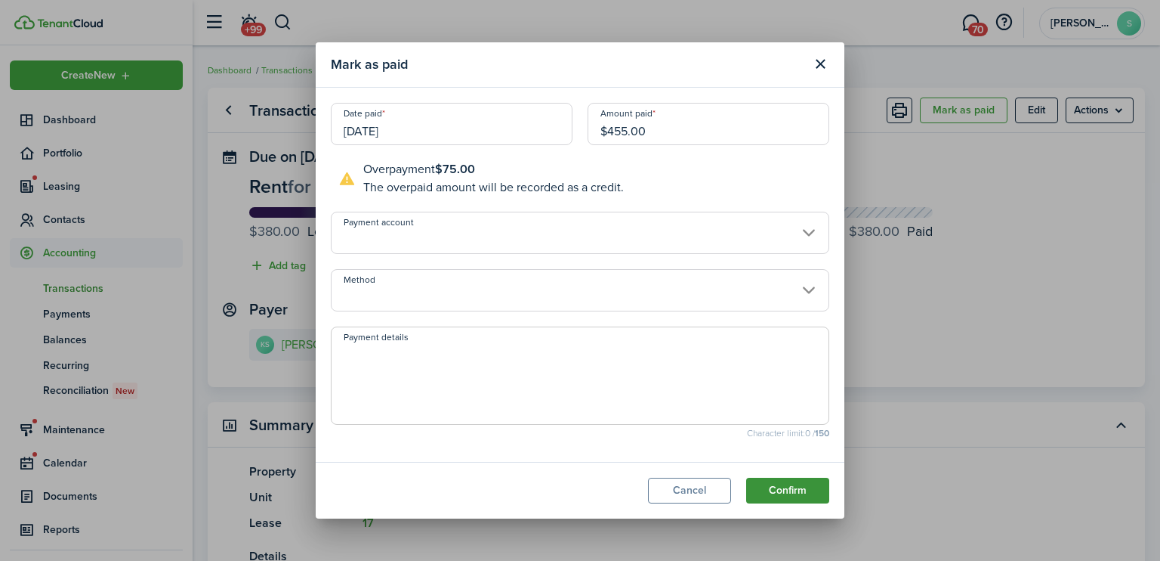
click at [795, 497] on button "Confirm" at bounding box center [787, 490] width 83 height 26
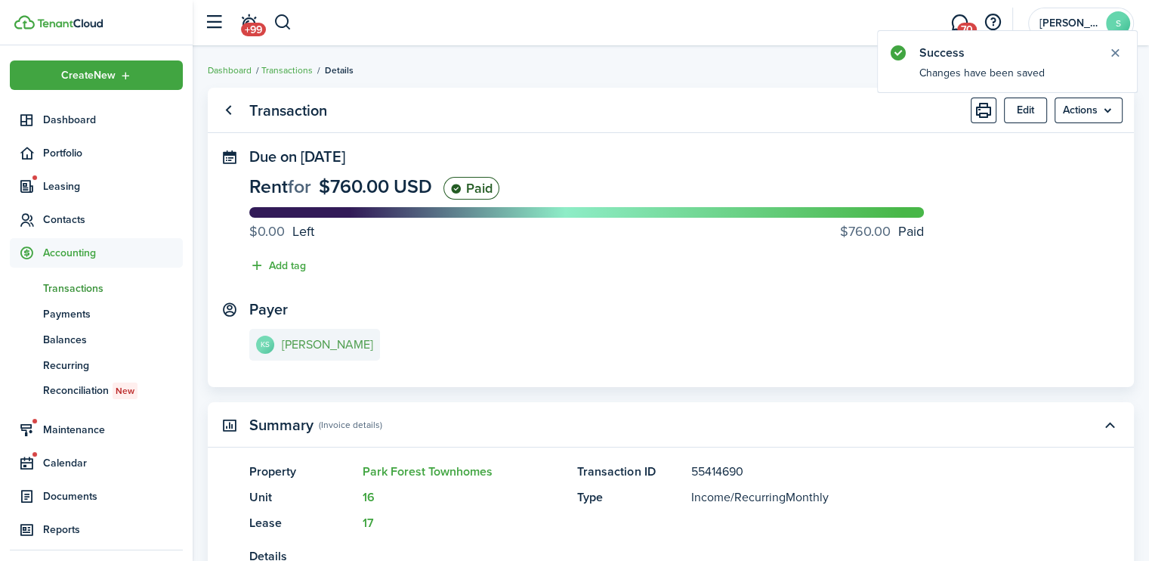
click at [343, 339] on e-details-info-title "[PERSON_NAME]" at bounding box center [327, 345] width 91 height 14
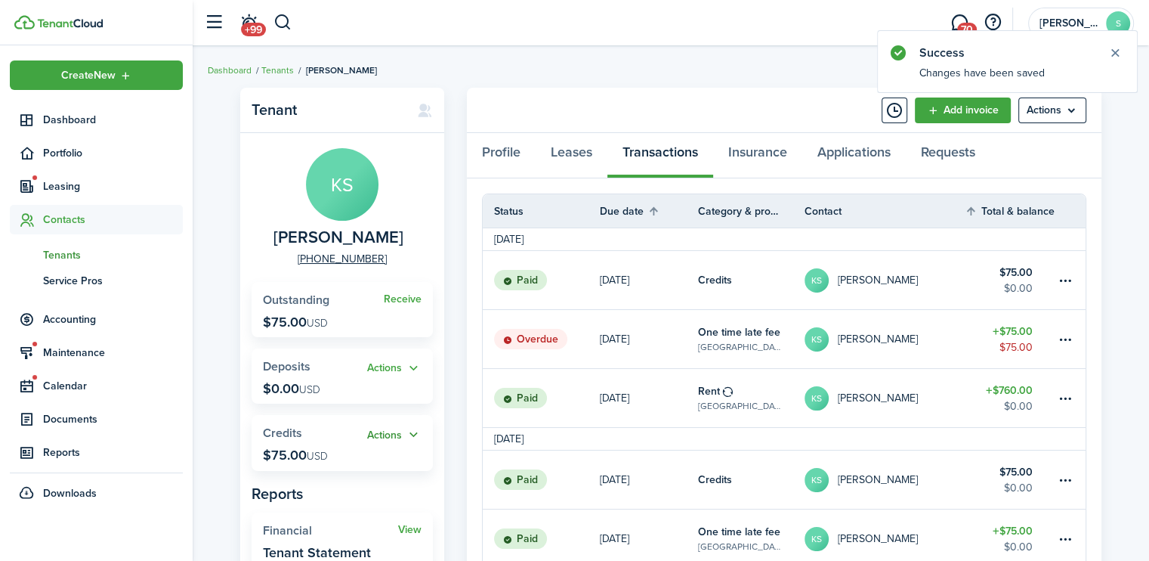
click at [396, 430] on button "Actions" at bounding box center [394, 434] width 54 height 17
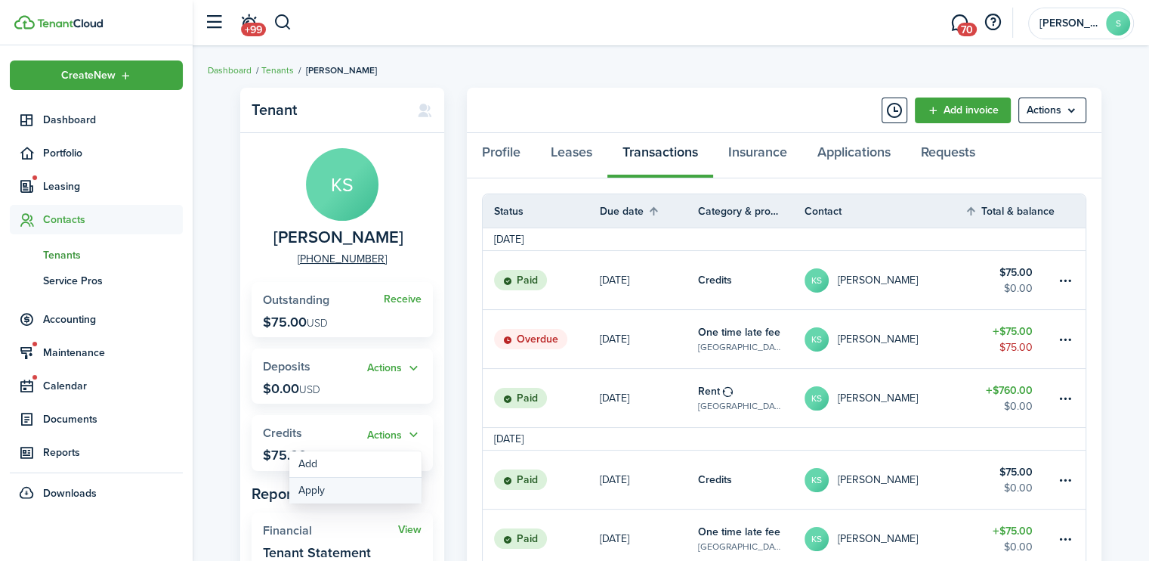
click at [311, 491] on link "Apply" at bounding box center [355, 490] width 132 height 26
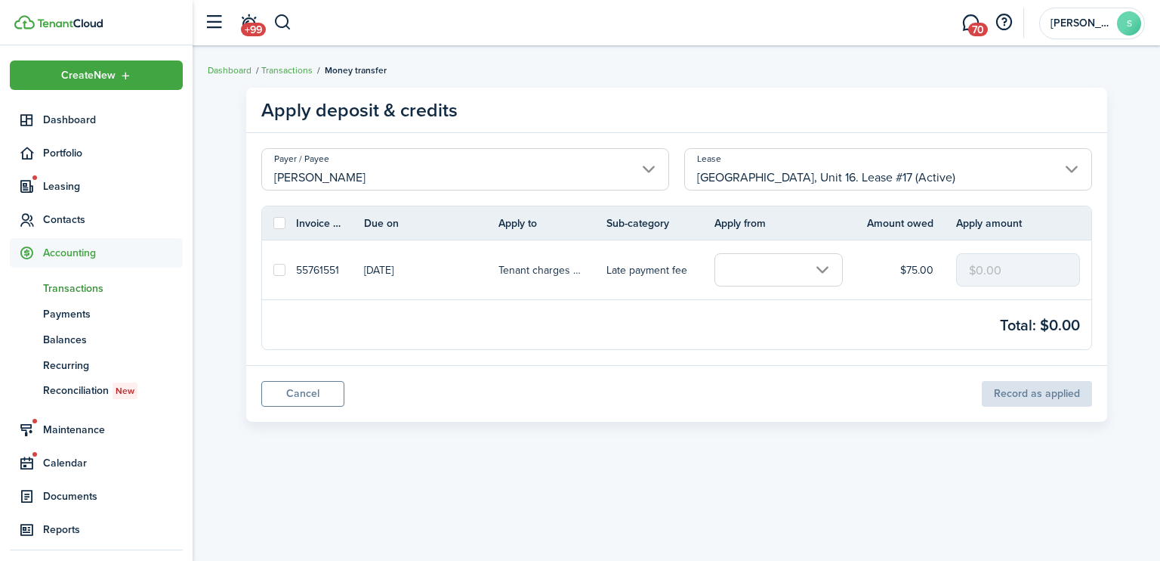
click at [819, 268] on input "text" at bounding box center [779, 269] width 128 height 33
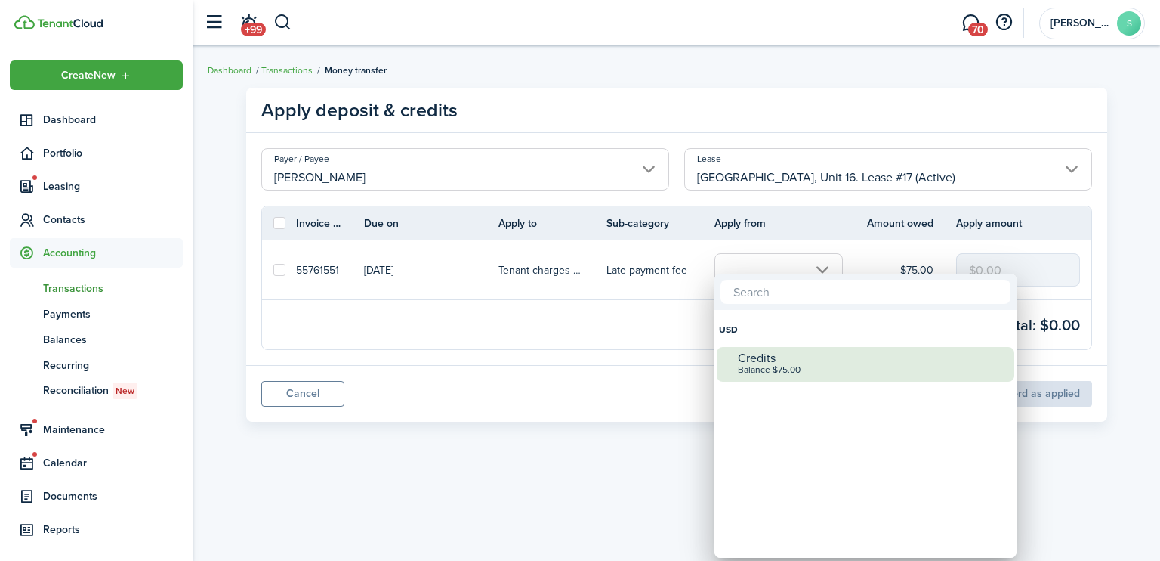
click at [756, 370] on div "Balance $75.00" at bounding box center [871, 370] width 267 height 11
checkbox input "true"
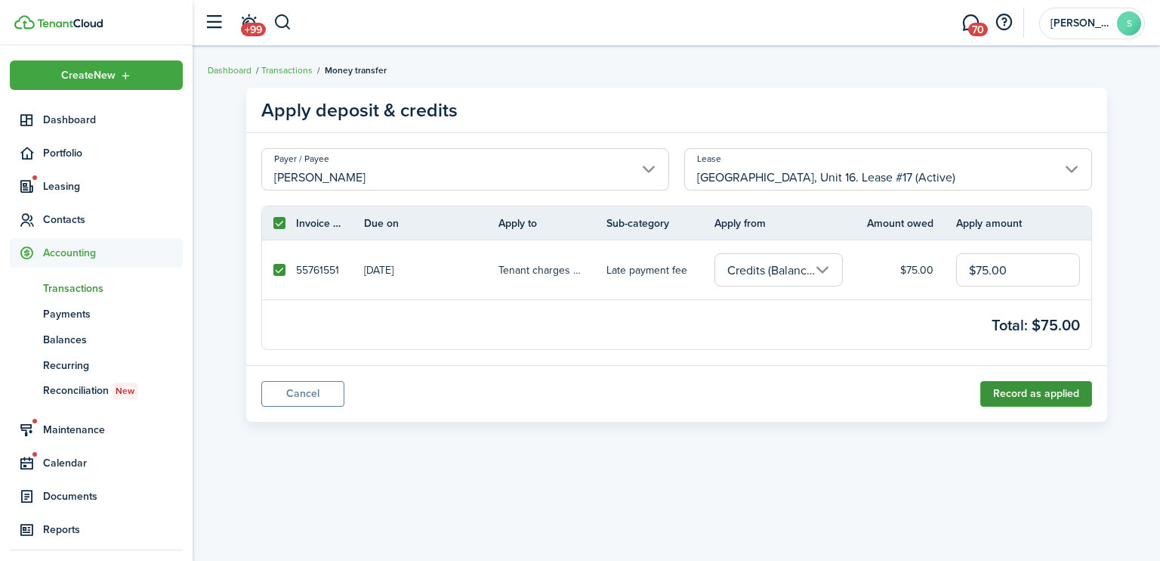
click at [1028, 391] on button "Record as applied" at bounding box center [1037, 394] width 112 height 26
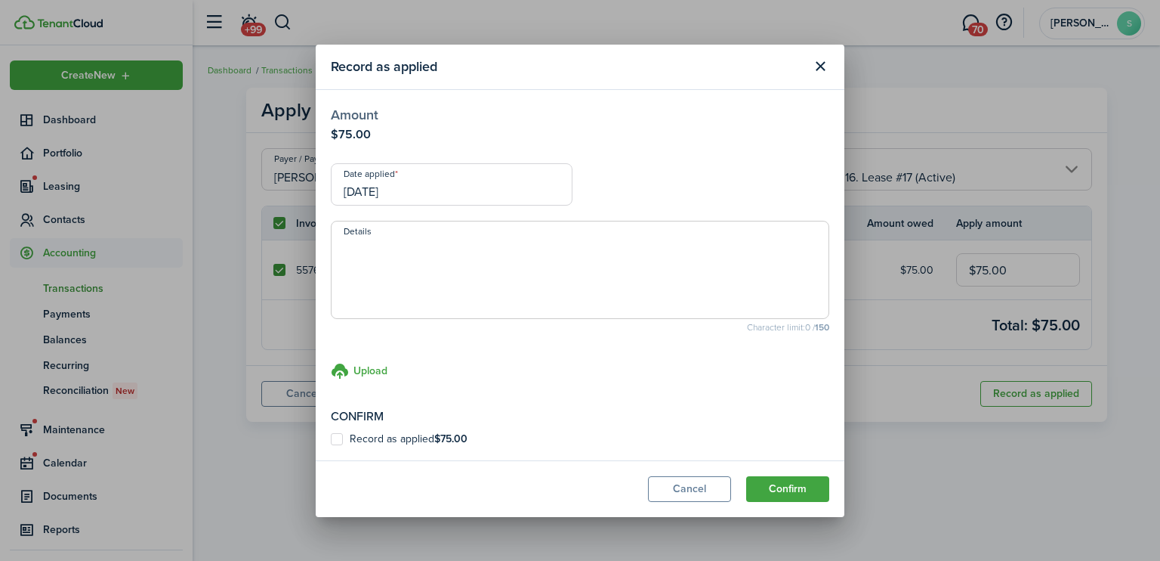
click at [335, 441] on label "Record as applied $75.00" at bounding box center [399, 439] width 137 height 12
click at [331, 439] on input "Record as applied $75.00" at bounding box center [330, 438] width 1 height 1
checkbox input "true"
click at [819, 484] on button "Confirm" at bounding box center [787, 489] width 83 height 26
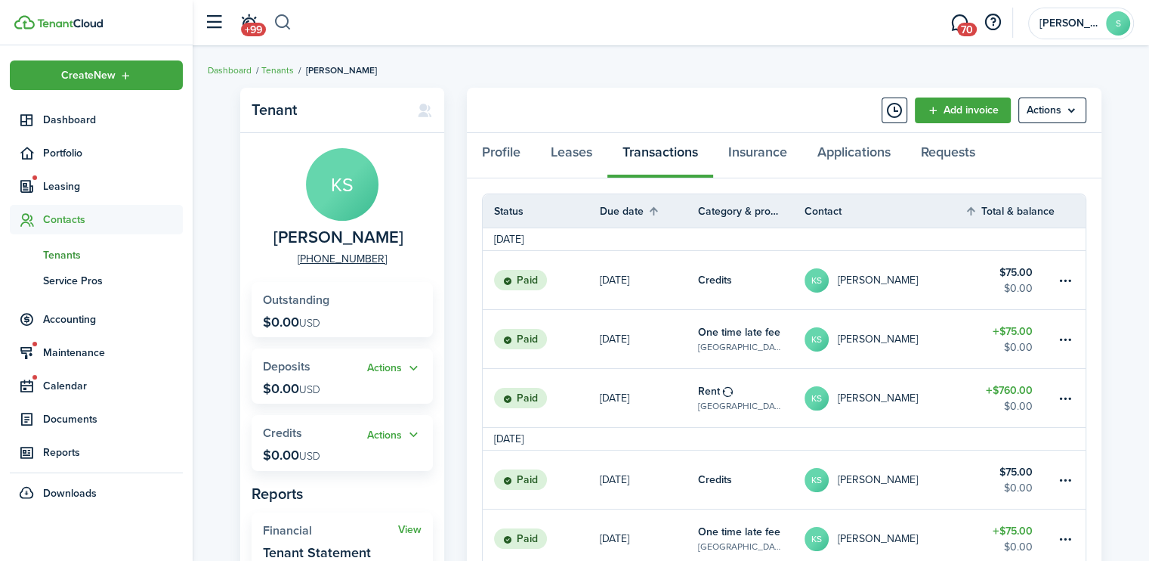
click at [287, 21] on button "button" at bounding box center [282, 23] width 19 height 26
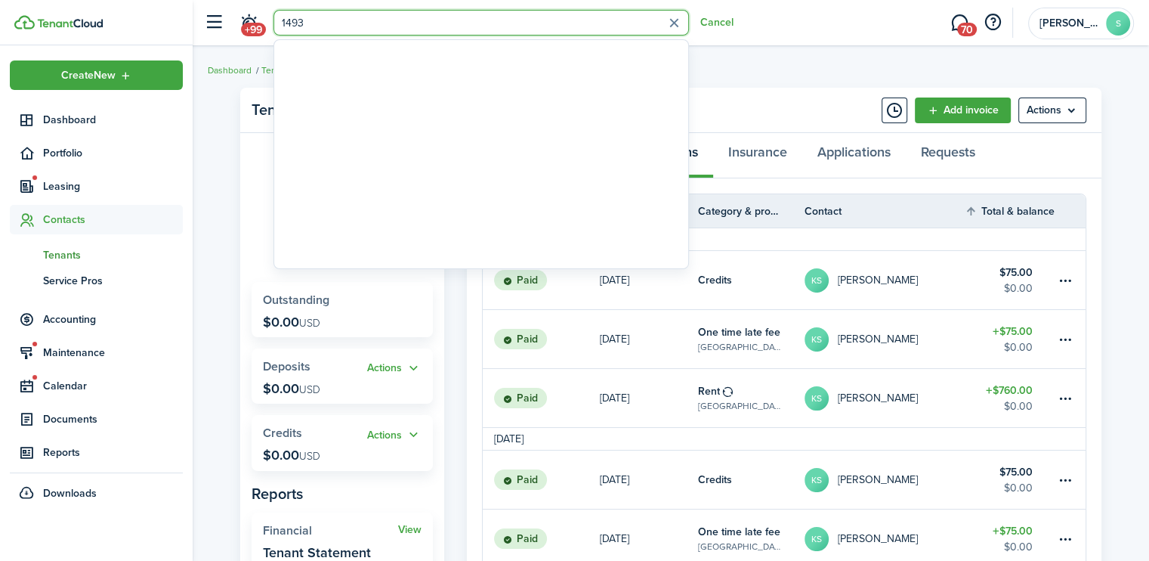
type input "14932"
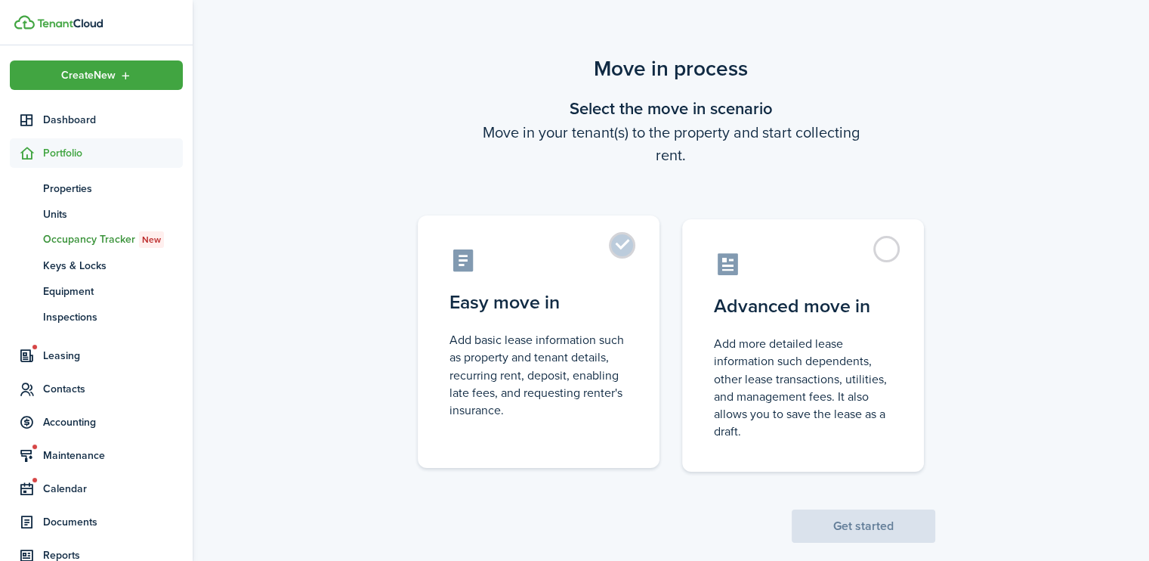
click at [622, 243] on label "Easy move in Add basic lease information such as property and tenant details, r…" at bounding box center [539, 341] width 242 height 252
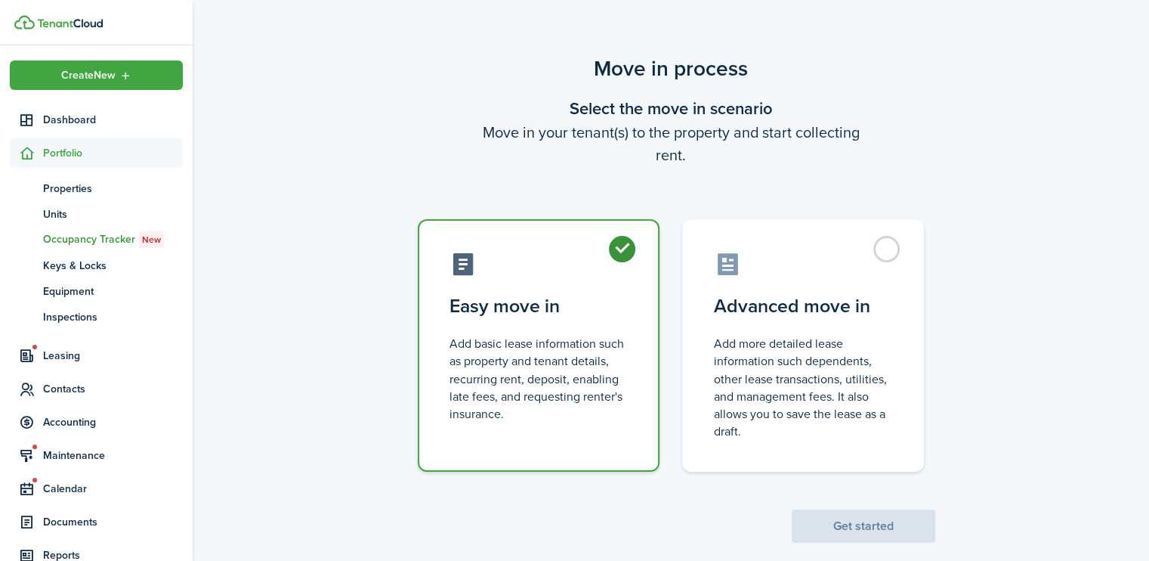
radio input "true"
click at [875, 521] on button "Get started" at bounding box center [864, 525] width 144 height 33
click at [867, 524] on button "Get started" at bounding box center [864, 525] width 144 height 33
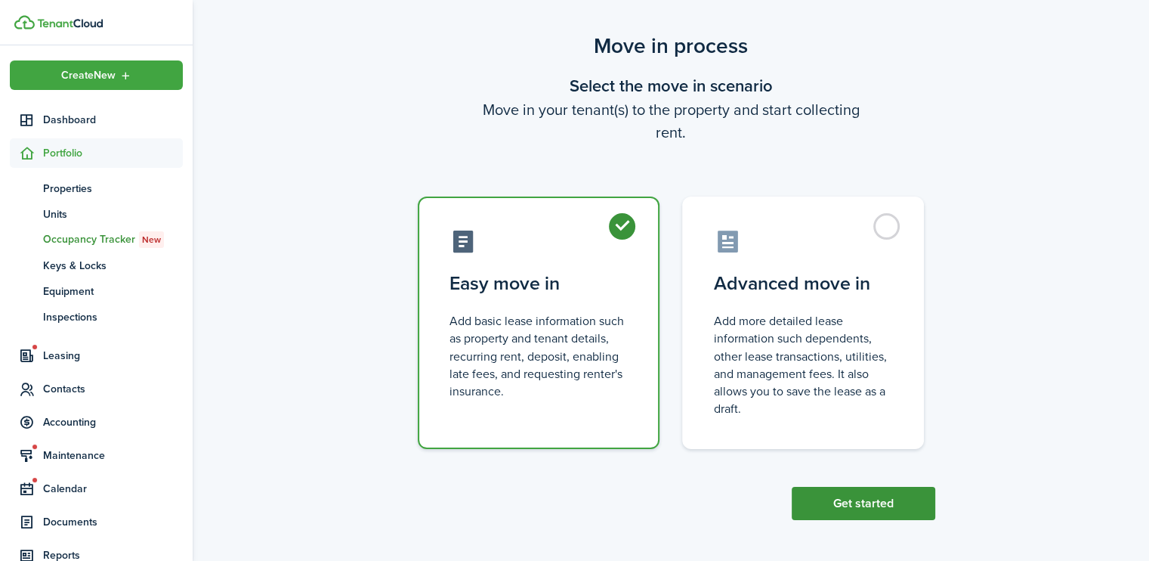
click at [872, 500] on button "Get started" at bounding box center [864, 502] width 144 height 33
click at [625, 220] on label "Easy move in Add basic lease information such as property and tenant details, r…" at bounding box center [539, 322] width 242 height 252
click at [625, 222] on label "Easy move in Add basic lease information such as property and tenant details, r…" at bounding box center [539, 322] width 242 height 252
click at [855, 499] on button "Get started" at bounding box center [864, 502] width 144 height 33
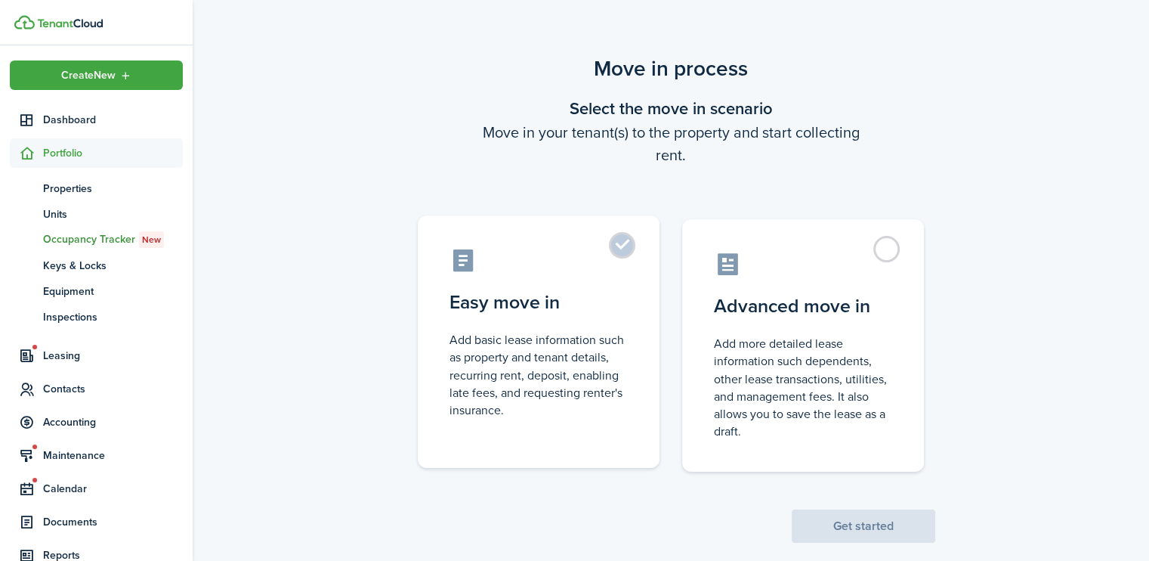
click at [622, 245] on label "Easy move in Add basic lease information such as property and tenant details, r…" at bounding box center [539, 341] width 242 height 252
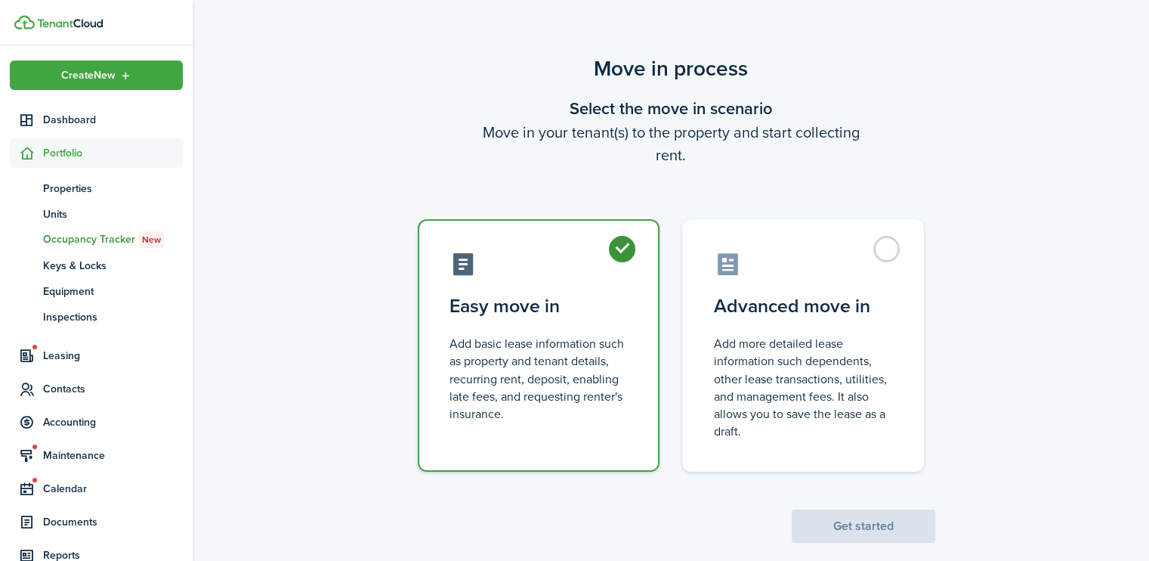
radio input "true"
click at [860, 524] on button "Get started" at bounding box center [864, 525] width 144 height 33
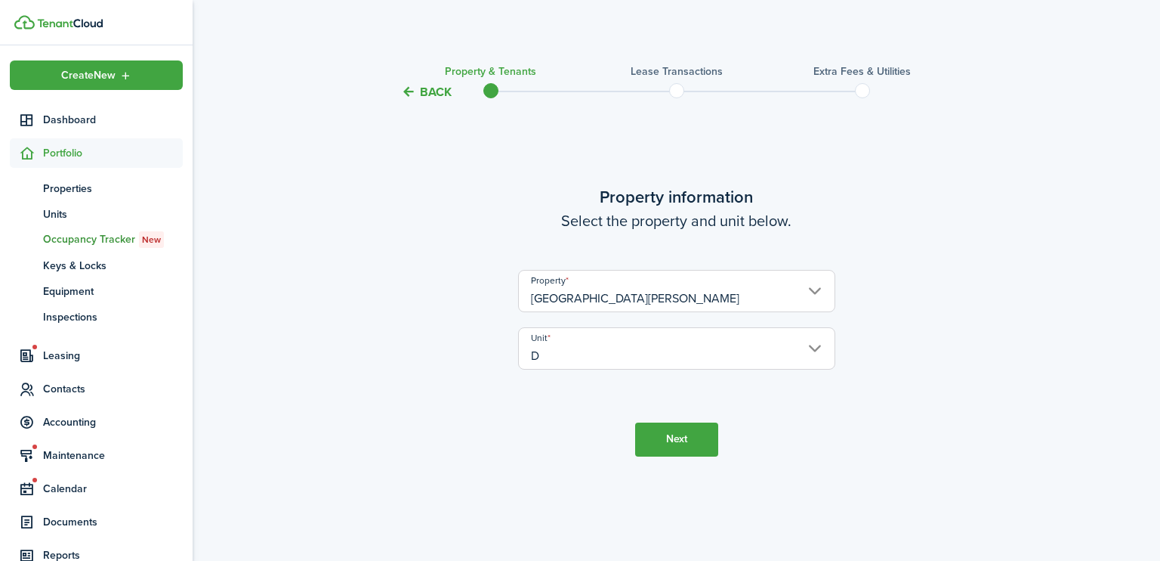
click at [676, 443] on button "Next" at bounding box center [676, 439] width 83 height 34
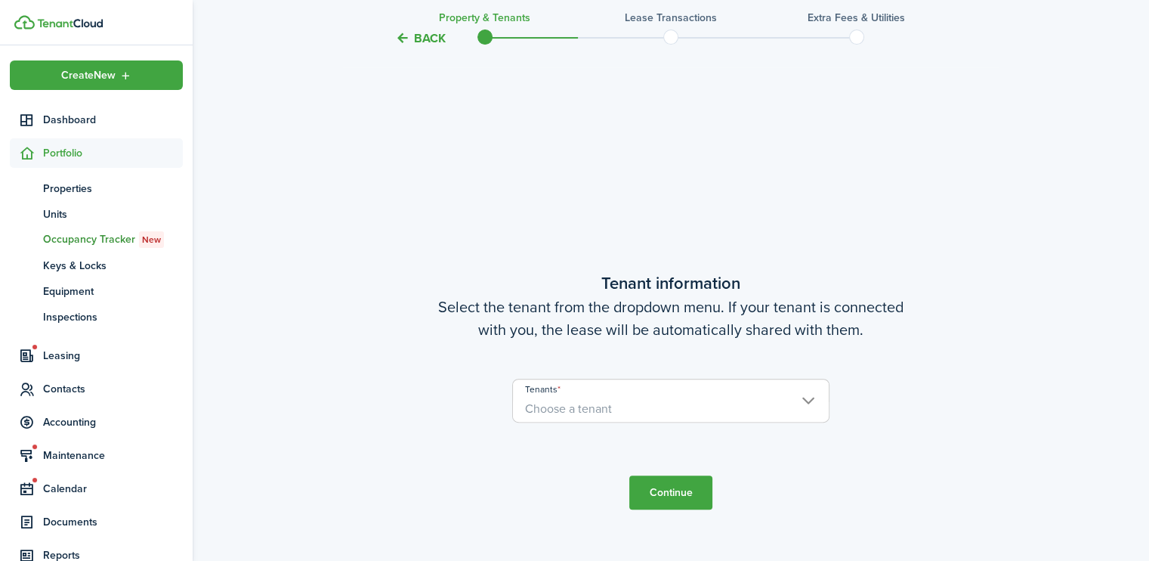
scroll to position [459, 0]
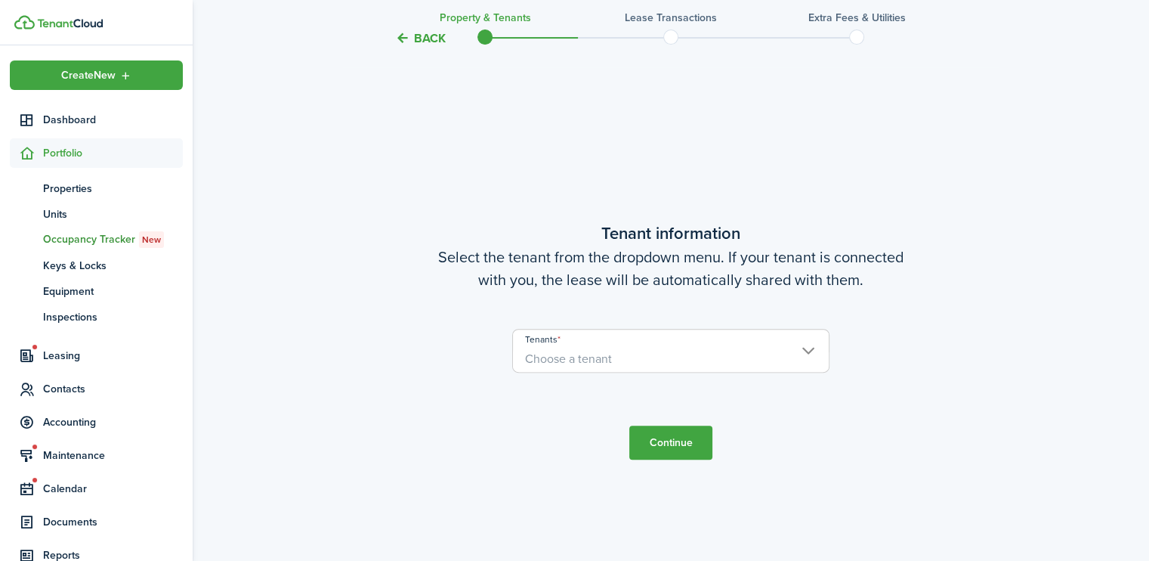
click at [740, 340] on input "Tenants" at bounding box center [671, 338] width 316 height 18
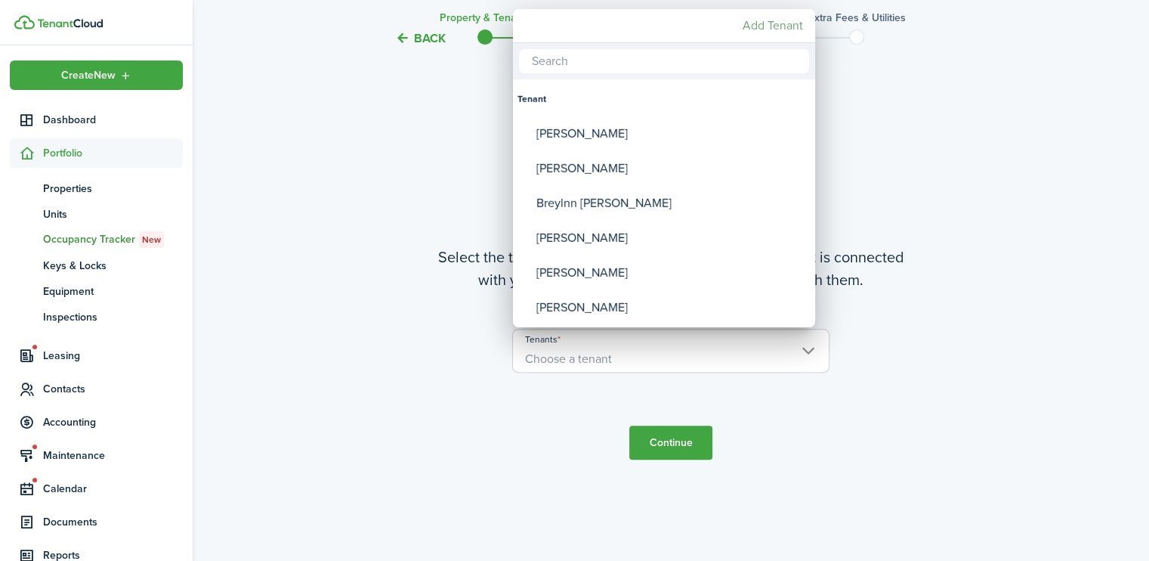
click at [751, 25] on mbsc-button "Add Tenant" at bounding box center [773, 25] width 73 height 27
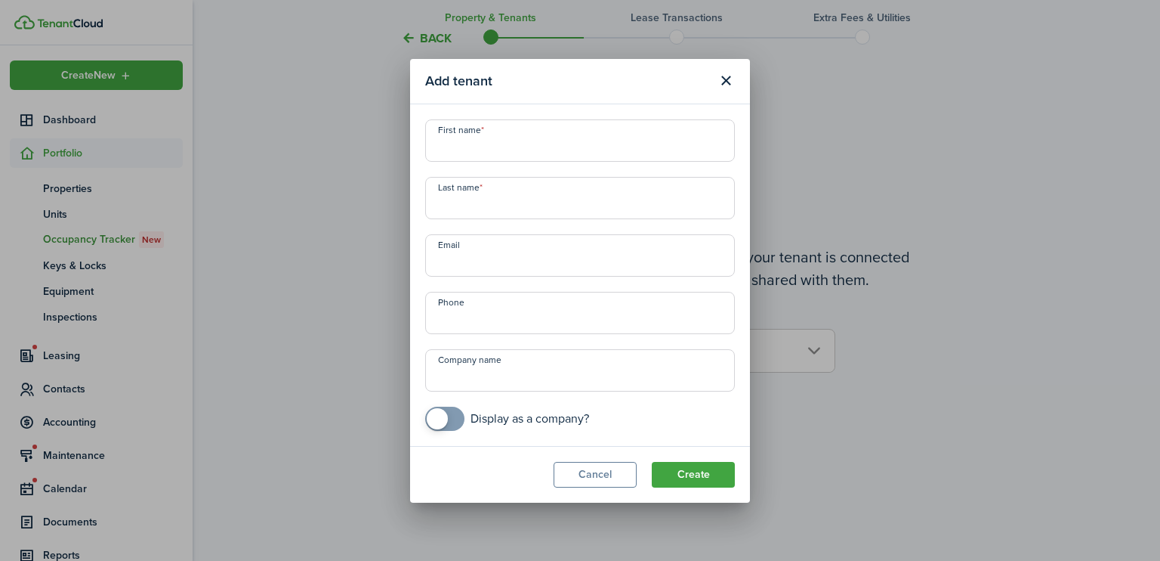
click at [439, 147] on input "First name" at bounding box center [580, 140] width 310 height 42
type input "[PERSON_NAME]"
click at [441, 202] on input "Last name" at bounding box center [580, 198] width 310 height 42
type input "Scott"
click at [442, 146] on input "samantha" at bounding box center [580, 140] width 310 height 42
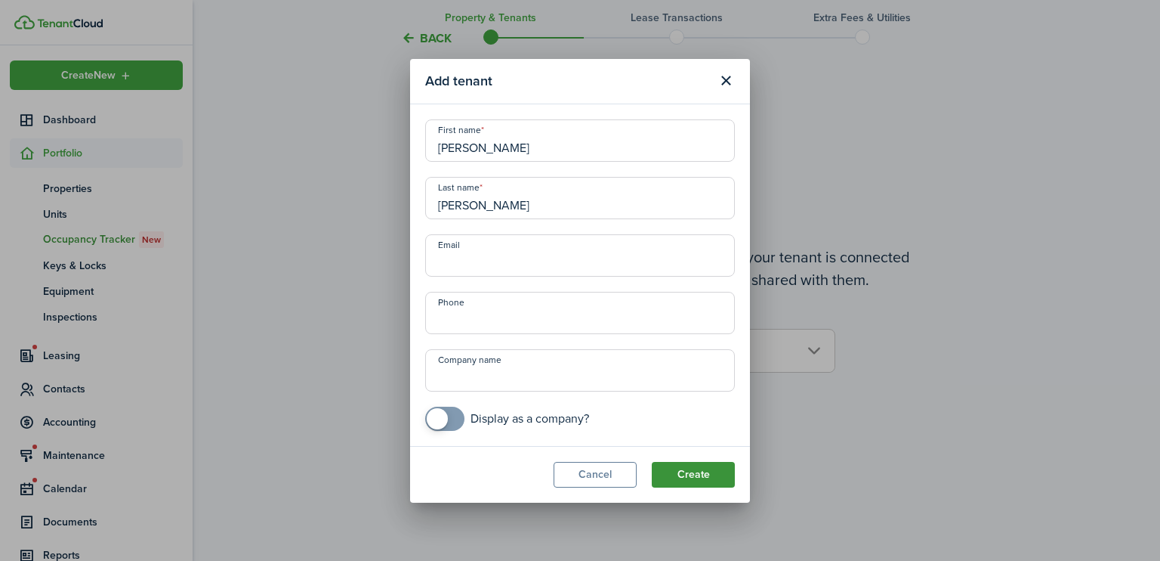
type input "Samantha"
click at [701, 471] on button "Create" at bounding box center [693, 475] width 83 height 26
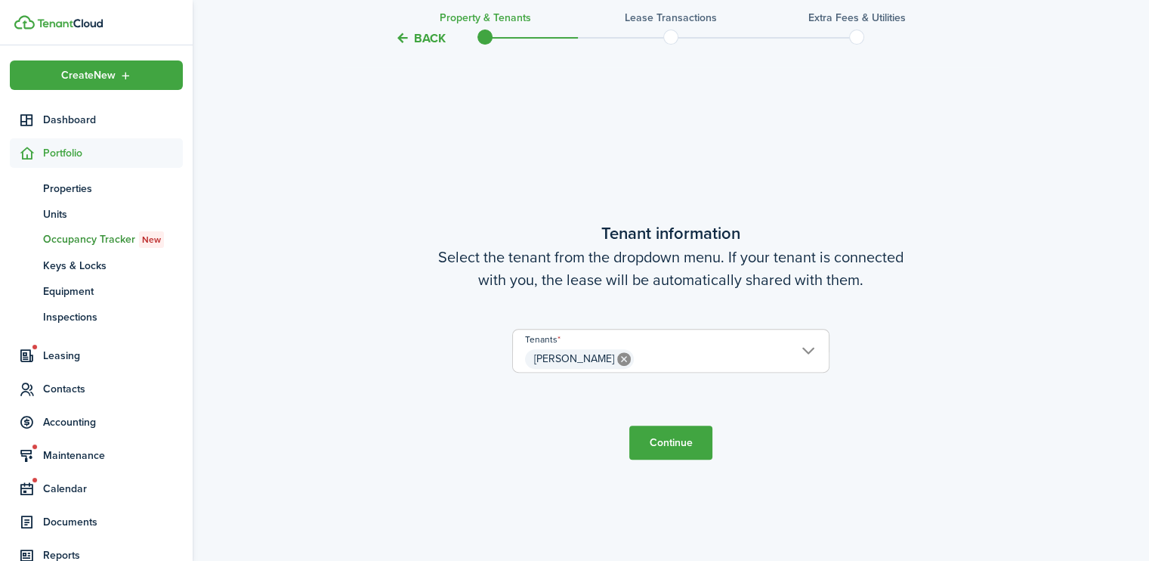
click at [674, 436] on button "Continue" at bounding box center [670, 442] width 83 height 34
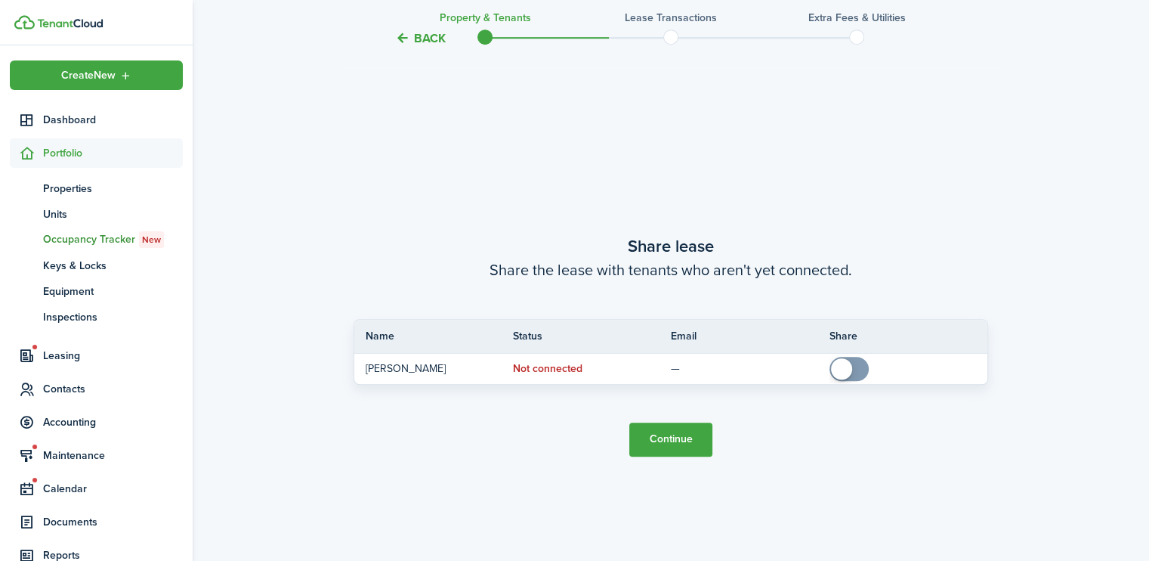
scroll to position [1021, 0]
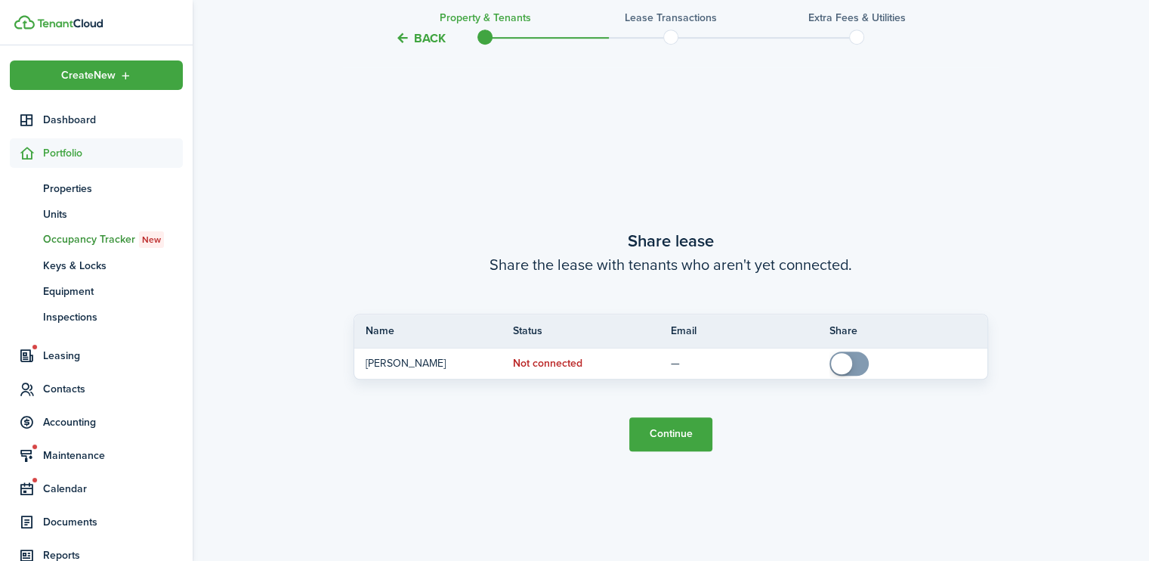
click at [678, 436] on button "Continue" at bounding box center [670, 434] width 83 height 34
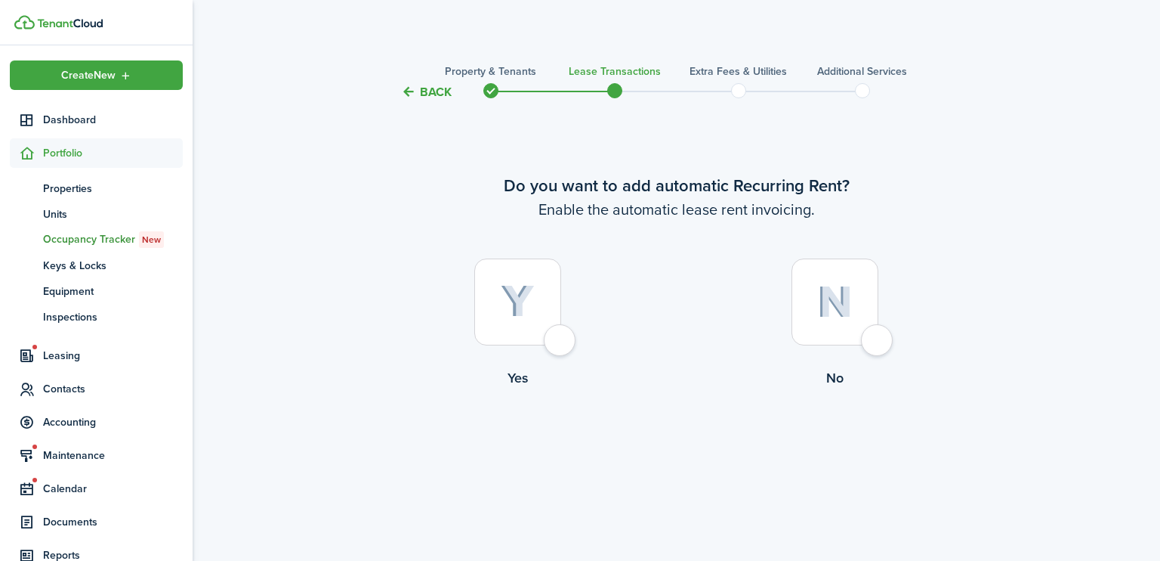
click at [561, 338] on div at bounding box center [517, 301] width 87 height 87
radio input "true"
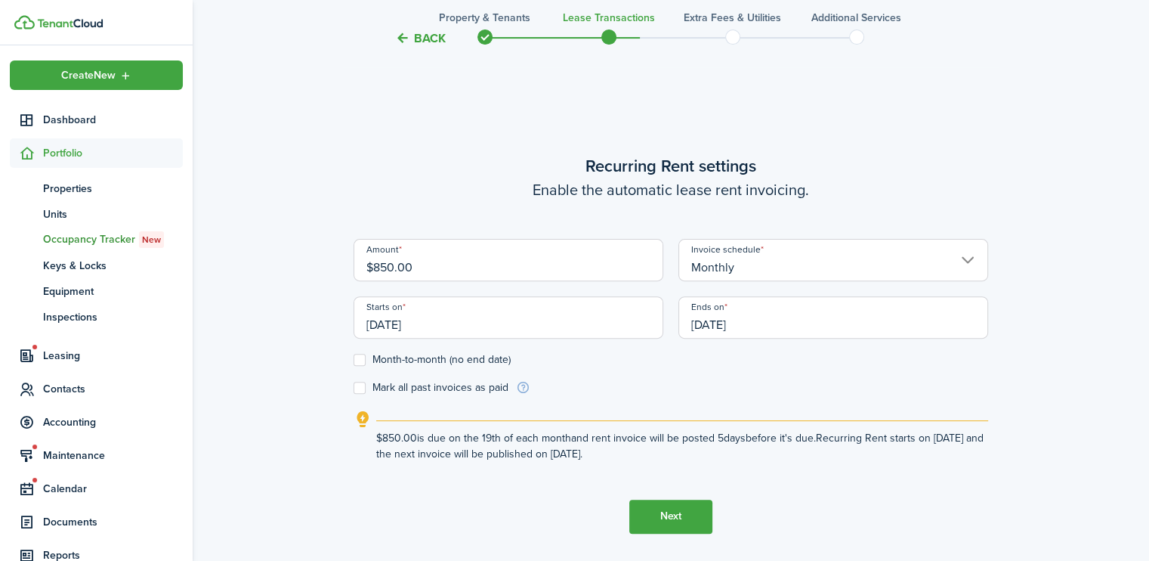
scroll to position [459, 0]
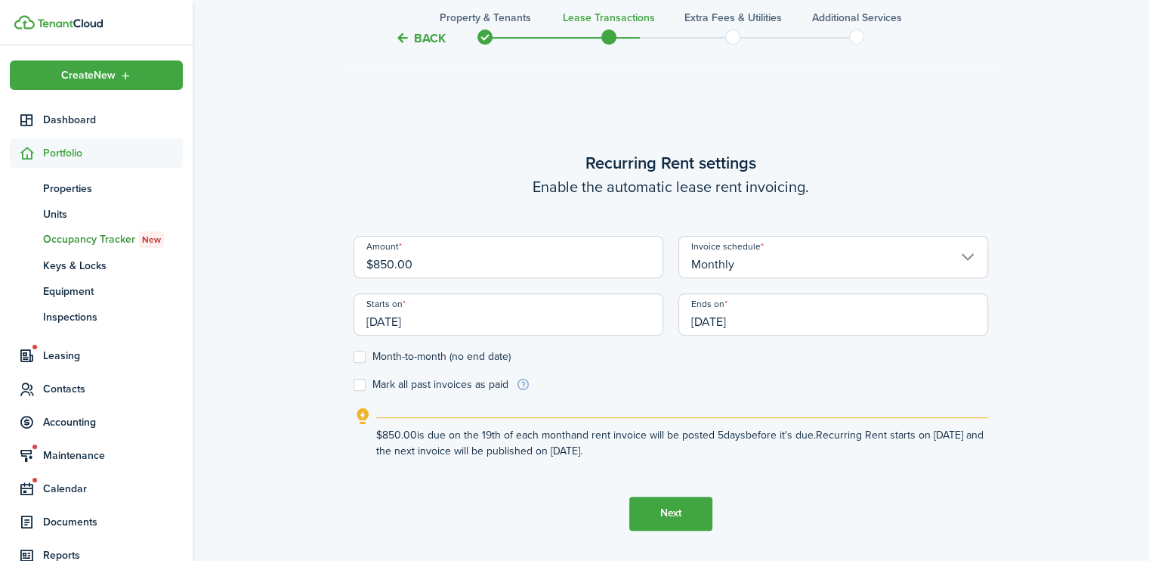
click at [419, 263] on input "$850.00" at bounding box center [509, 257] width 310 height 42
type input "$860.00"
click at [441, 316] on input "[DATE]" at bounding box center [509, 314] width 310 height 42
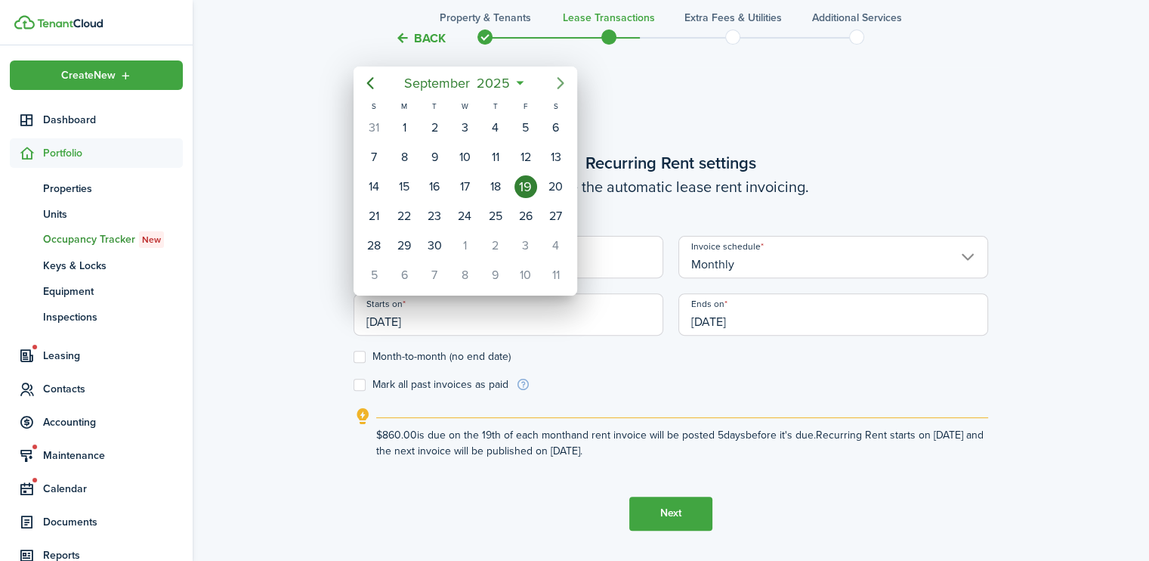
click at [563, 86] on icon "Next page" at bounding box center [560, 83] width 18 height 18
click at [465, 127] on div "1" at bounding box center [464, 127] width 23 height 23
type input "[DATE]"
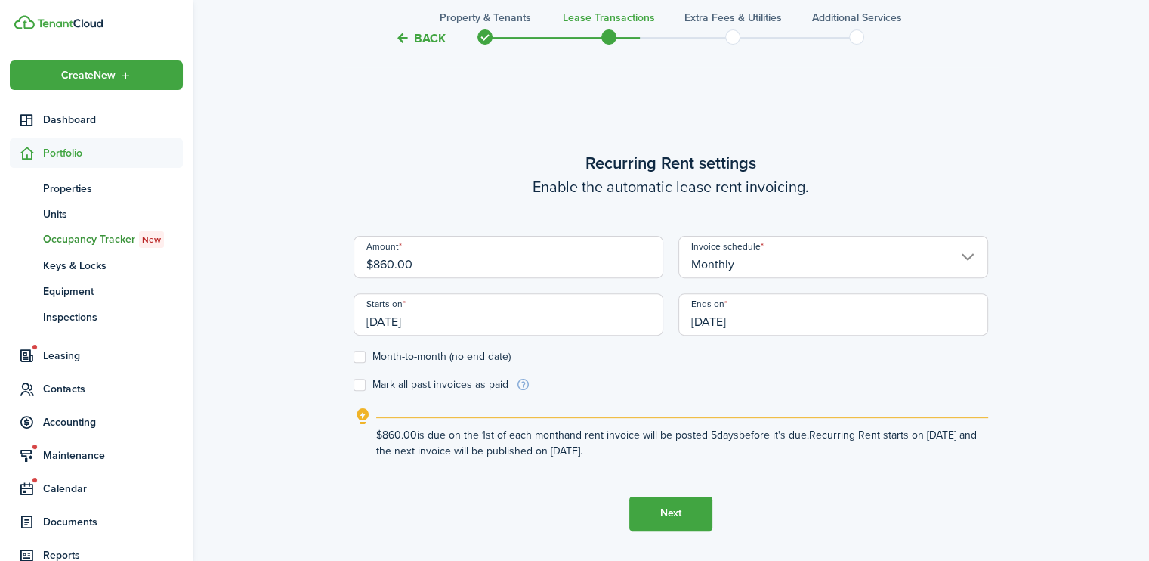
click at [768, 316] on input "[DATE]" at bounding box center [833, 314] width 310 height 42
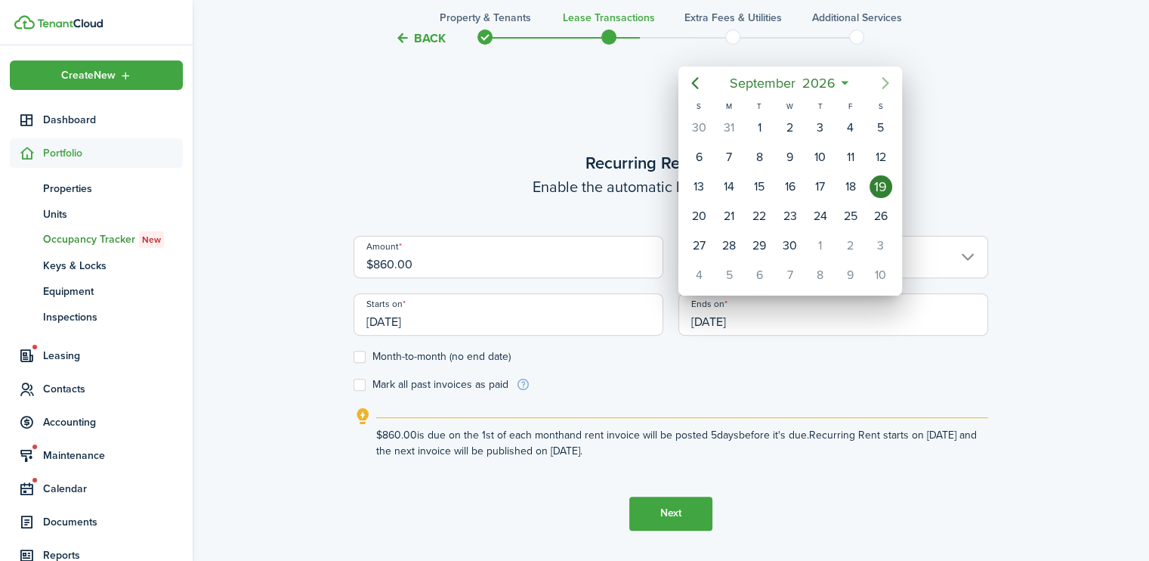
click at [888, 82] on icon "Next page" at bounding box center [885, 83] width 18 height 18
click at [874, 237] on div "31" at bounding box center [880, 245] width 23 height 23
type input "[DATE]"
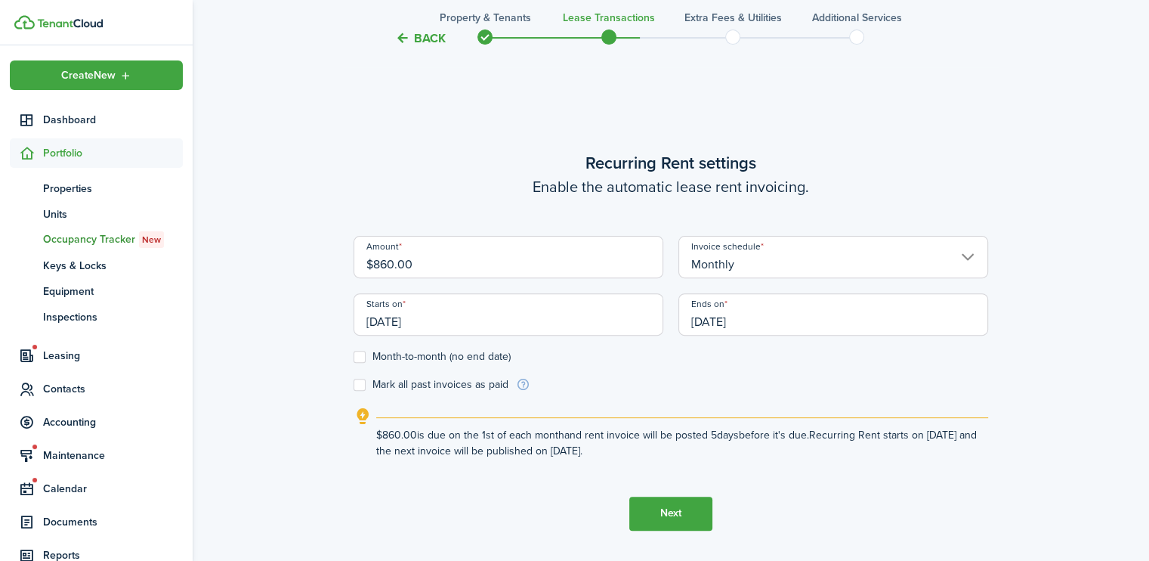
click at [360, 354] on label "Month-to-month (no end date)" at bounding box center [432, 357] width 157 height 12
click at [354, 356] on input "Month-to-month (no end date)" at bounding box center [353, 356] width 1 height 1
checkbox input "true"
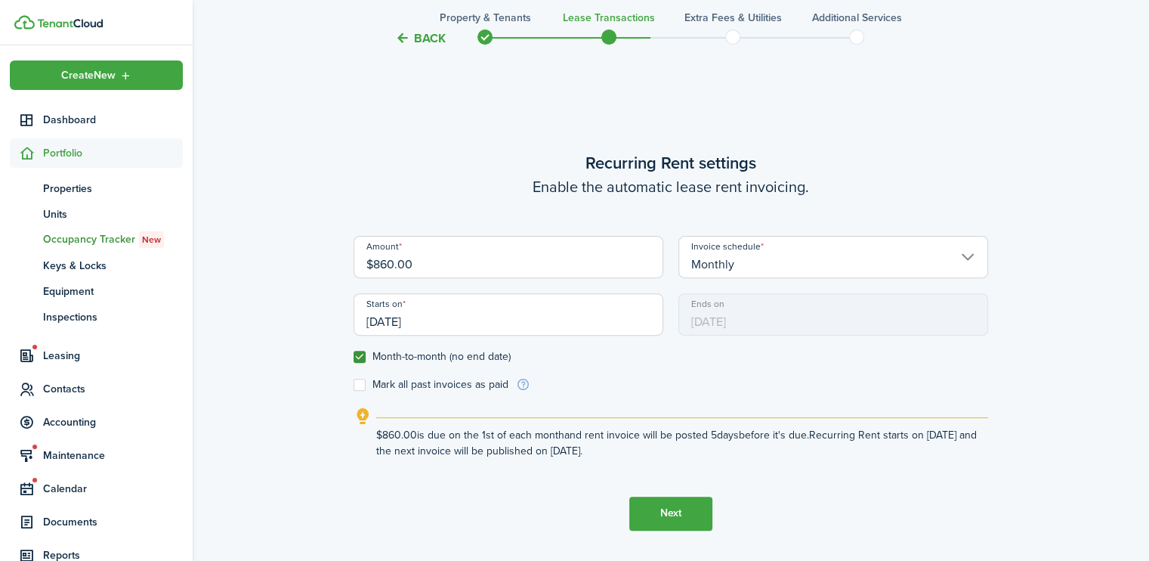
click at [697, 514] on button "Next" at bounding box center [670, 513] width 83 height 34
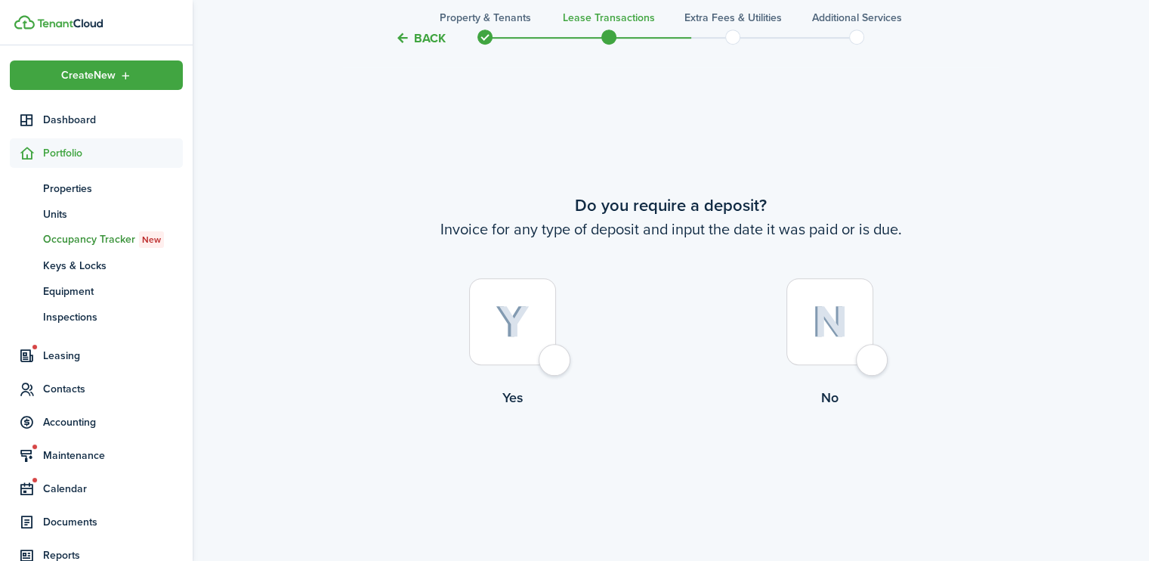
scroll to position [1021, 0]
click at [556, 356] on div at bounding box center [512, 320] width 87 height 87
radio input "true"
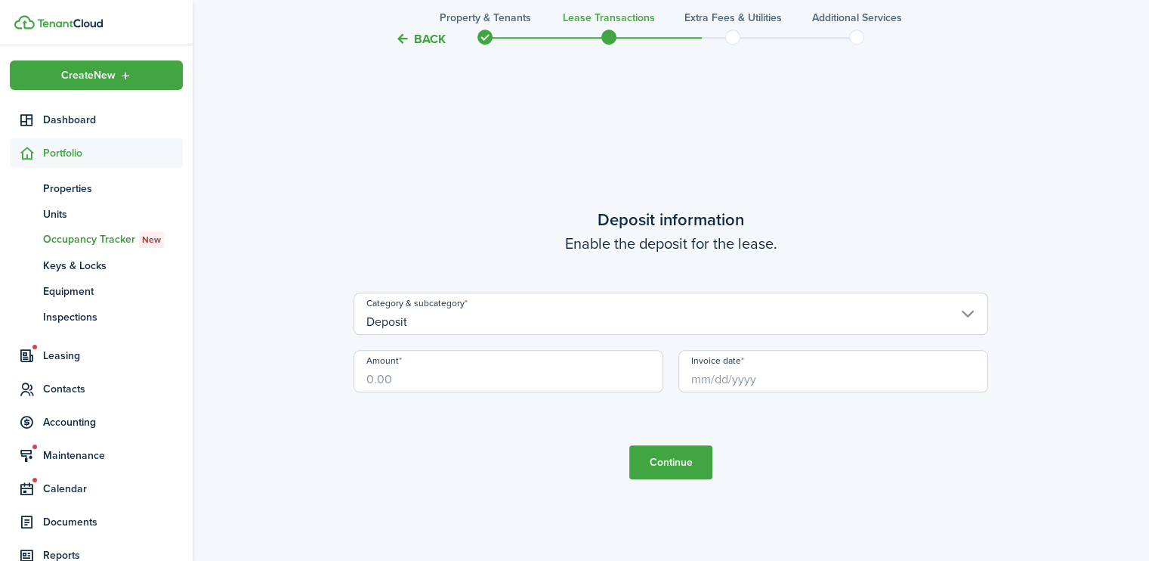
scroll to position [1581, 0]
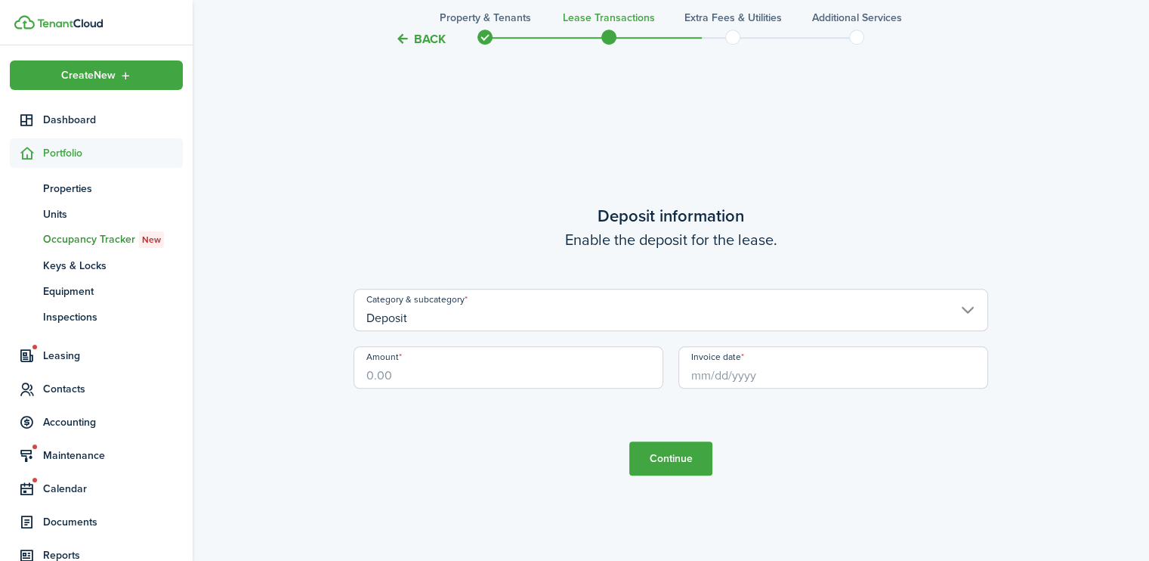
click at [450, 309] on input "Deposit" at bounding box center [671, 310] width 635 height 42
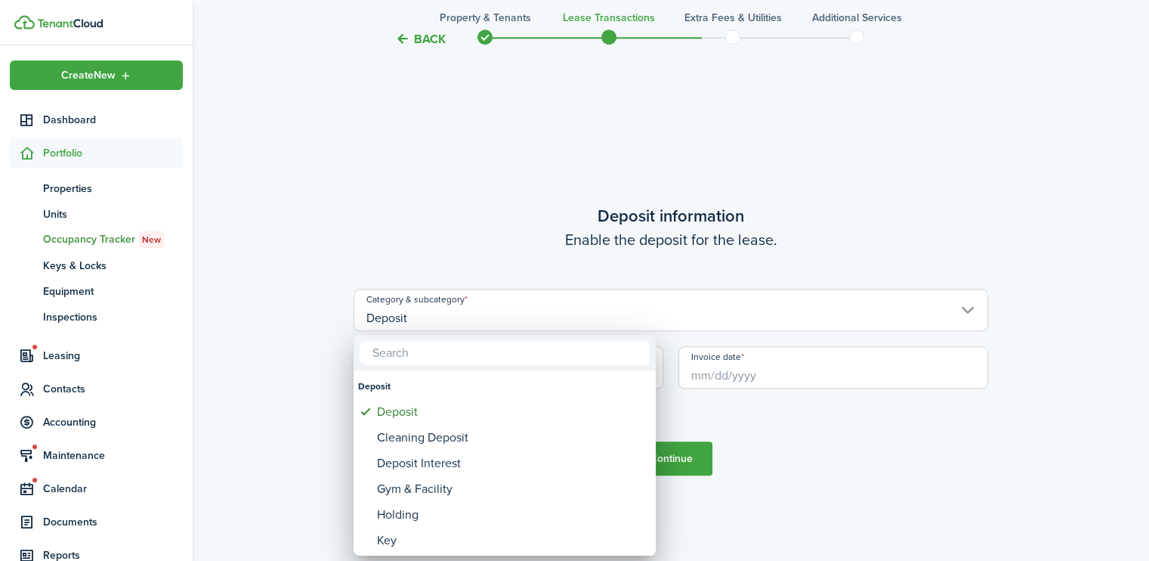
click at [199, 316] on div at bounding box center [574, 280] width 1391 height 802
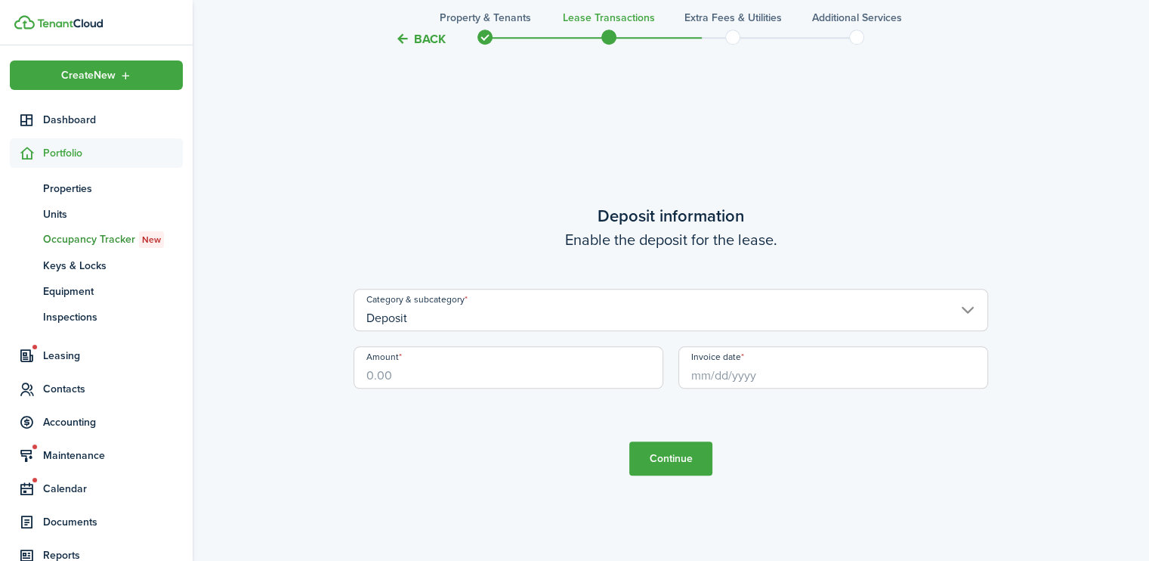
click at [372, 364] on input "Amount" at bounding box center [509, 367] width 310 height 42
type input "$860.00"
click at [740, 375] on input "Invoice date" at bounding box center [833, 367] width 310 height 42
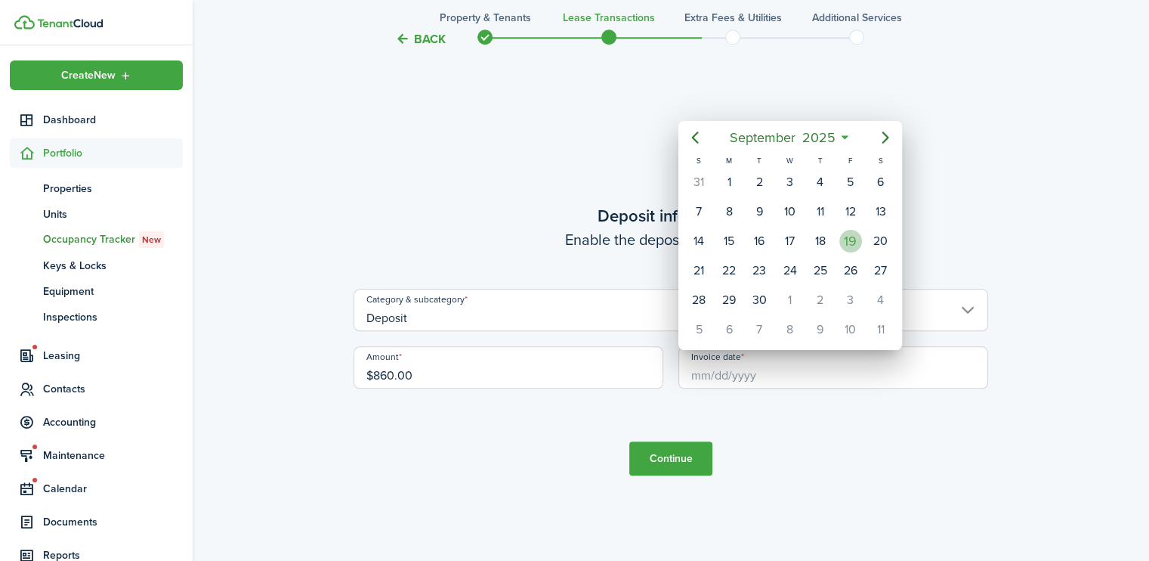
click at [850, 235] on div "19" at bounding box center [850, 241] width 23 height 23
type input "[DATE]"
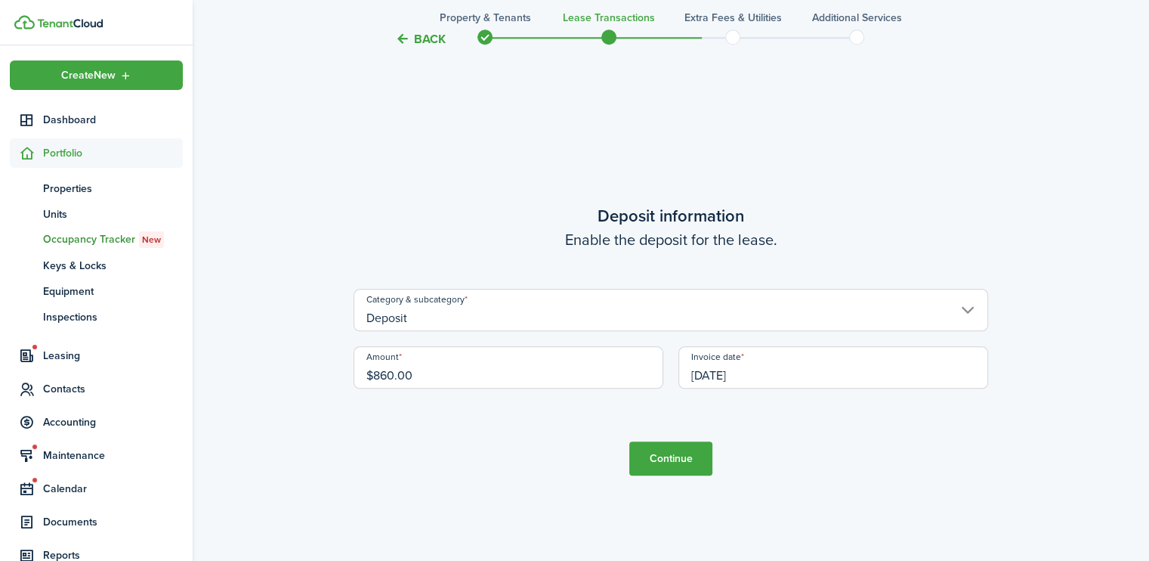
click at [655, 457] on button "Continue" at bounding box center [670, 458] width 83 height 34
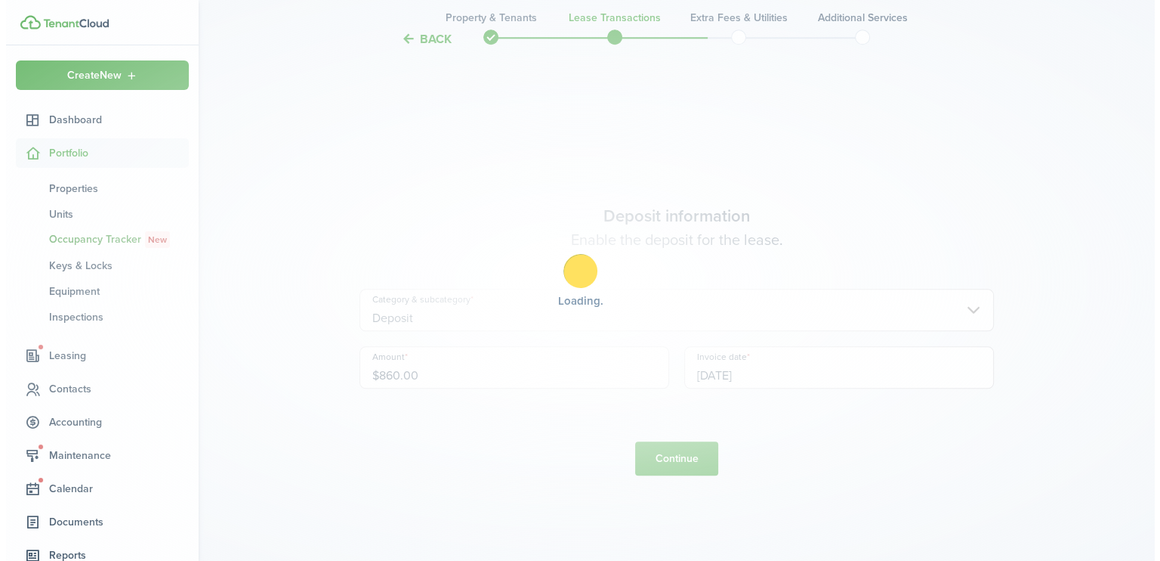
scroll to position [0, 0]
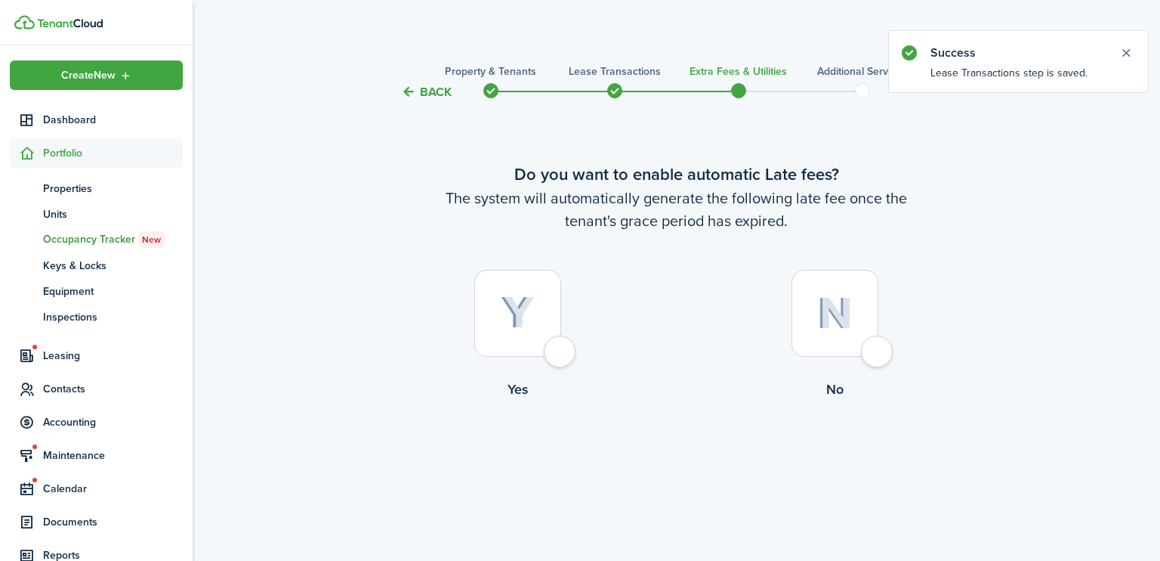
click at [548, 344] on div at bounding box center [517, 313] width 87 height 87
radio input "true"
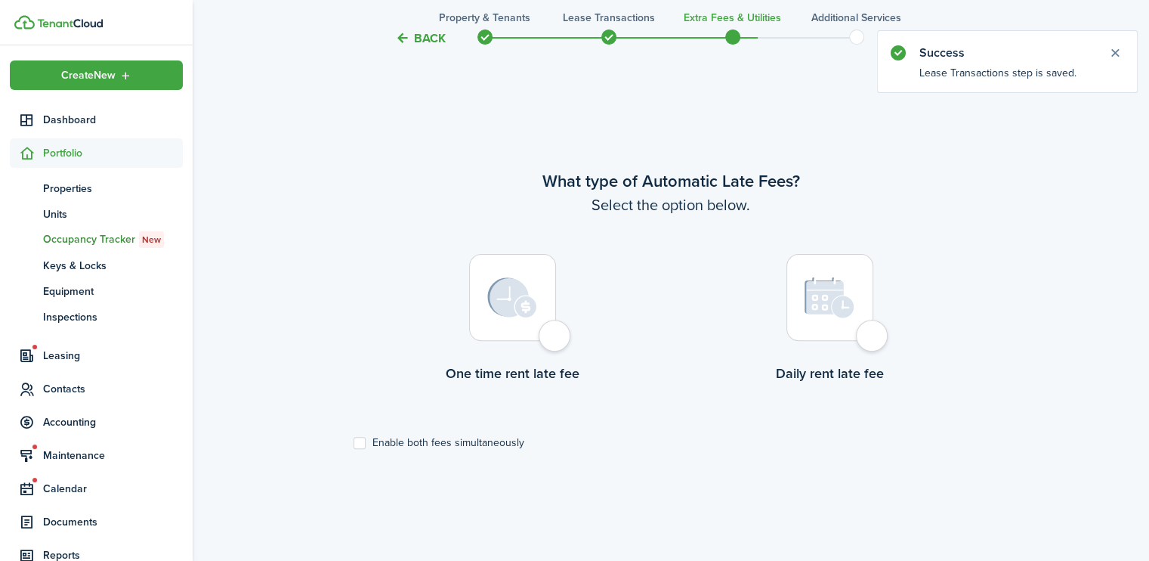
scroll to position [459, 0]
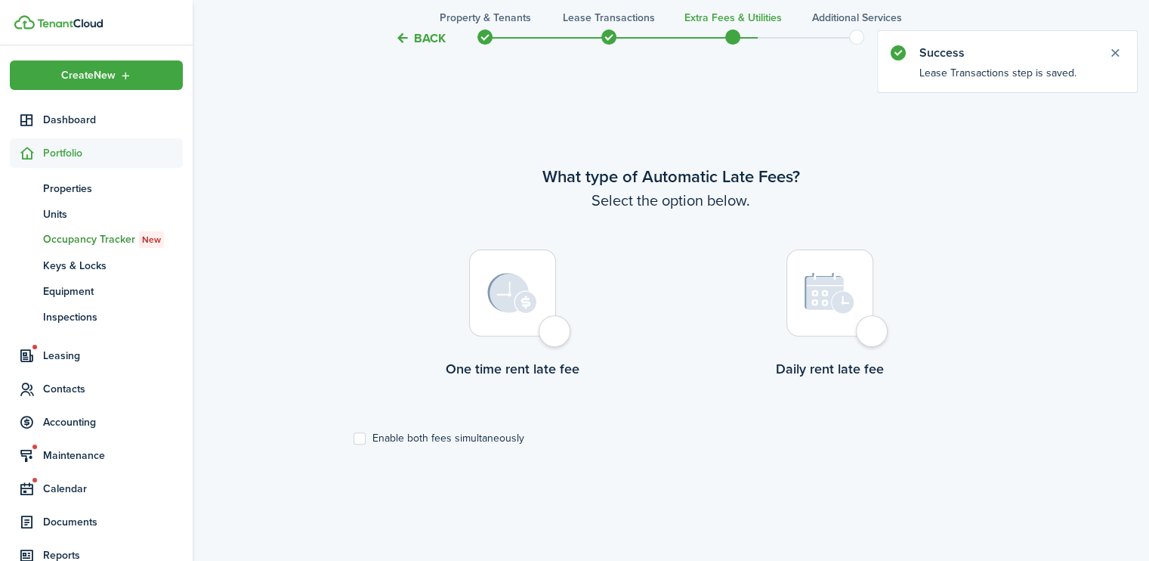
click at [556, 325] on div at bounding box center [512, 292] width 87 height 87
radio input "true"
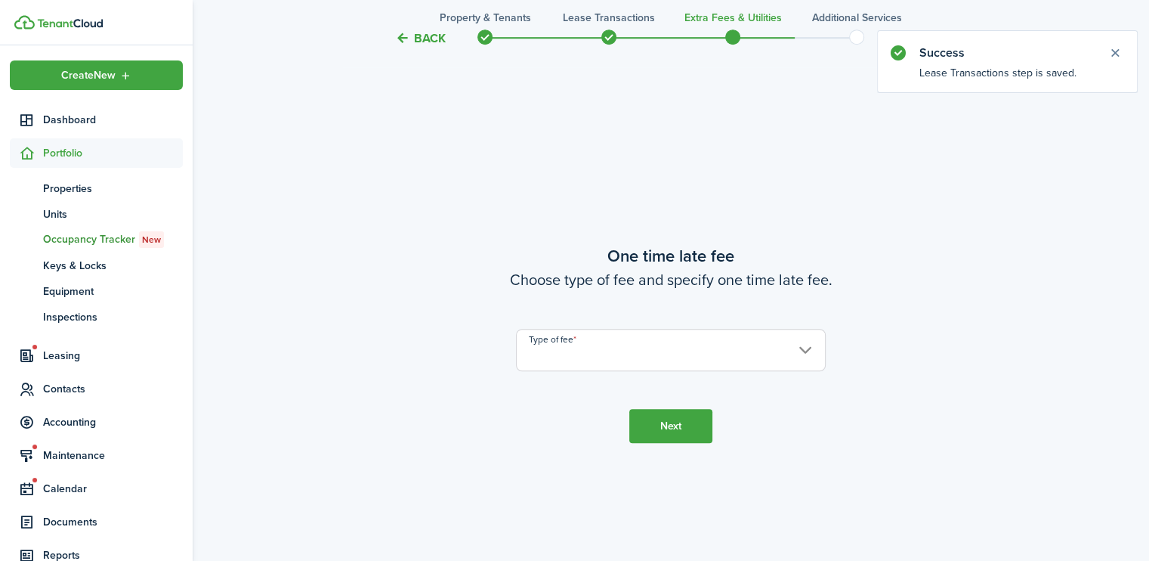
scroll to position [1021, 0]
click at [581, 345] on input "Type of fee" at bounding box center [671, 346] width 310 height 42
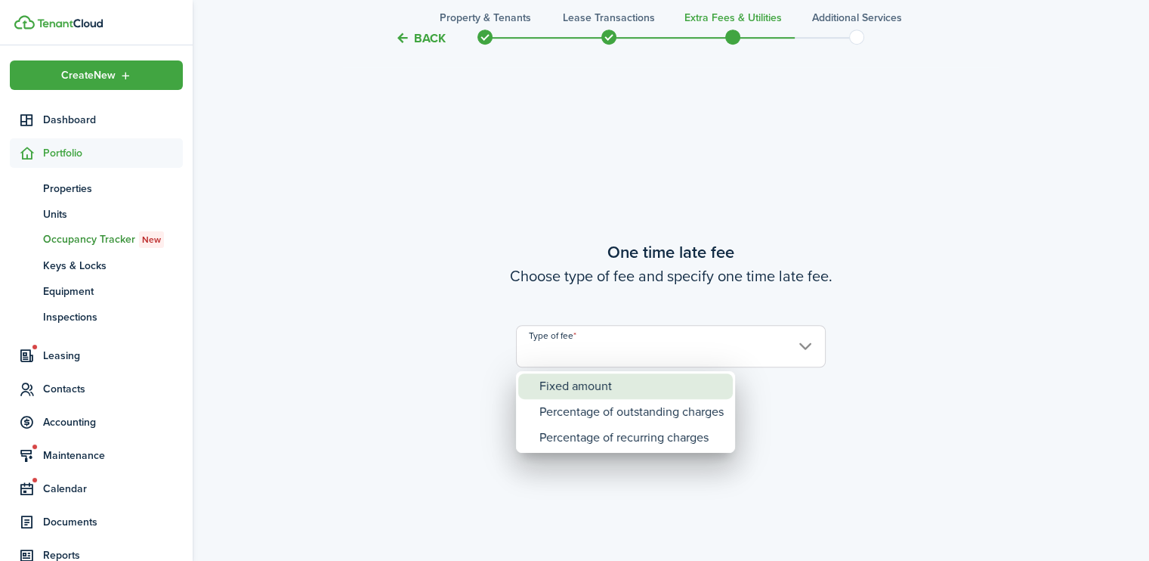
click at [576, 385] on div "Fixed amount" at bounding box center [631, 386] width 184 height 26
type input "Fixed amount"
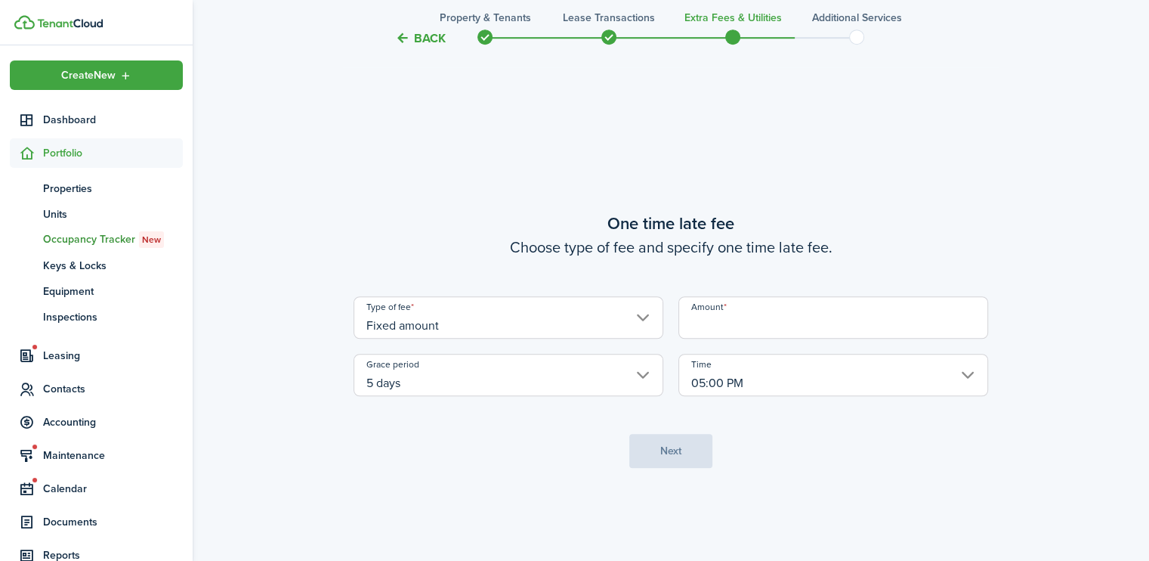
click at [707, 329] on input "Amount" at bounding box center [833, 317] width 310 height 42
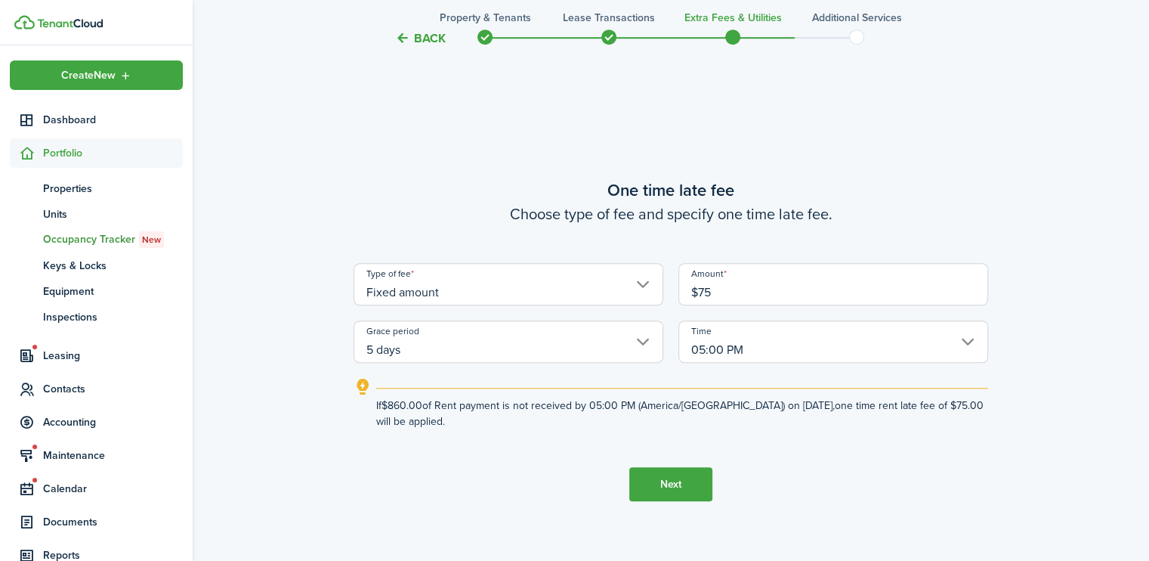
type input "$75.00"
click at [669, 474] on button "Next" at bounding box center [670, 484] width 83 height 34
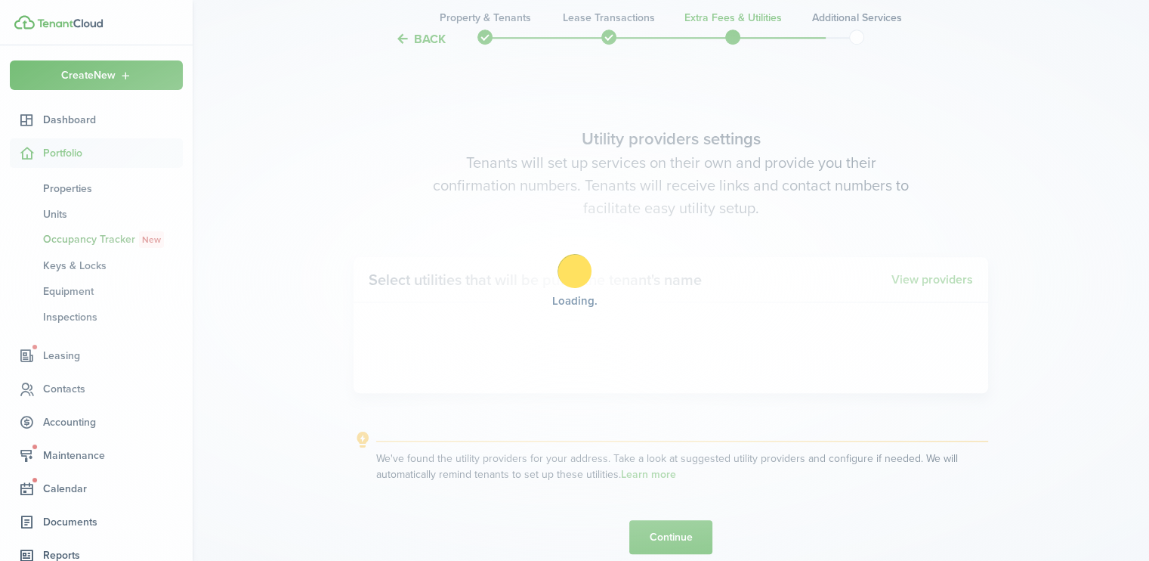
scroll to position [1581, 0]
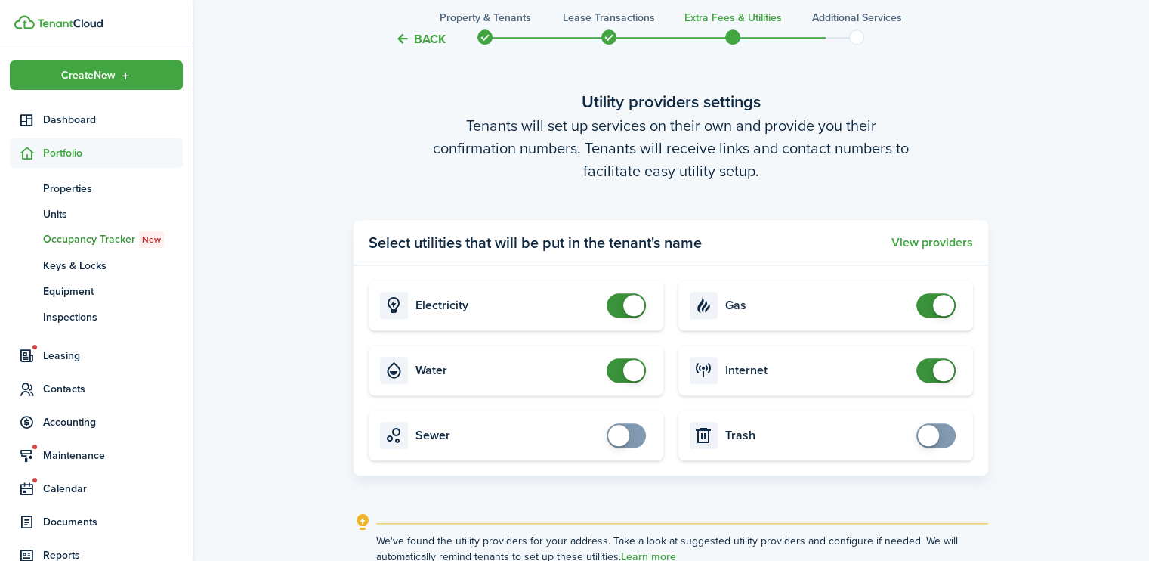
checkbox input "true"
click at [627, 439] on span at bounding box center [618, 435] width 21 height 21
checkbox input "true"
click at [925, 430] on span at bounding box center [928, 435] width 21 height 21
checkbox input "false"
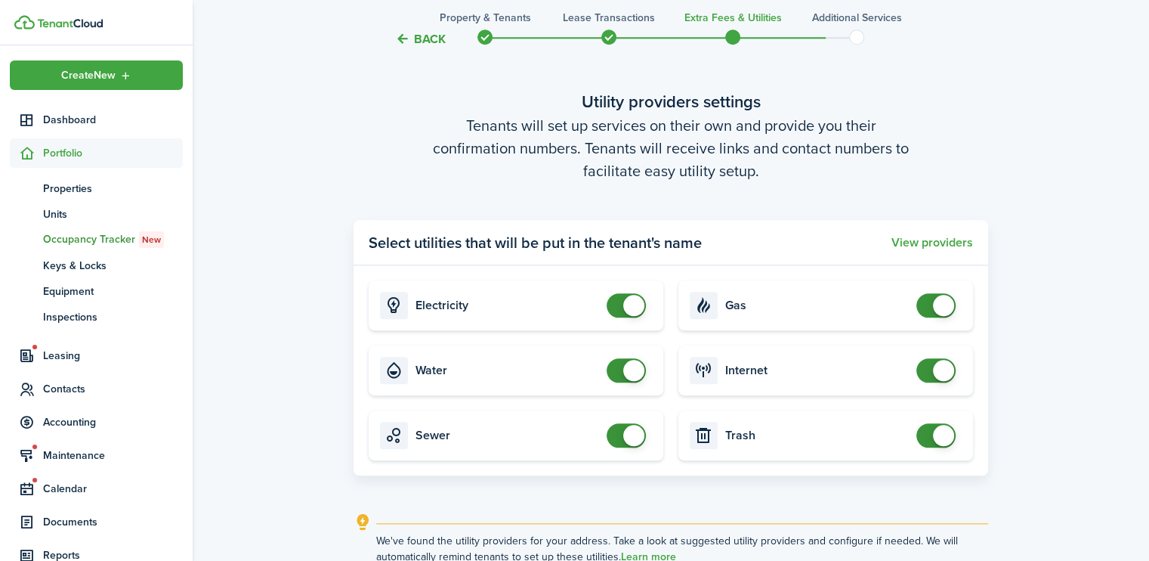
click at [929, 304] on span at bounding box center [935, 305] width 15 height 24
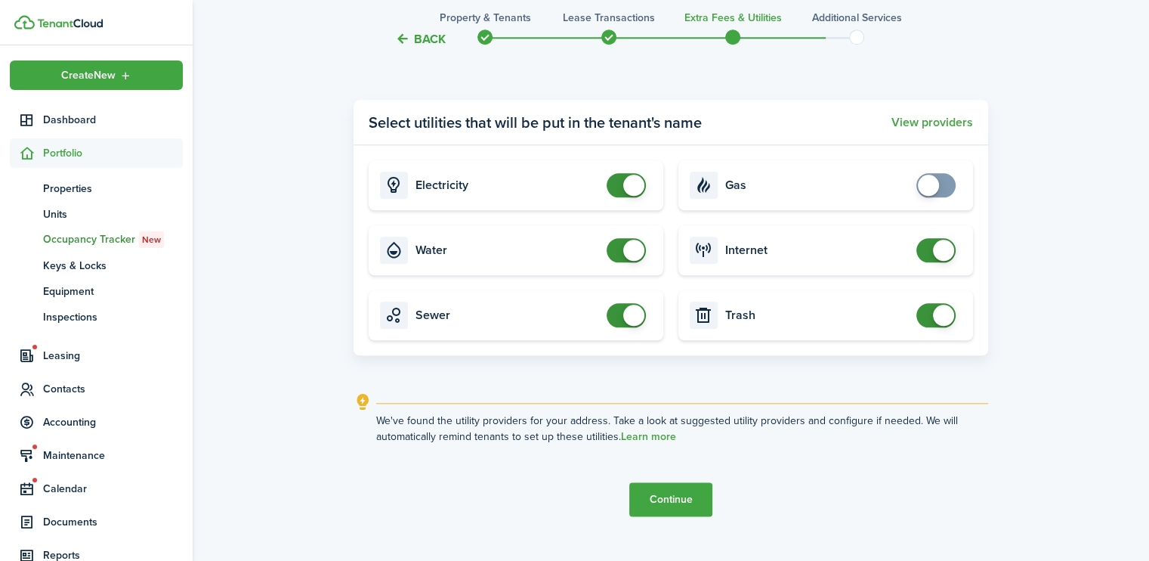
scroll to position [1728, 0]
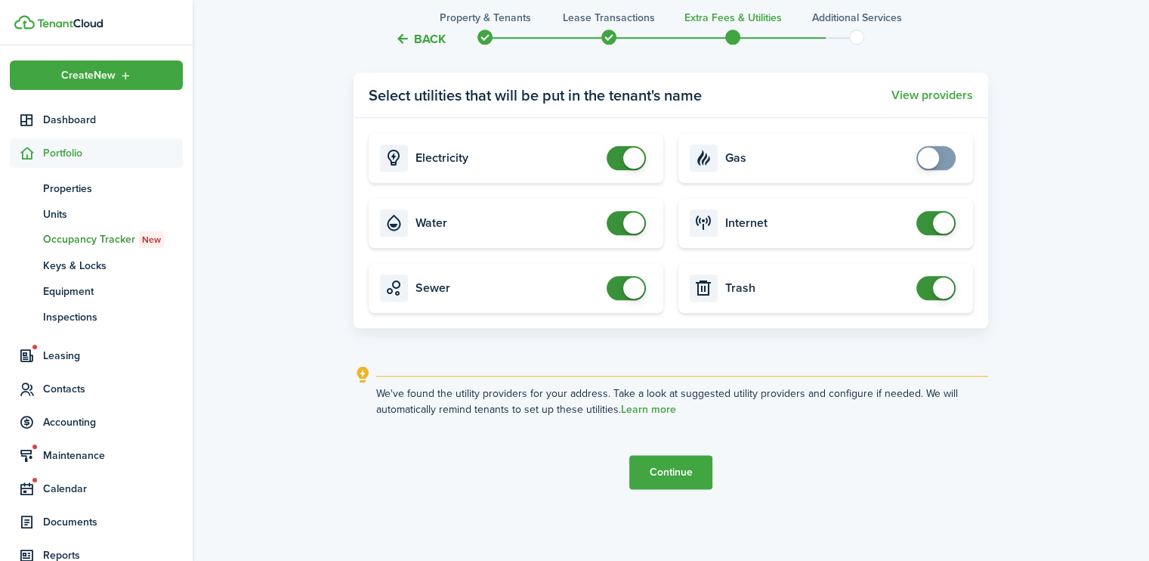
click at [660, 463] on button "Continue" at bounding box center [670, 472] width 83 height 34
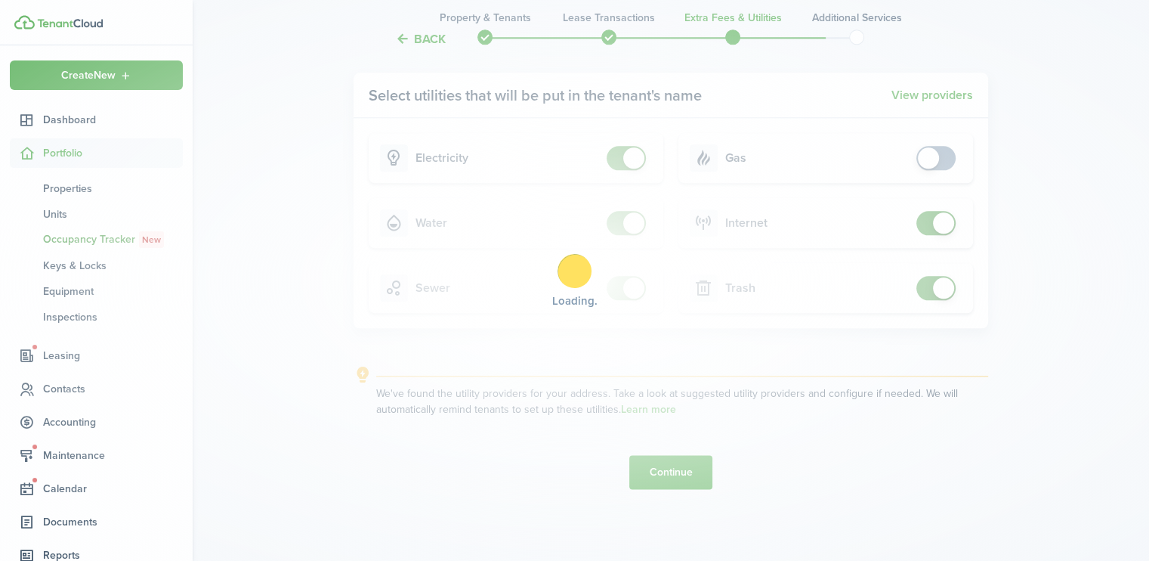
scroll to position [0, 0]
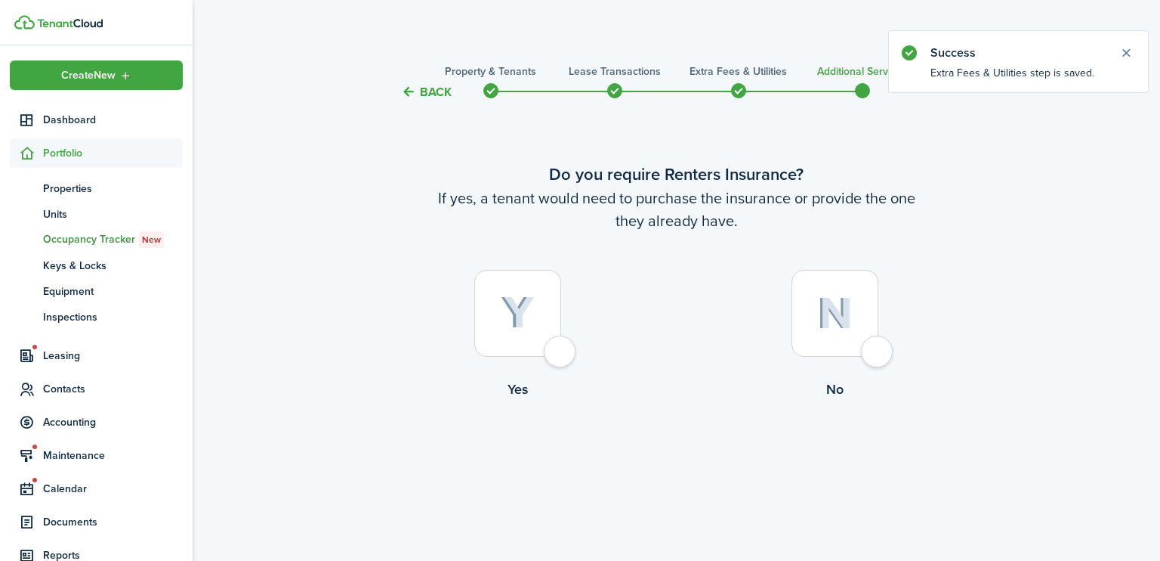
click at [876, 349] on div at bounding box center [835, 313] width 87 height 87
radio input "true"
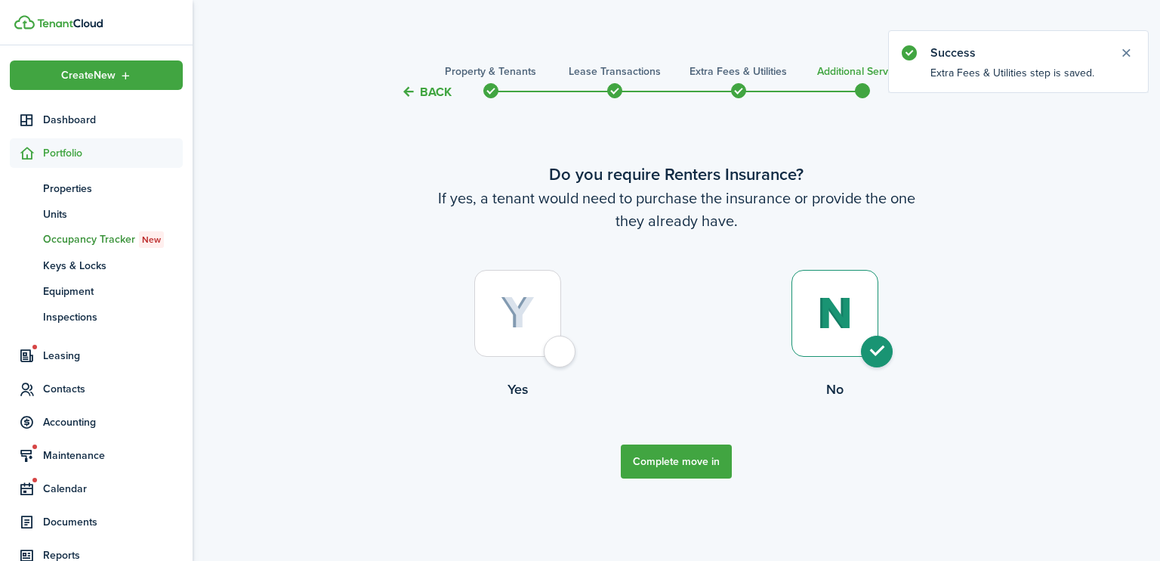
click at [694, 459] on button "Complete move in" at bounding box center [676, 461] width 111 height 34
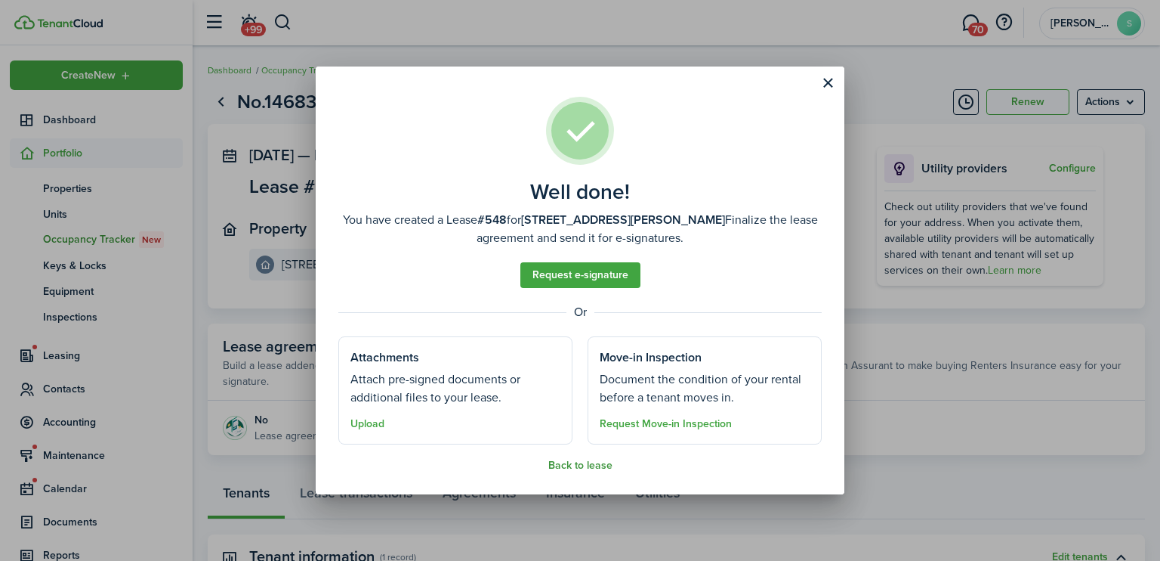
click at [592, 464] on button "Back to lease" at bounding box center [580, 465] width 64 height 12
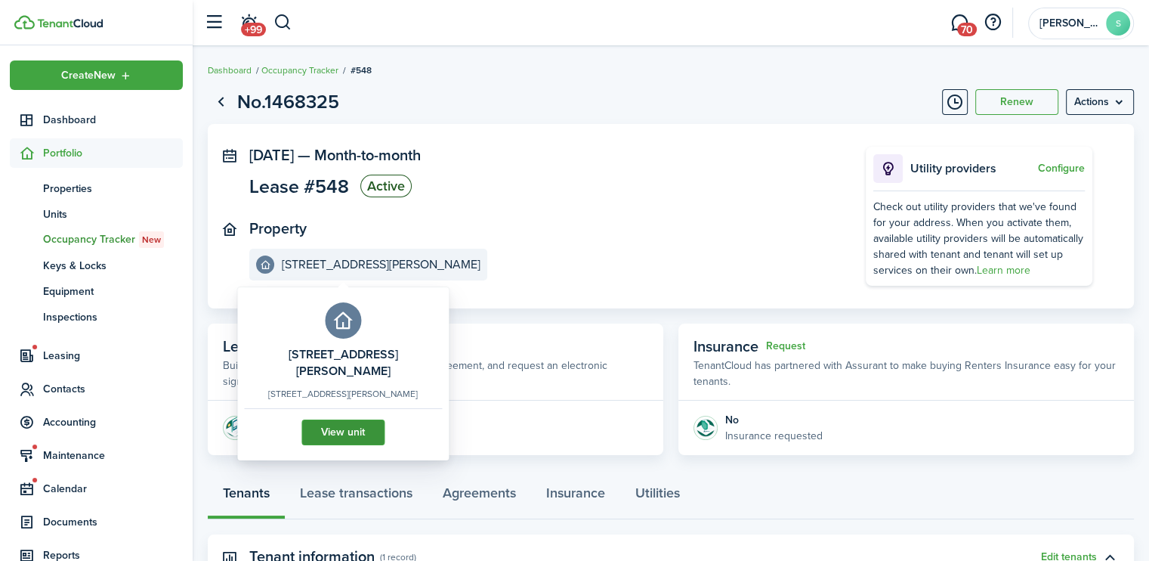
click at [333, 431] on link "View unit" at bounding box center [342, 432] width 83 height 26
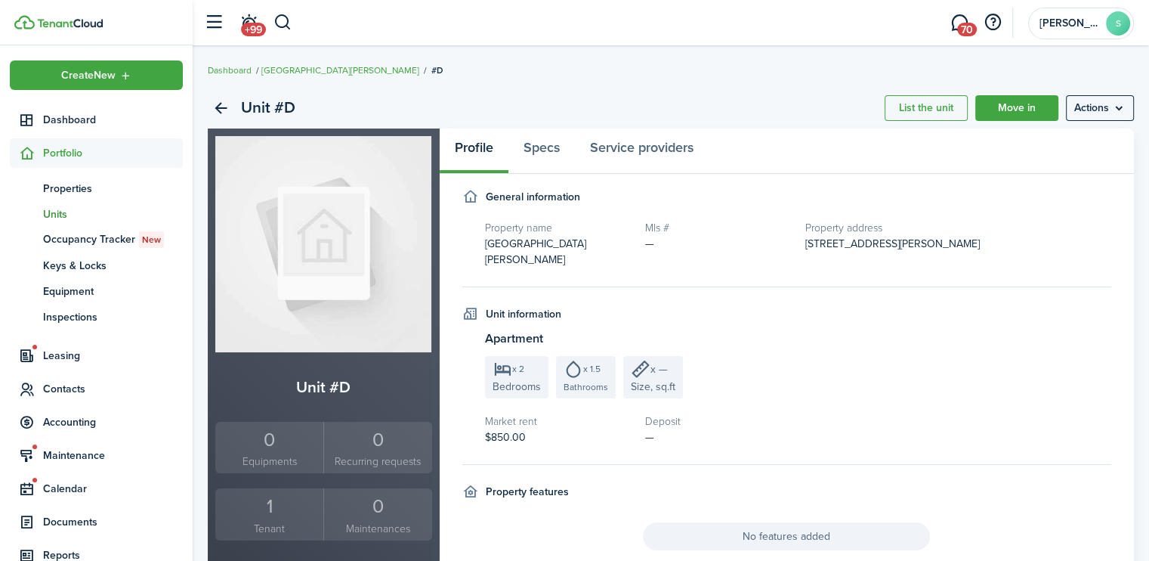
click at [266, 509] on div "1" at bounding box center [269, 506] width 100 height 29
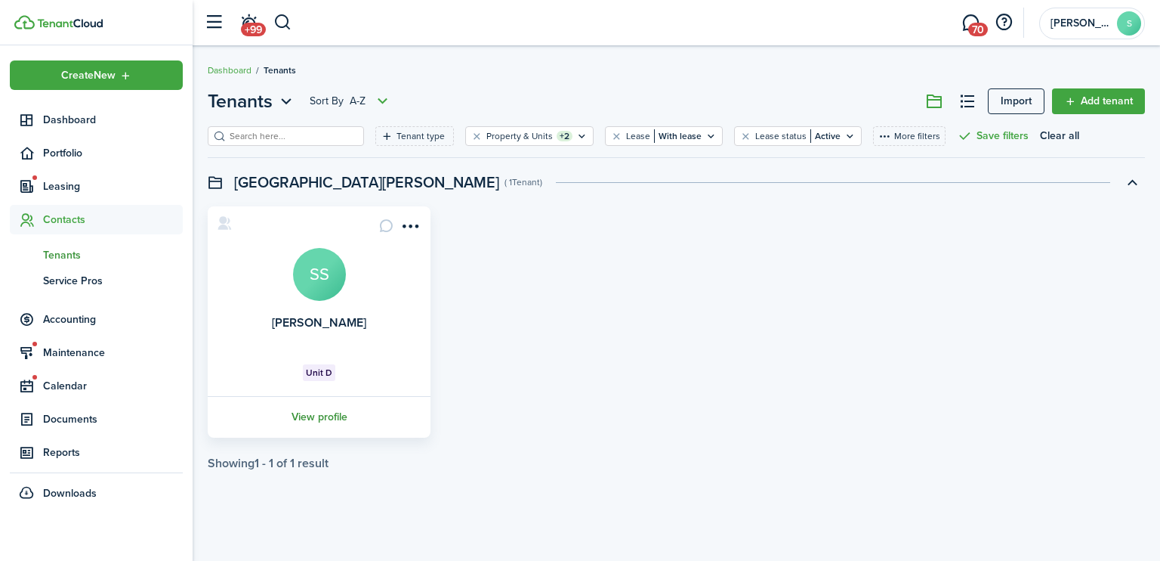
click at [322, 415] on link "View profile" at bounding box center [318, 417] width 227 height 42
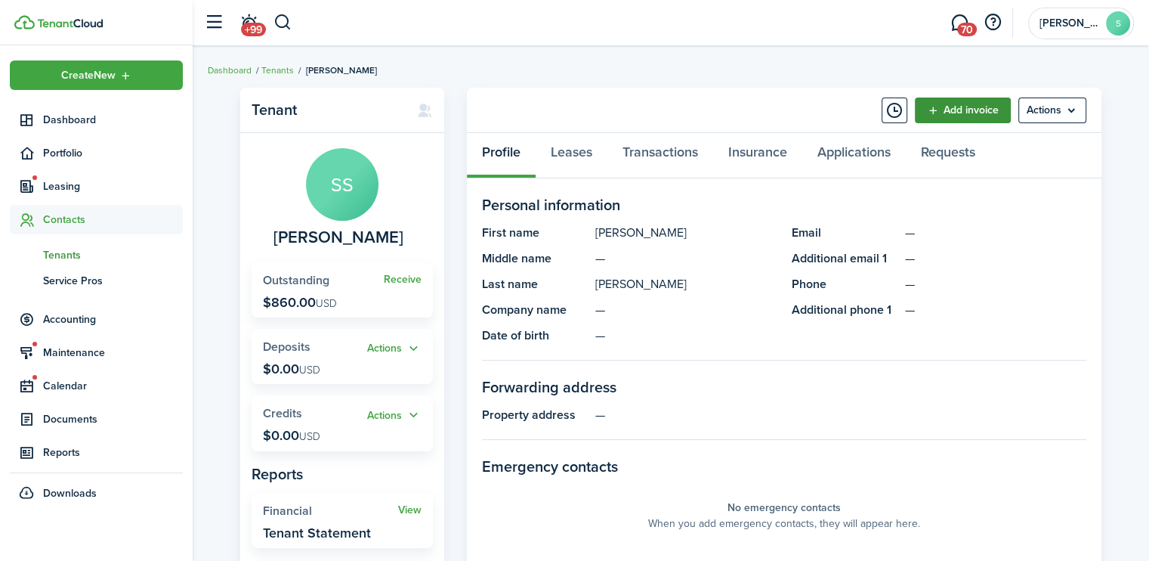
click at [958, 114] on link "Add invoice" at bounding box center [963, 110] width 96 height 26
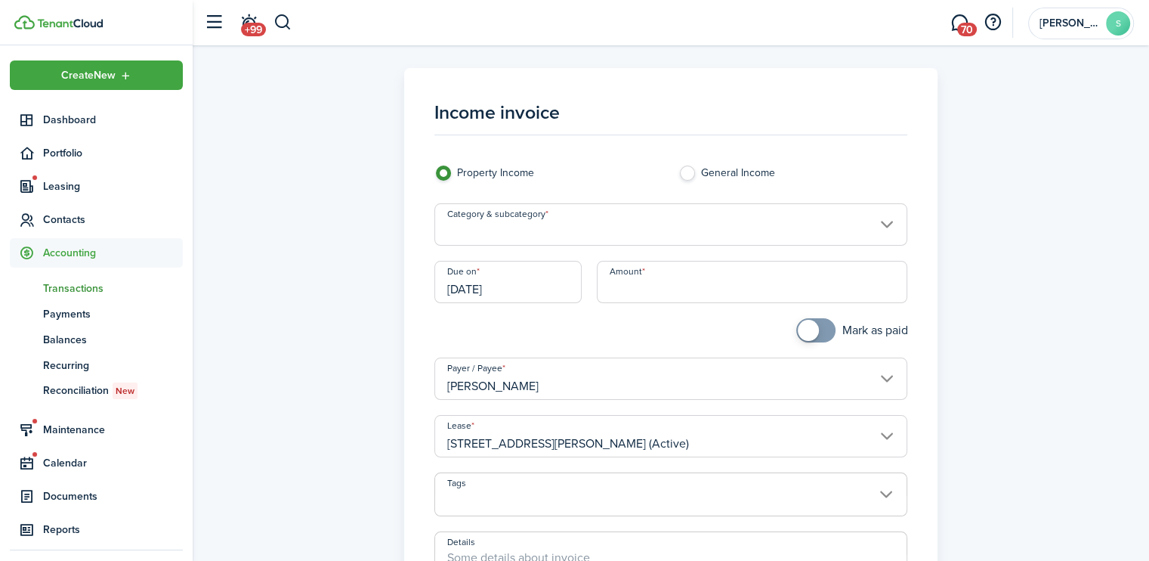
click at [530, 237] on input "Category & subcategory" at bounding box center [671, 224] width 474 height 42
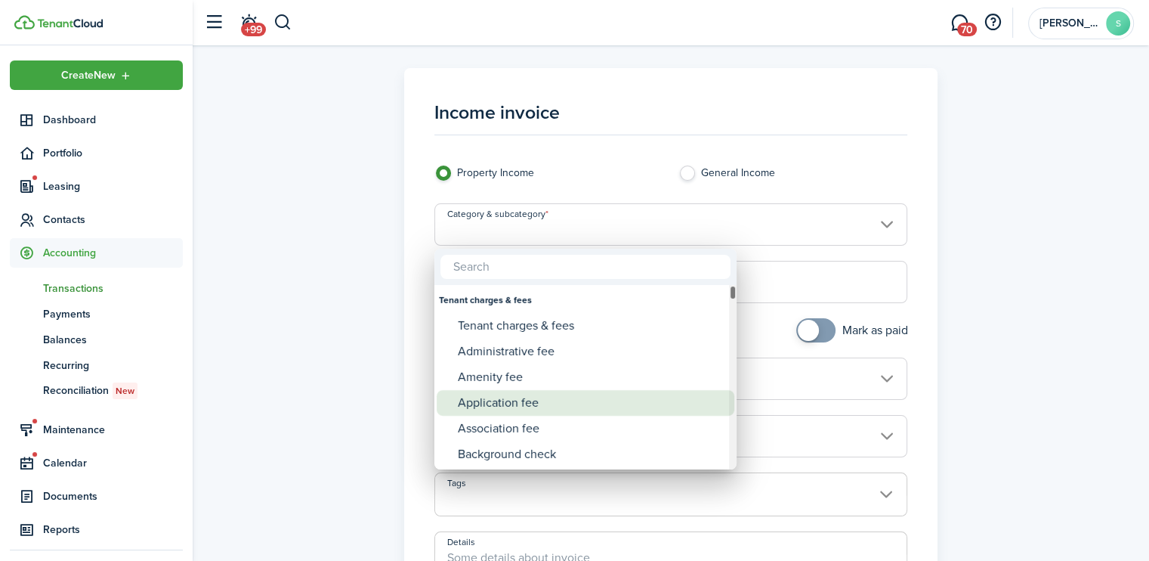
click at [499, 401] on div "Application fee" at bounding box center [591, 403] width 267 height 26
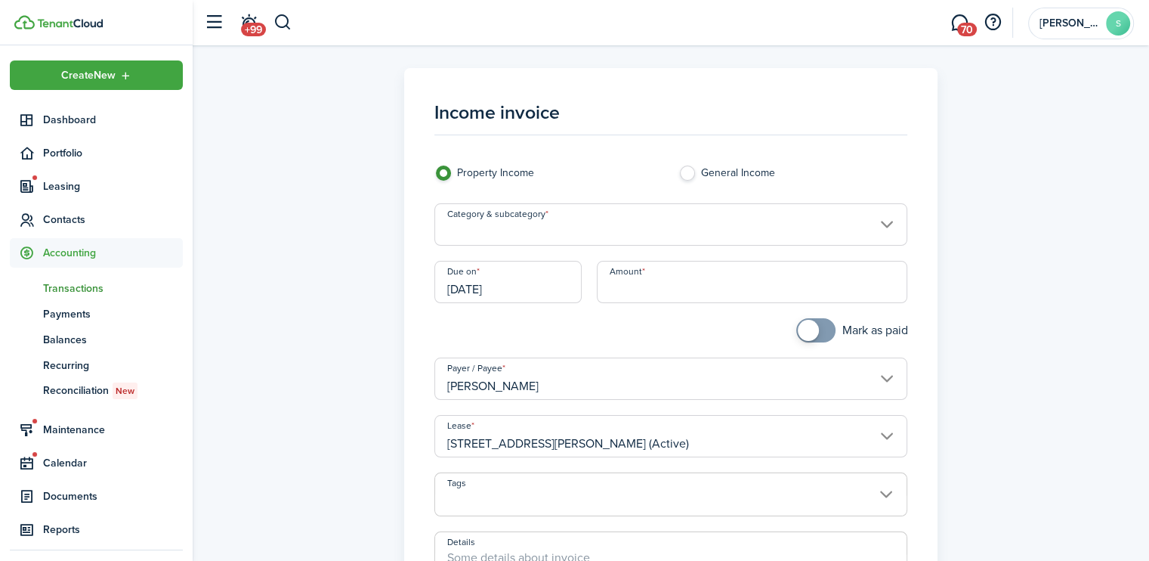
type input "Tenant charges & fees / Application fee"
click at [607, 283] on input "Amount" at bounding box center [752, 282] width 310 height 42
type input "$60.00"
click at [474, 291] on input "[DATE]" at bounding box center [508, 282] width 148 height 42
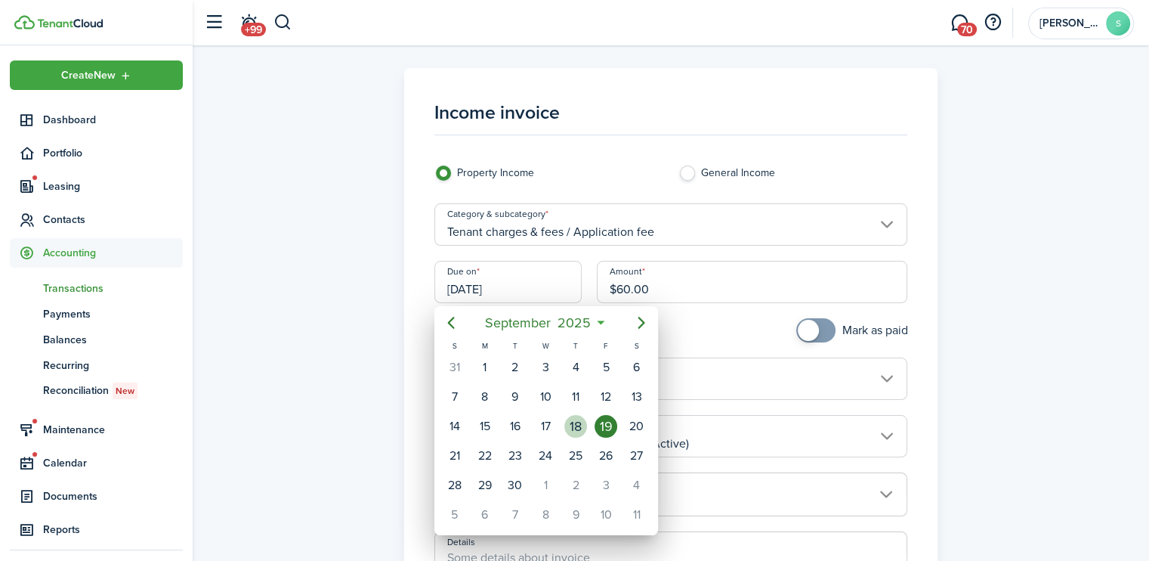
click at [573, 422] on div "18" at bounding box center [575, 426] width 23 height 23
type input "09/18/2025"
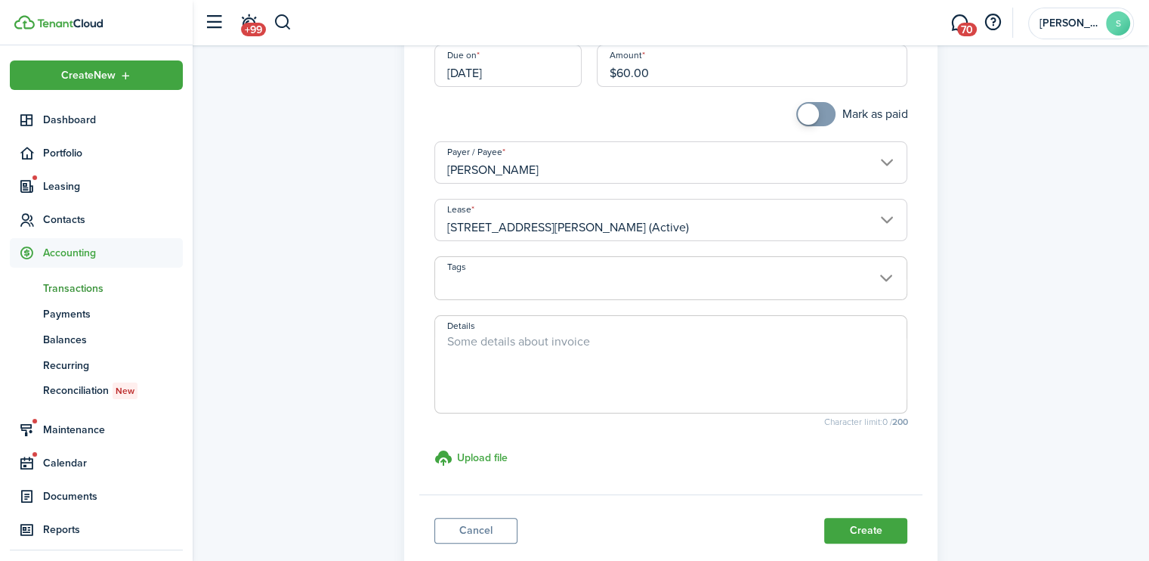
scroll to position [314, 0]
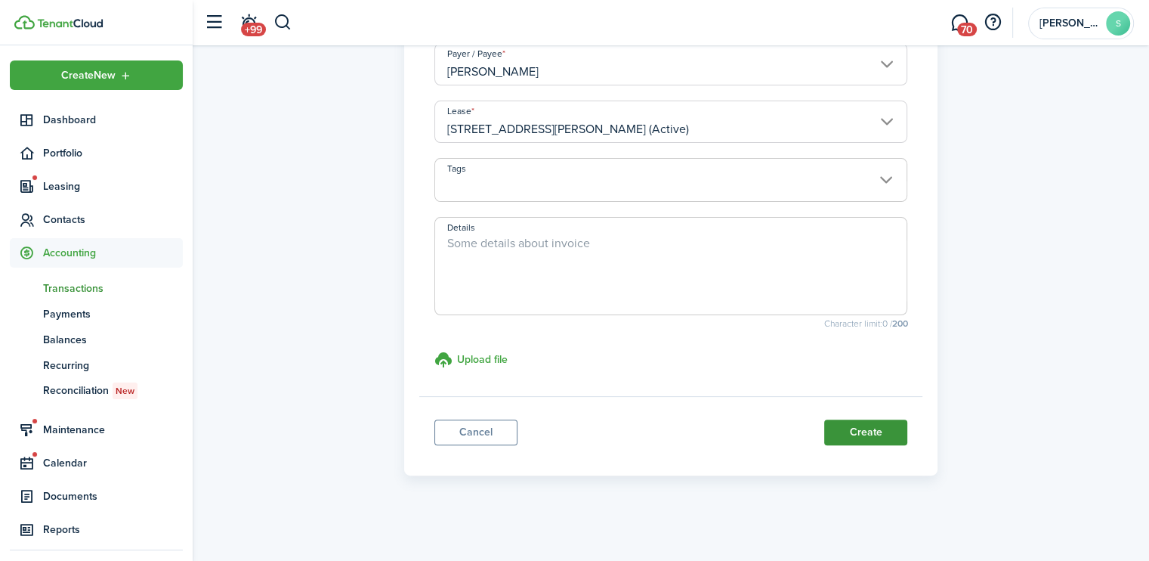
click at [866, 425] on button "Create" at bounding box center [865, 432] width 83 height 26
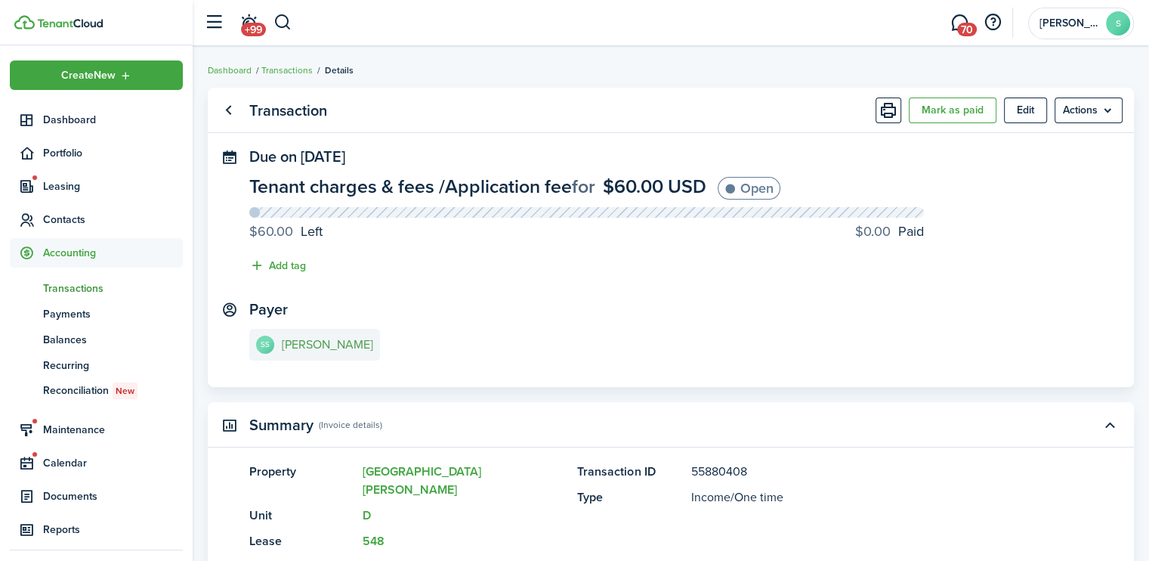
click at [343, 349] on e-details-info-title "Samantha Scott" at bounding box center [327, 345] width 91 height 14
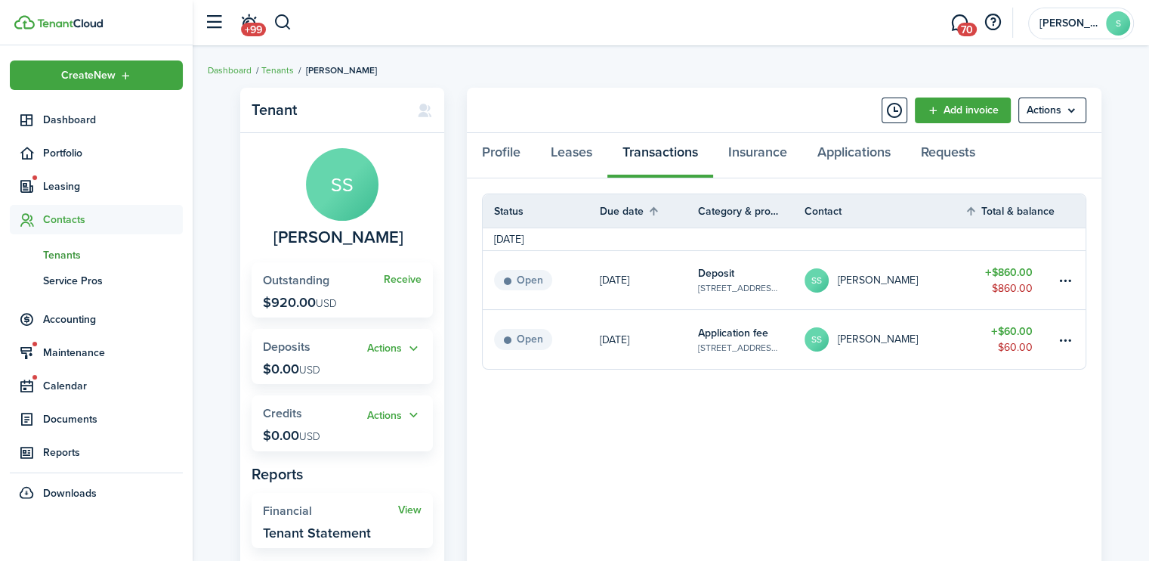
click at [530, 343] on status "Open" at bounding box center [523, 339] width 58 height 21
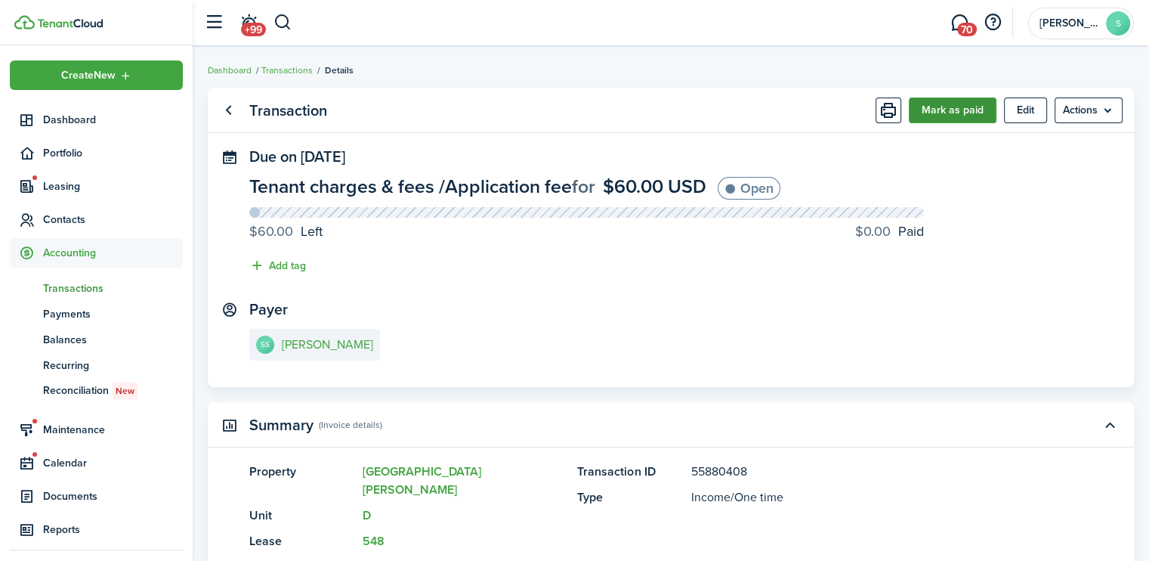
click at [945, 110] on button "Mark as paid" at bounding box center [953, 110] width 88 height 26
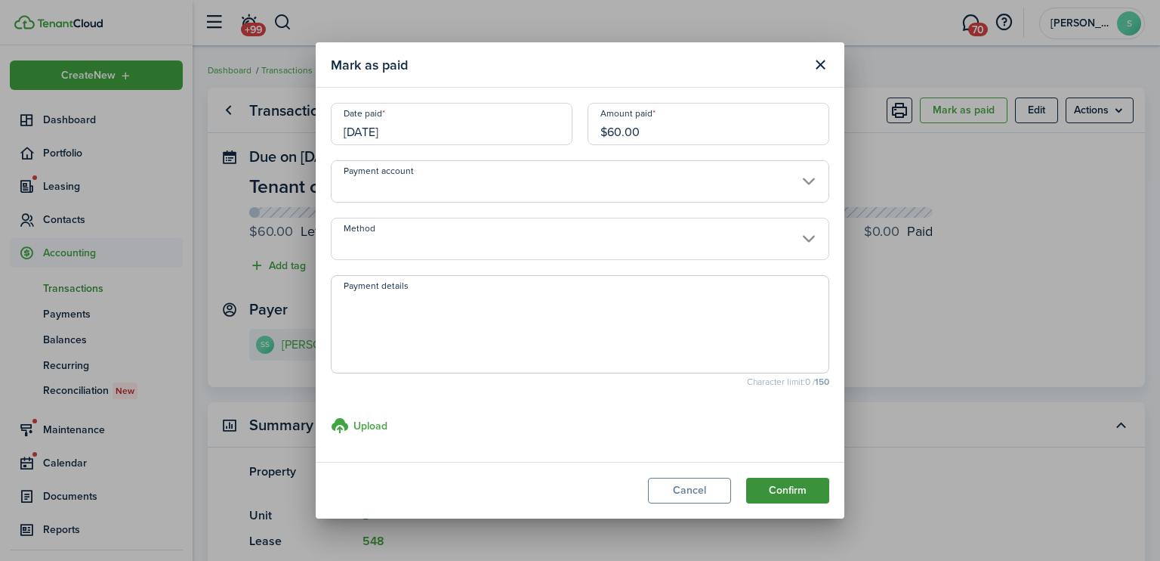
click at [783, 494] on button "Confirm" at bounding box center [787, 490] width 83 height 26
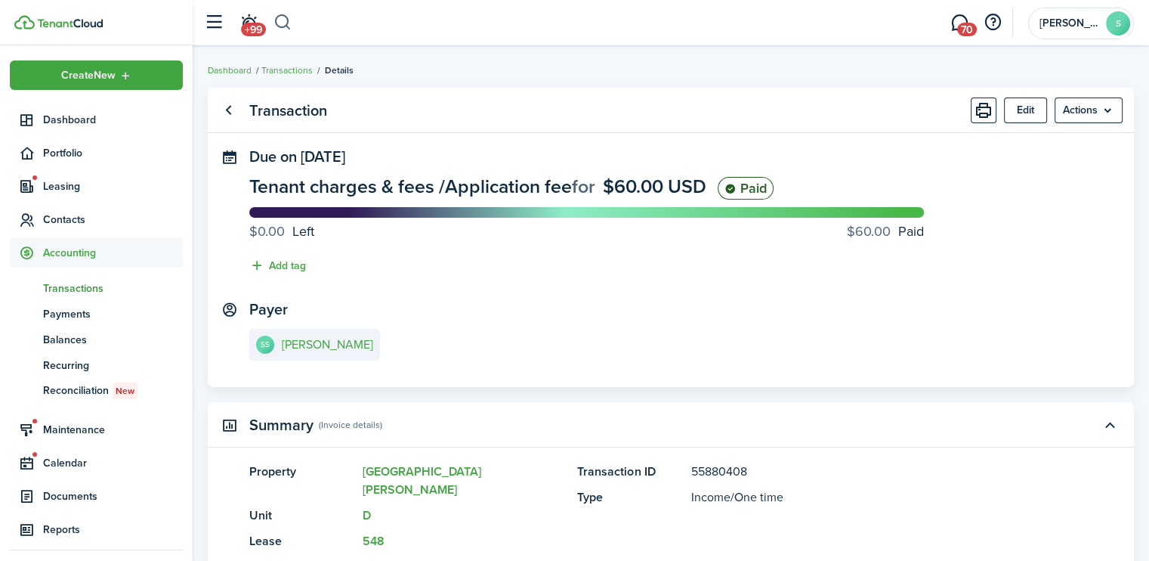
click at [286, 26] on button "button" at bounding box center [282, 23] width 19 height 26
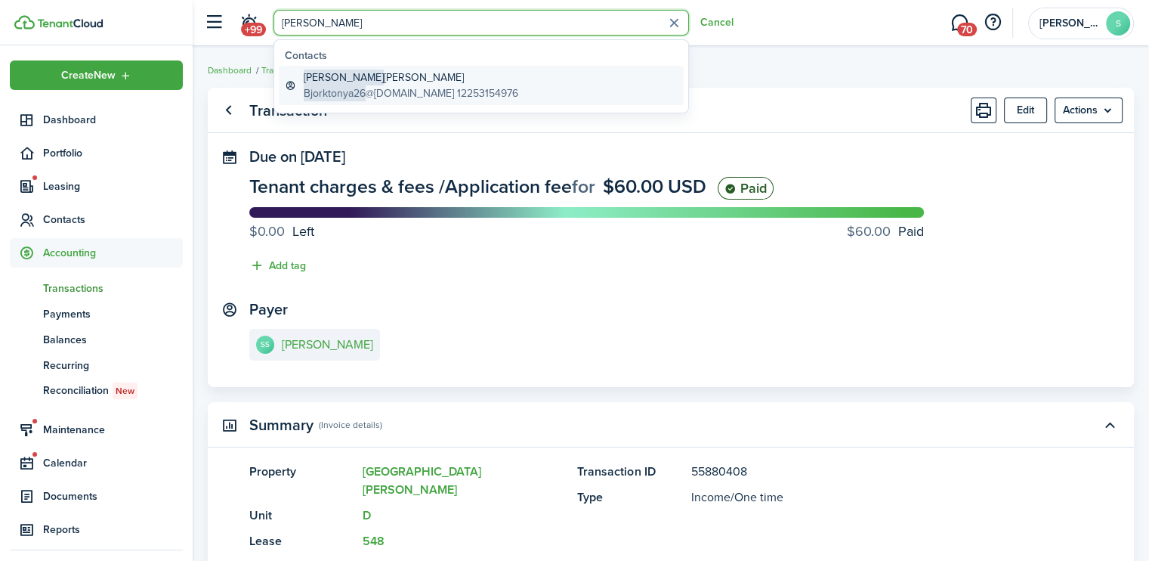
type input "tonya"
click at [321, 82] on span "Tonya" at bounding box center [344, 77] width 80 height 16
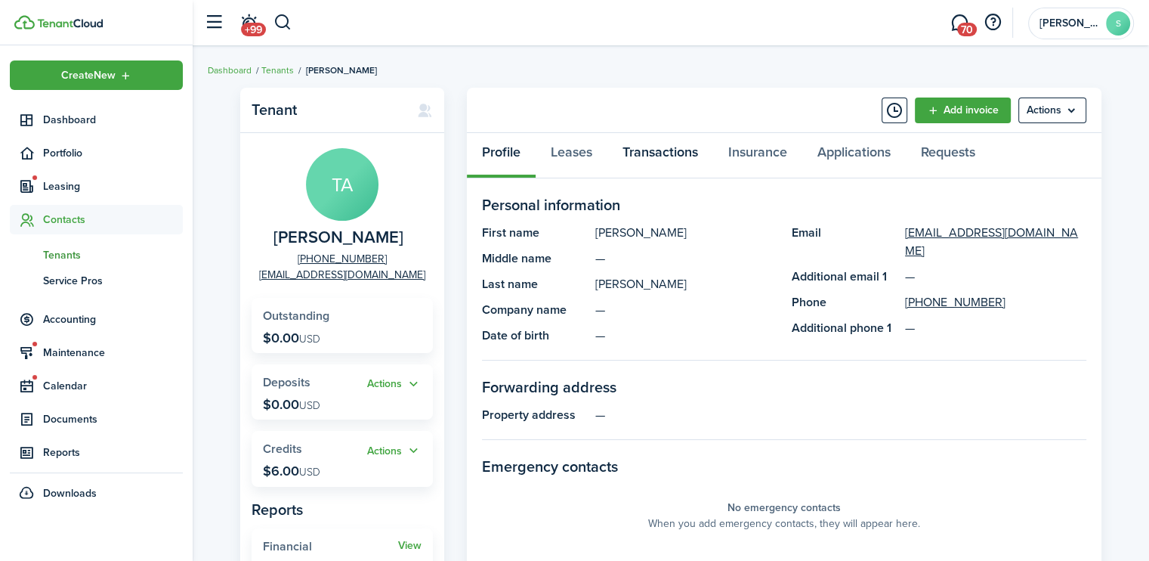
click at [664, 147] on link "Transactions" at bounding box center [660, 155] width 106 height 45
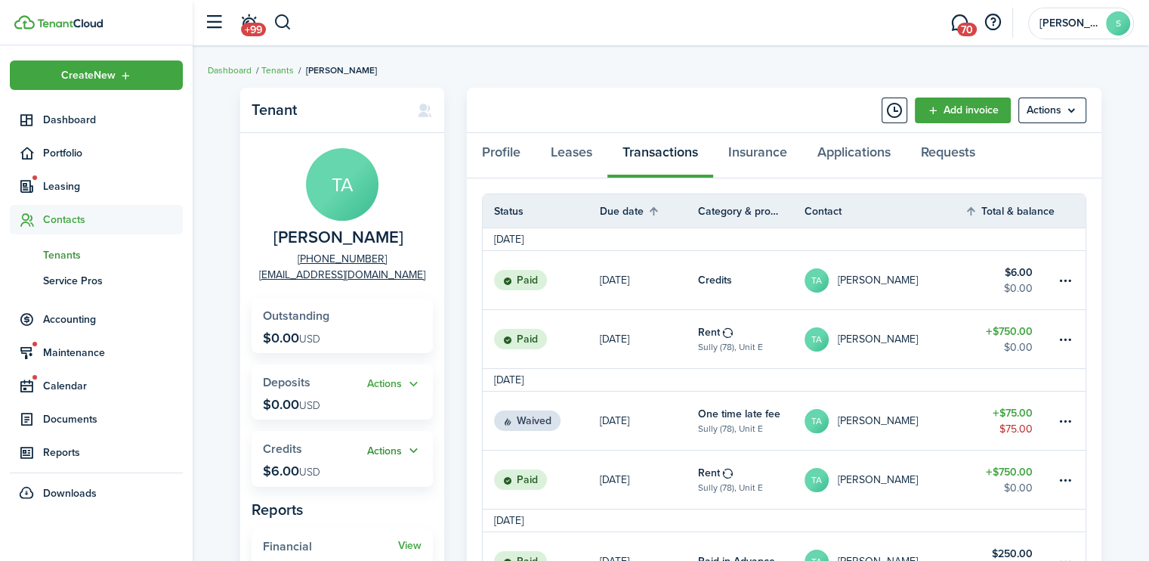
click at [388, 455] on button "Actions" at bounding box center [394, 450] width 54 height 17
click at [311, 482] on link "Add" at bounding box center [355, 480] width 132 height 26
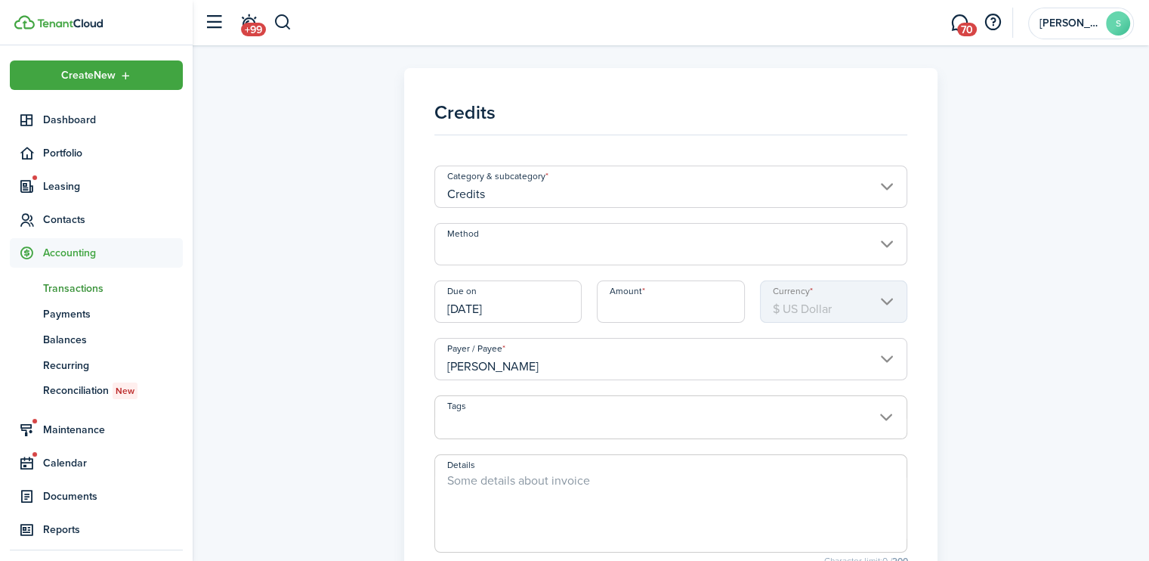
click at [540, 252] on input "Method" at bounding box center [671, 244] width 474 height 42
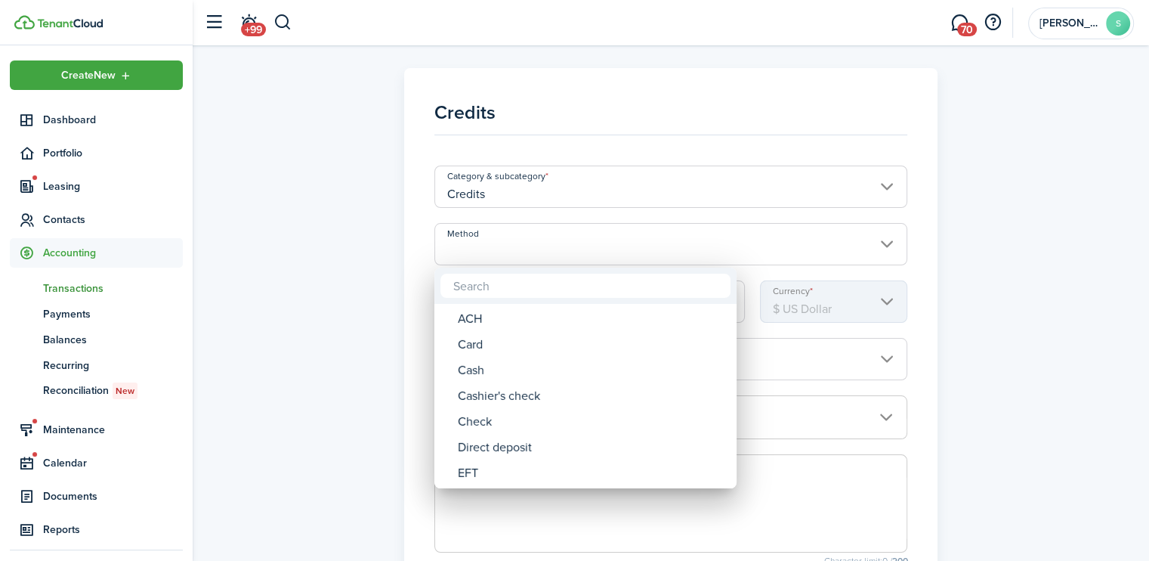
click at [635, 187] on div at bounding box center [574, 280] width 1391 height 802
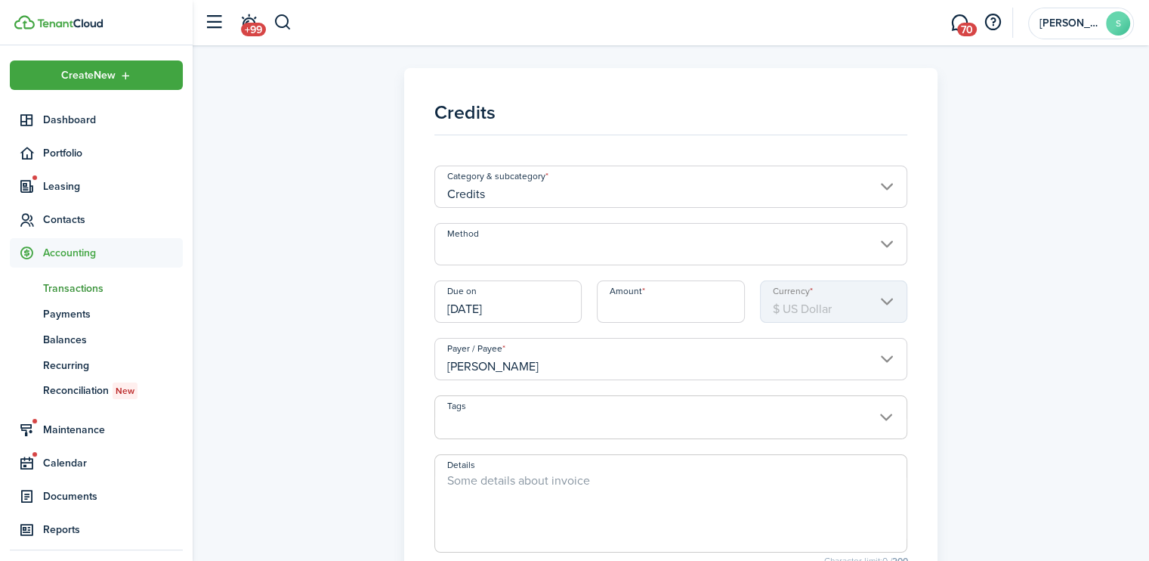
click at [679, 193] on input "Credits" at bounding box center [671, 186] width 474 height 42
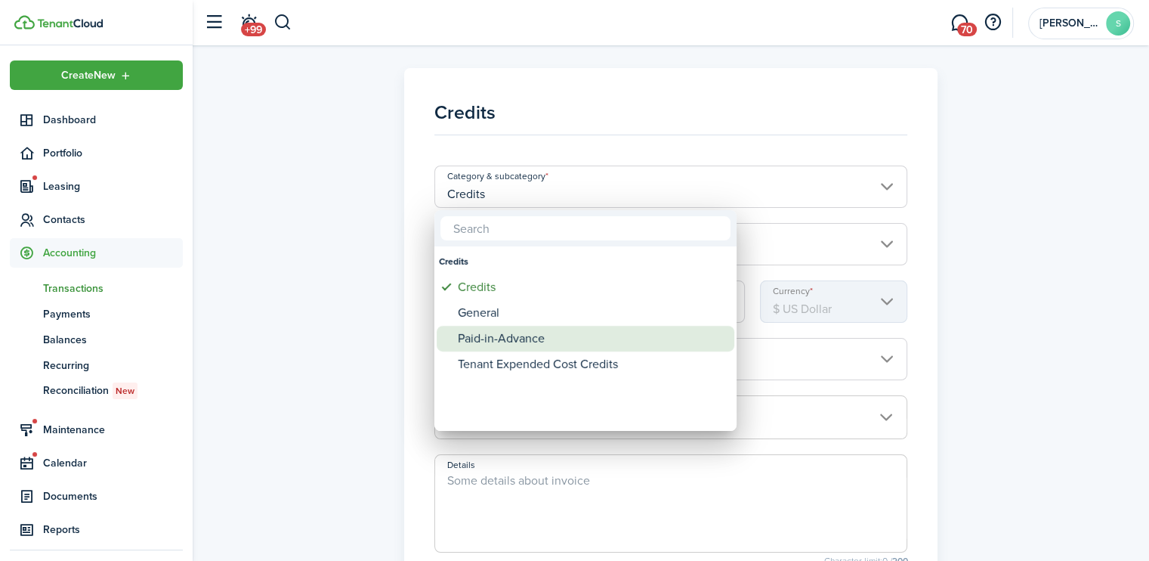
click at [499, 342] on div "Paid-in-Advance" at bounding box center [591, 339] width 267 height 26
type input "Credits / Paid-in-Advance"
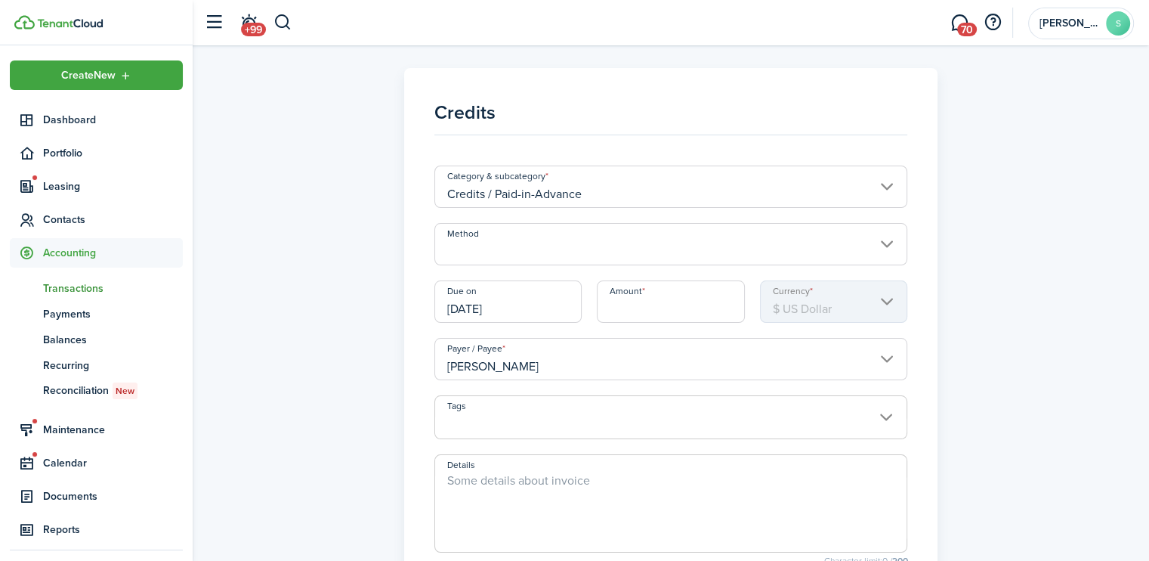
click at [610, 307] on input "Amount" at bounding box center [671, 301] width 148 height 42
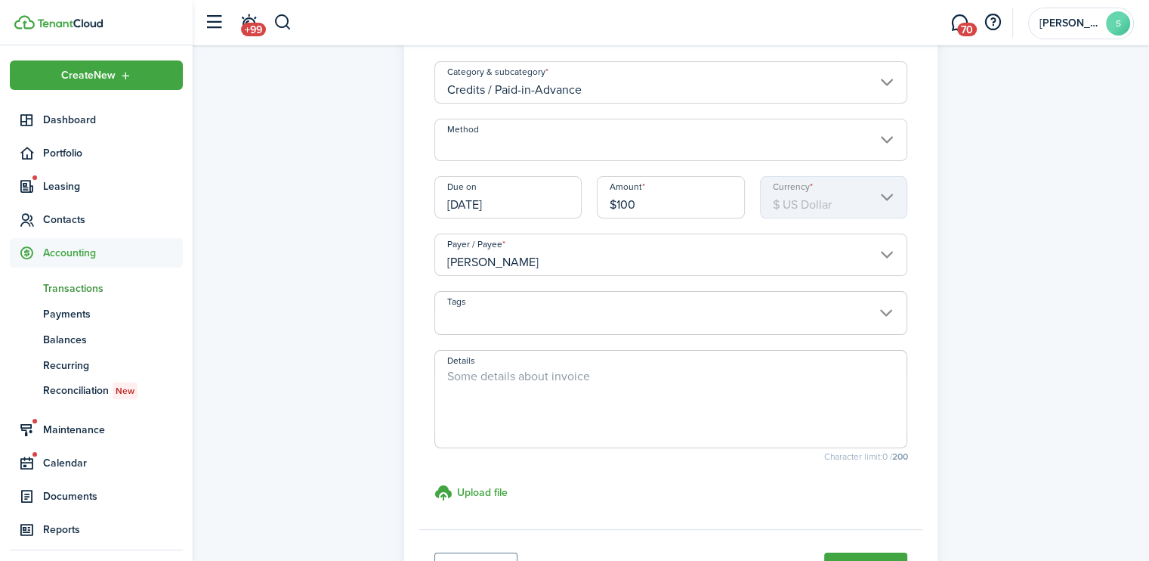
scroll to position [236, 0]
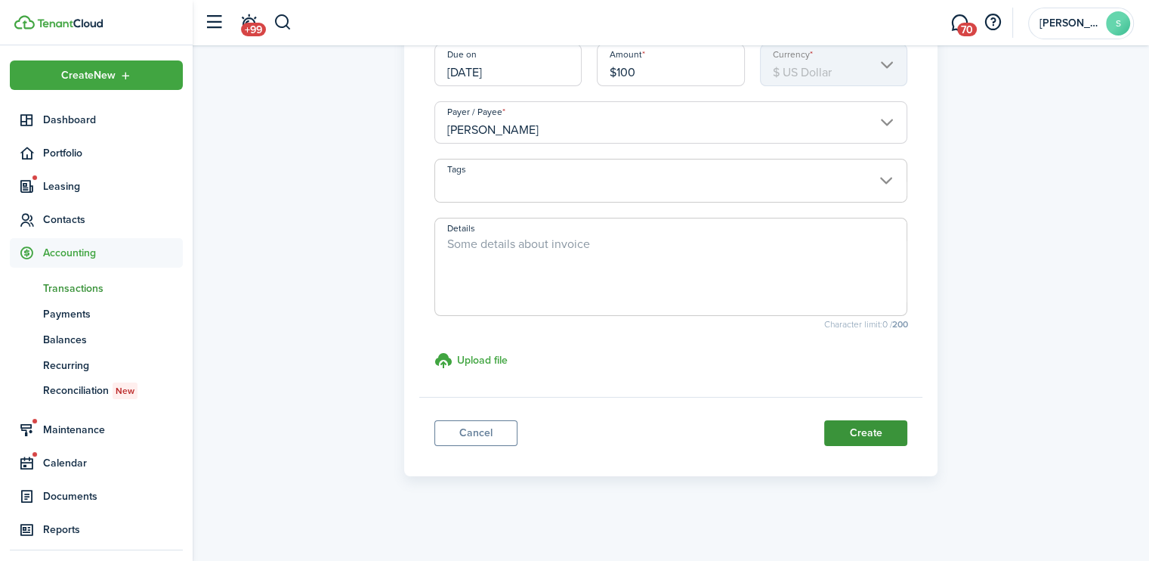
type input "$100.00"
click at [858, 431] on button "Create" at bounding box center [865, 433] width 83 height 26
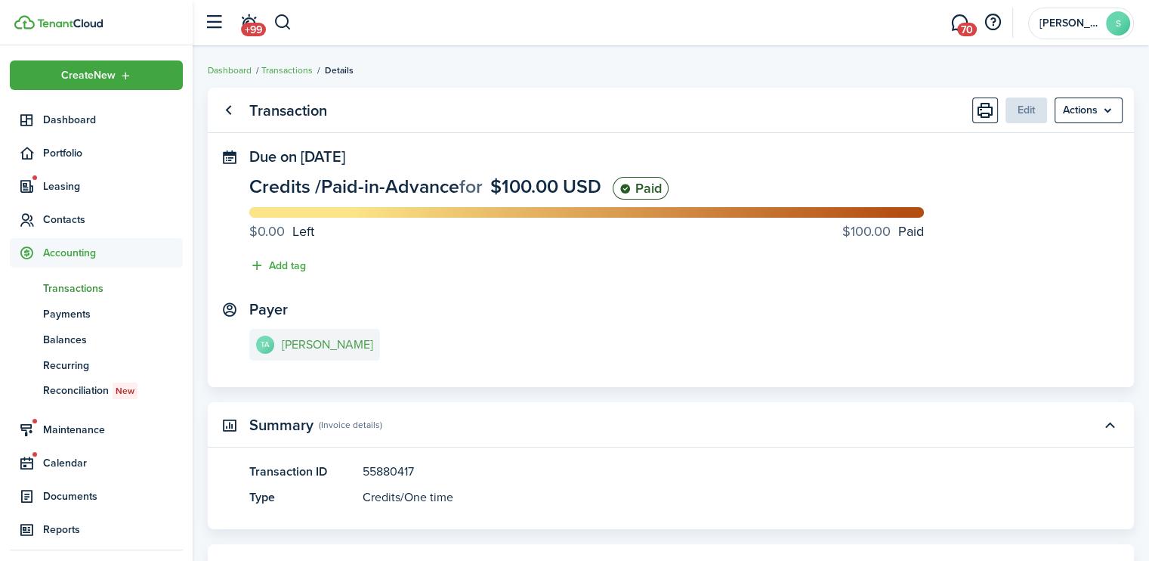
click at [301, 344] on e-details-info-title "Tonya Aguirre" at bounding box center [327, 345] width 91 height 14
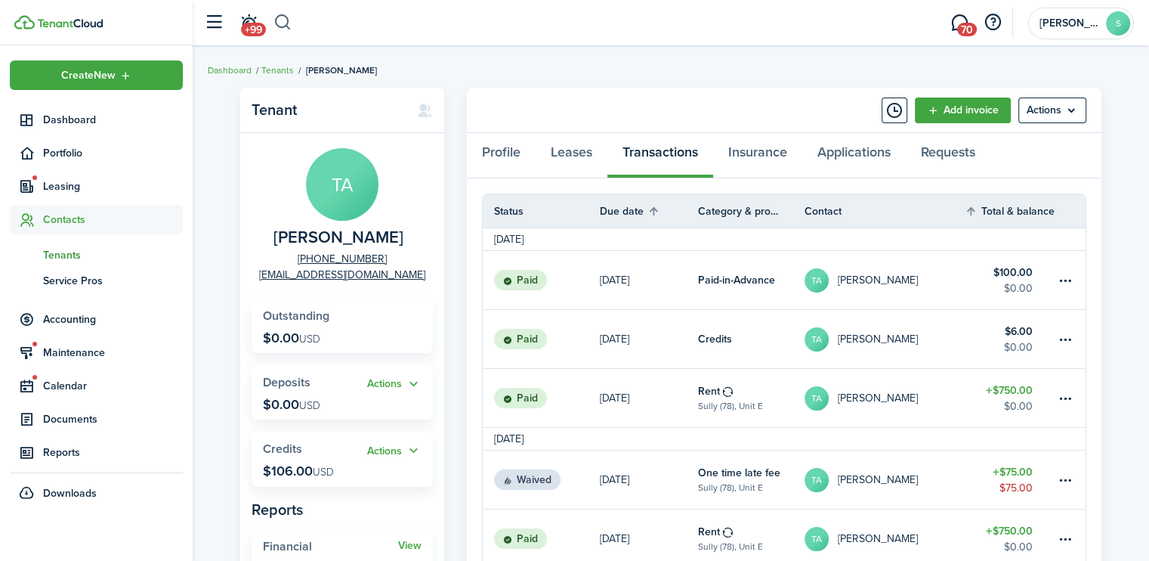
click at [285, 21] on button "button" at bounding box center [282, 23] width 19 height 26
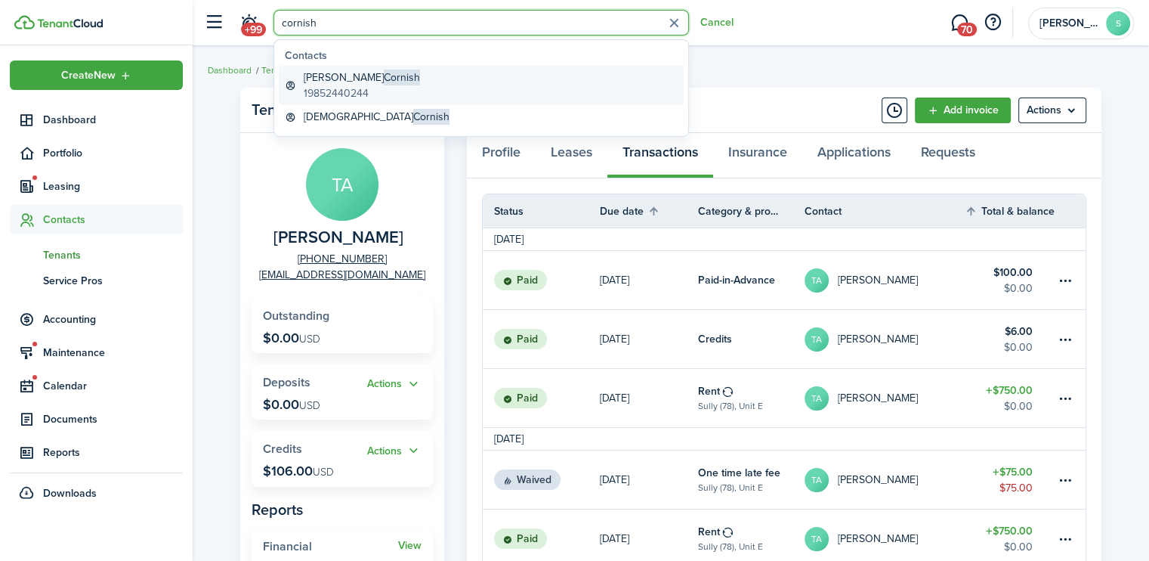
type input "cornish"
click at [354, 85] on global-search-item-description "19852440244" at bounding box center [362, 93] width 116 height 16
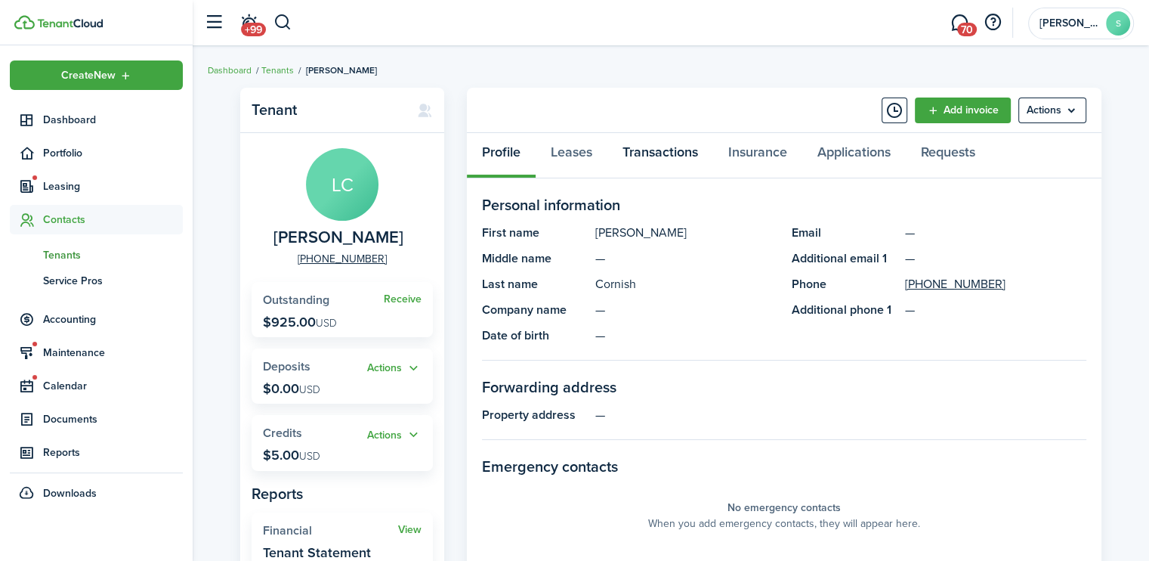
click at [658, 157] on link "Transactions" at bounding box center [660, 155] width 106 height 45
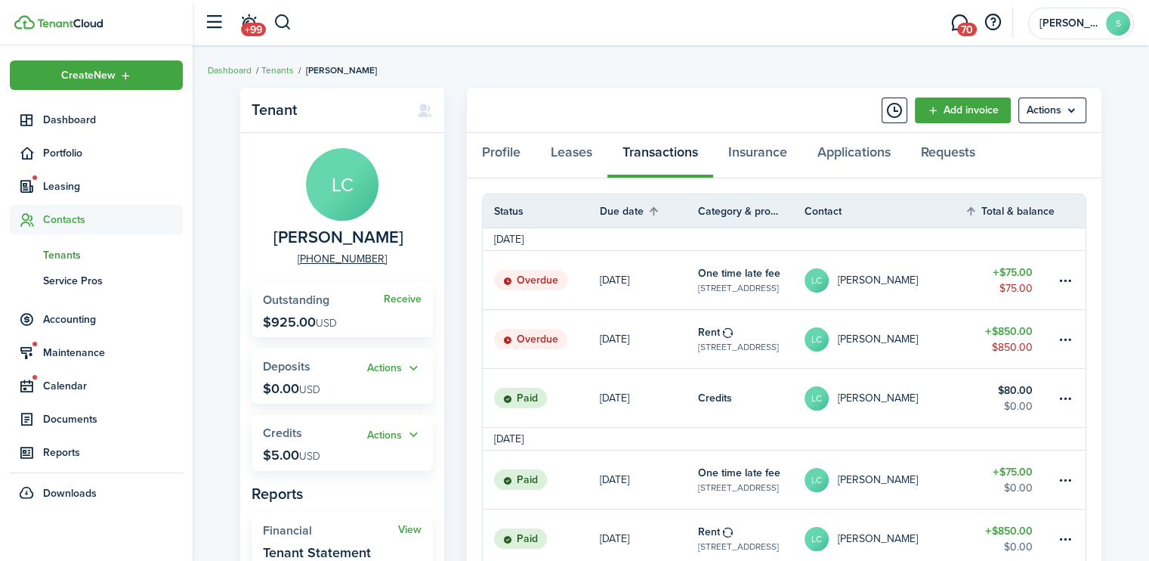
click at [531, 337] on status "Overdue" at bounding box center [530, 339] width 73 height 21
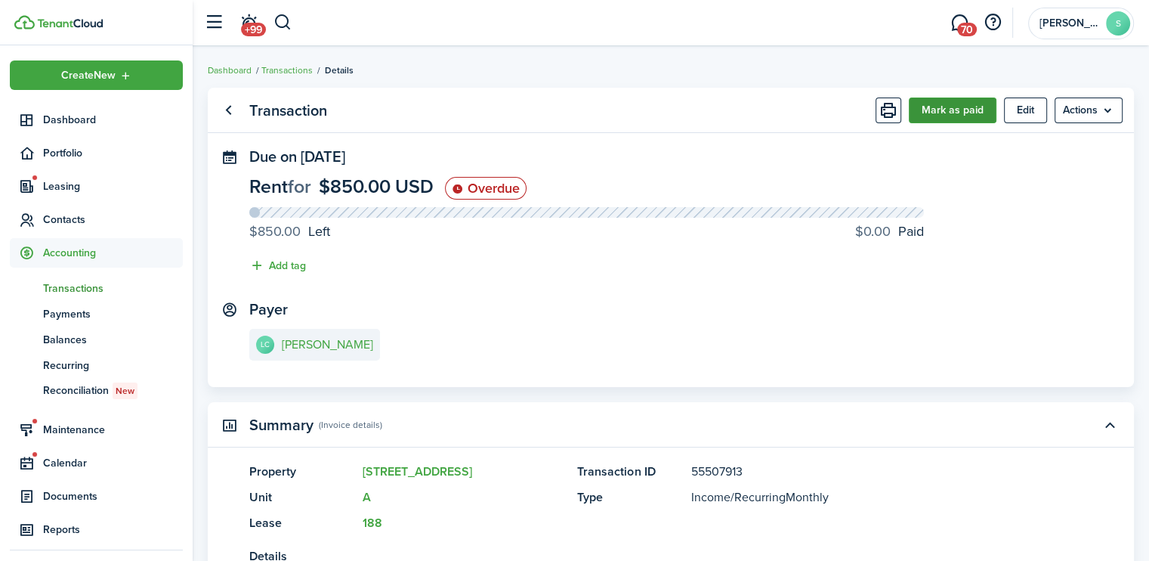
click at [946, 115] on button "Mark as paid" at bounding box center [953, 110] width 88 height 26
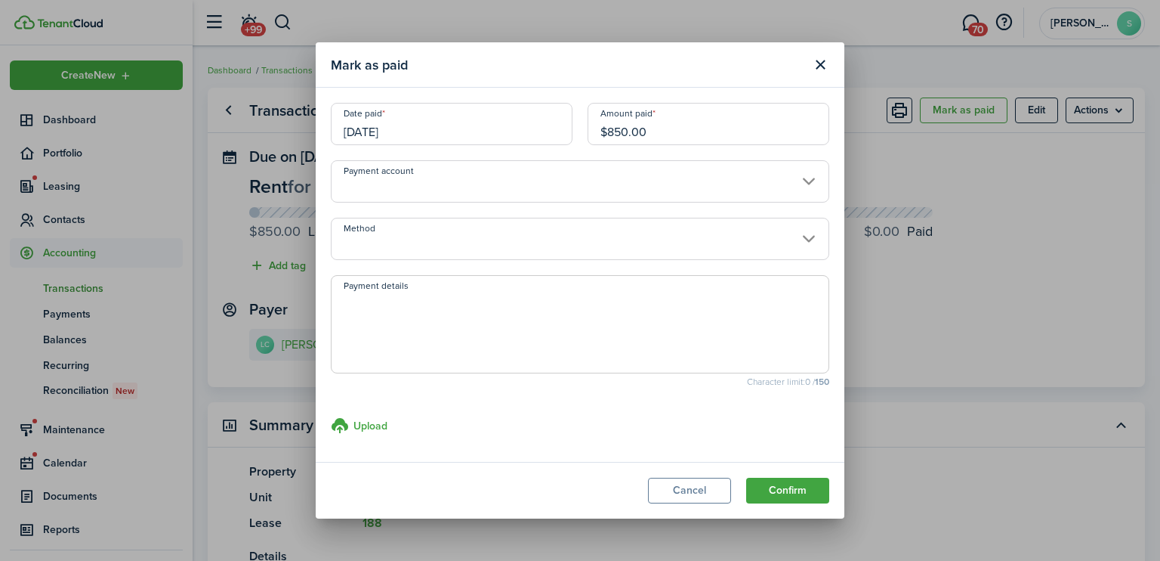
click at [632, 131] on input "$850.00" at bounding box center [709, 124] width 242 height 42
click at [463, 131] on input "09/02/2025" at bounding box center [452, 124] width 242 height 42
type input "$700.00"
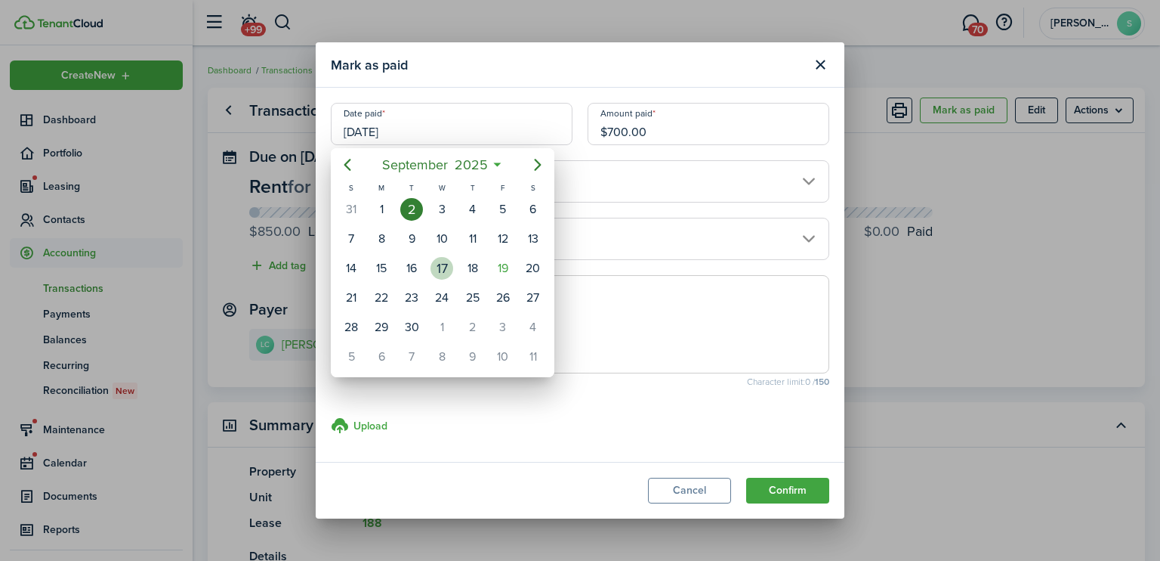
click at [443, 270] on div "17" at bounding box center [442, 268] width 23 height 23
type input "[DATE]"
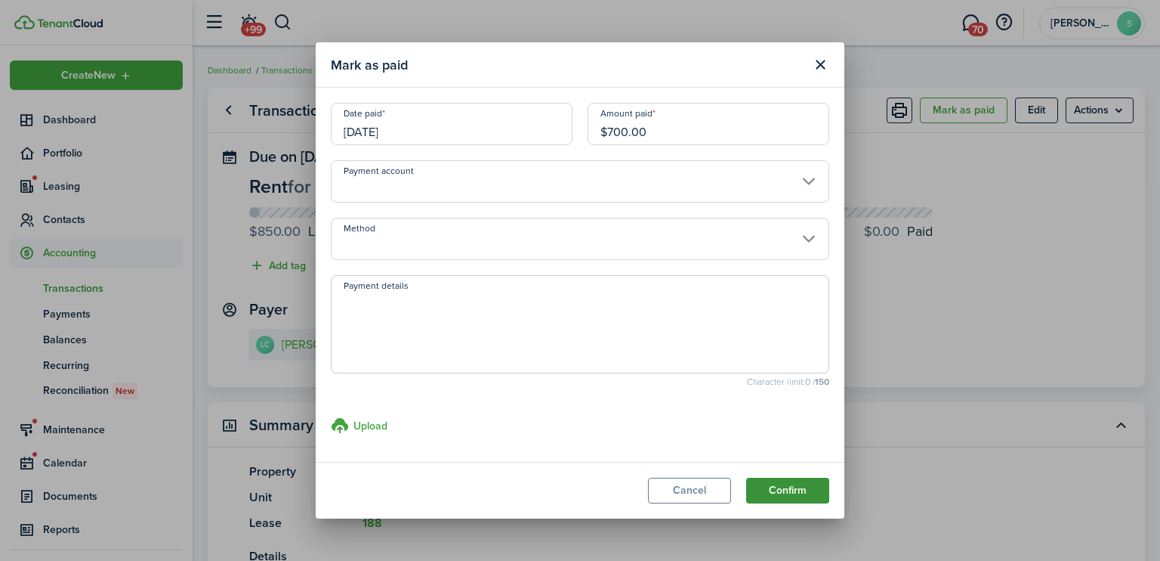
click at [806, 491] on button "Confirm" at bounding box center [787, 490] width 83 height 26
